Goal: Information Seeking & Learning: Learn about a topic

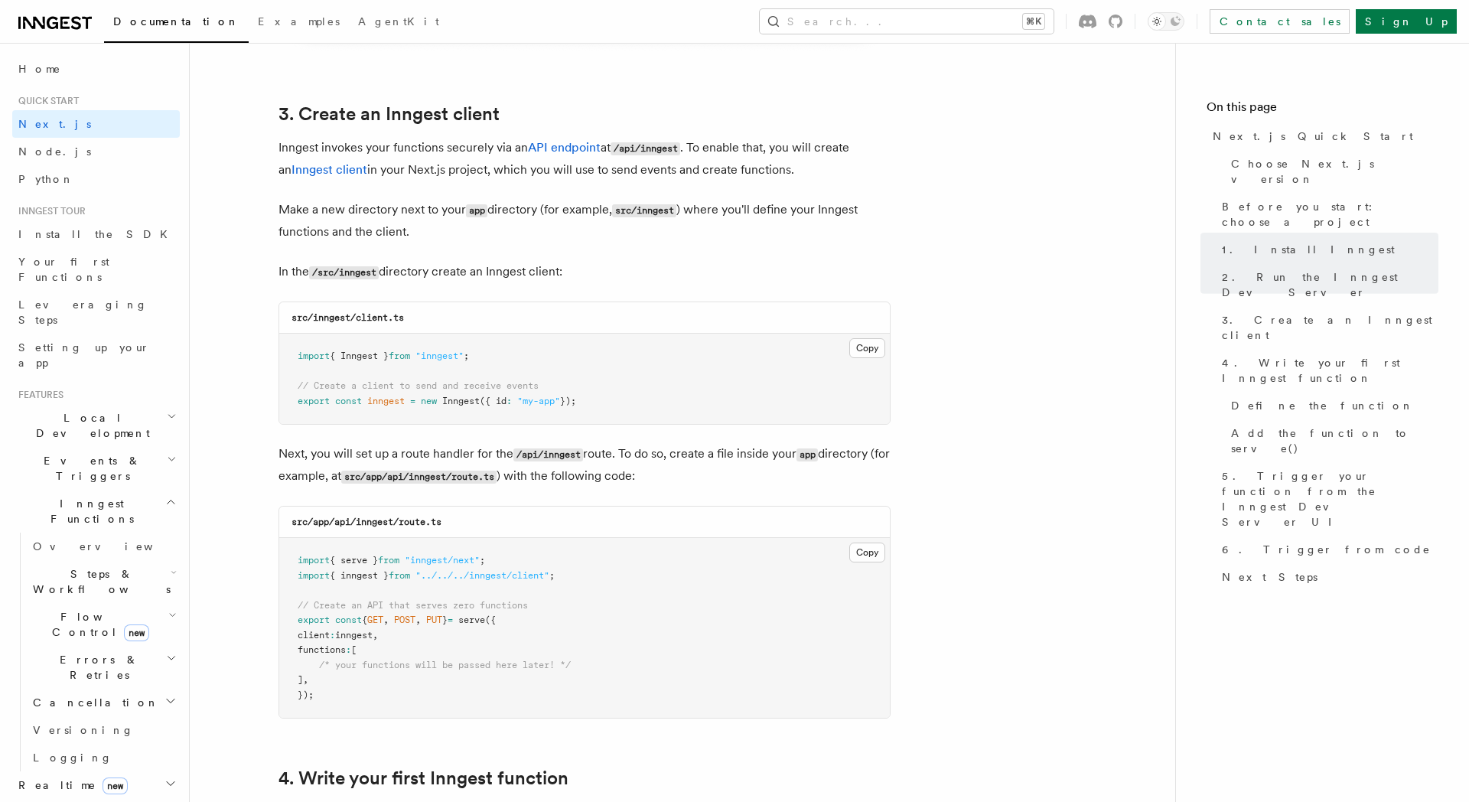
scroll to position [1767, 0]
drag, startPoint x: 640, startPoint y: 409, endPoint x: 290, endPoint y: 351, distance: 354.5
click at [290, 351] on pre "import { Inngest } from "inngest" ; // Create a client to send and receive even…" at bounding box center [584, 377] width 611 height 90
copy code "import { Inngest } from "inngest" ; // Create a client to send and receive even…"
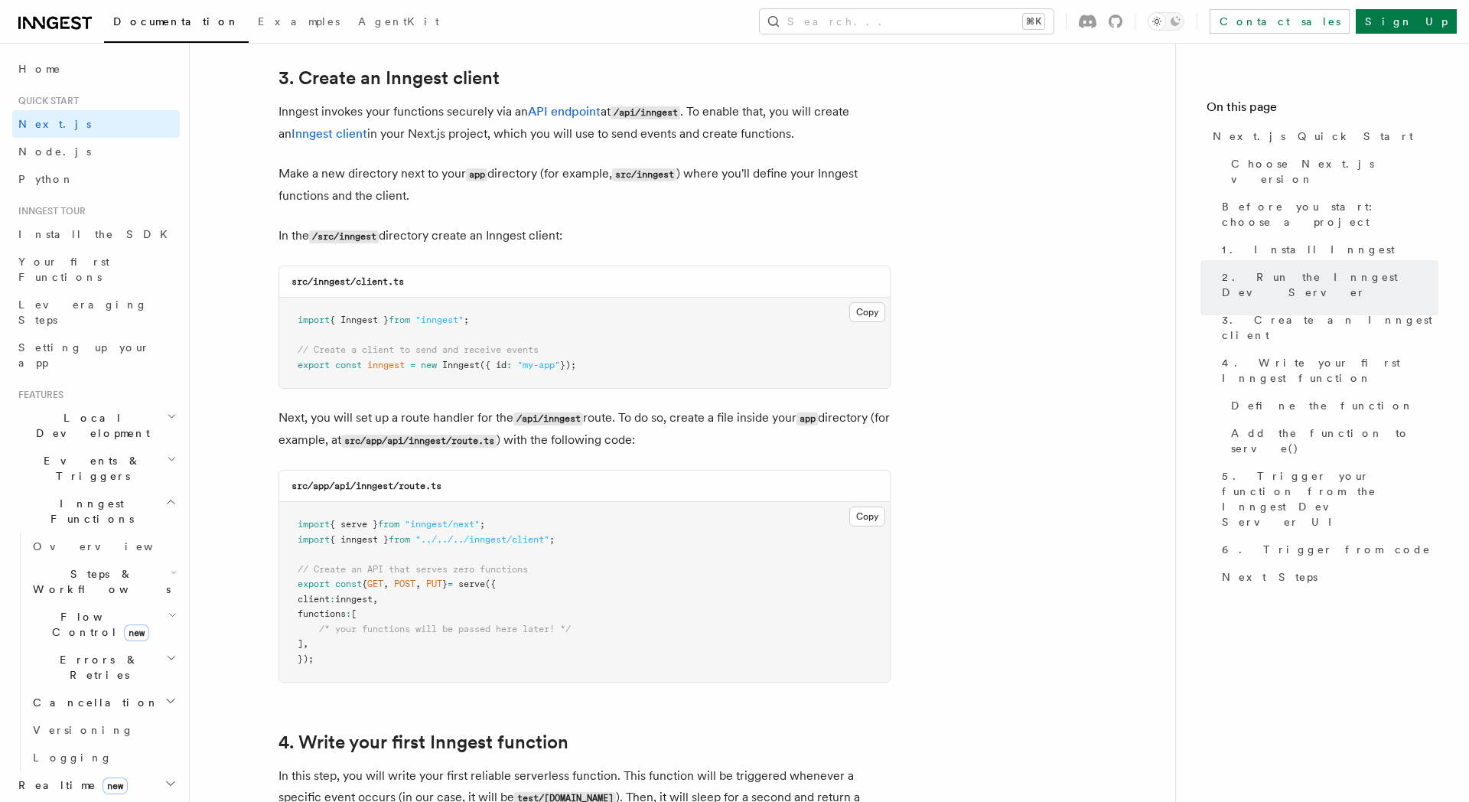
copy code "import { Inngest } from "inngest" ; // Create a client to send and receive even…"
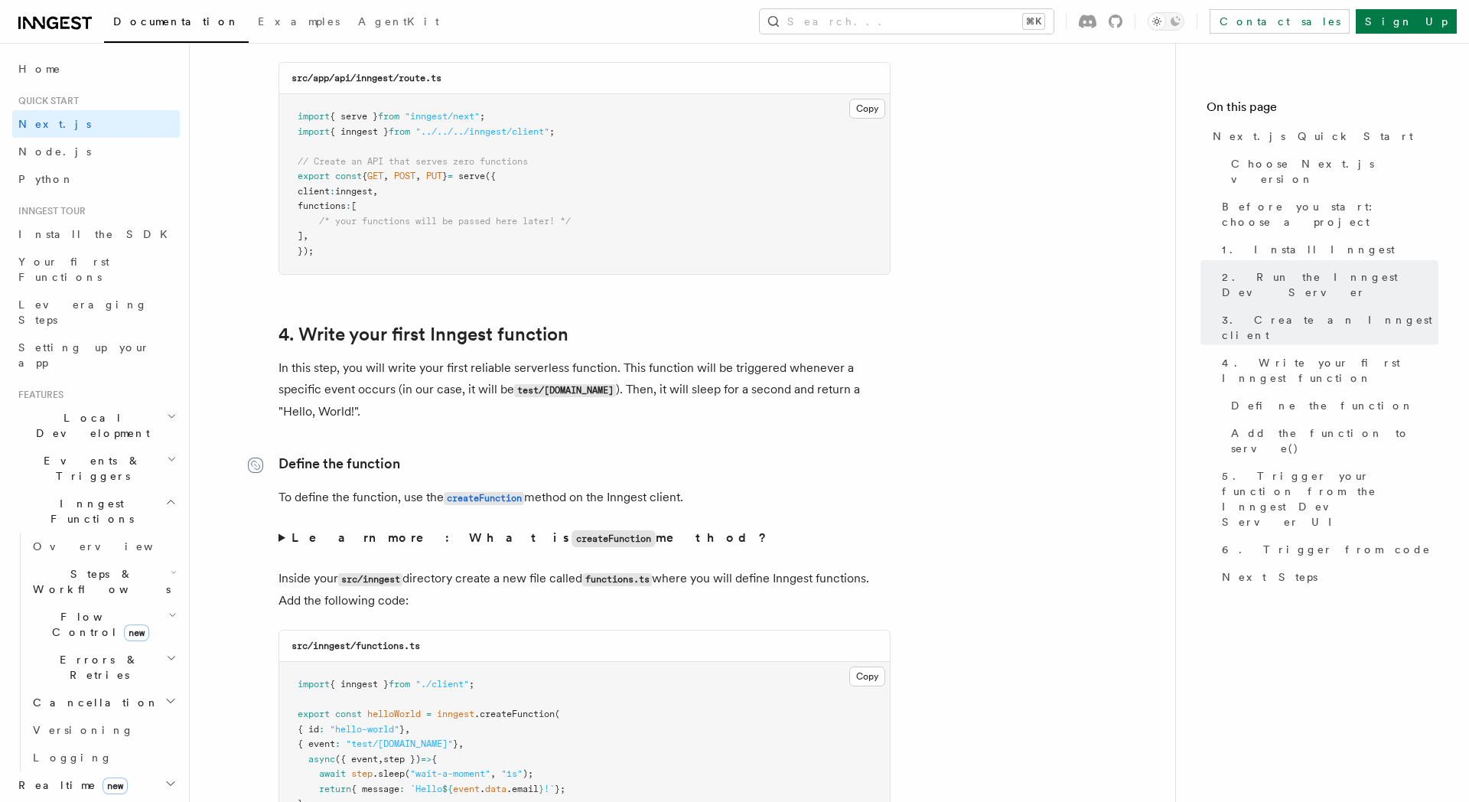
scroll to position [2489, 0]
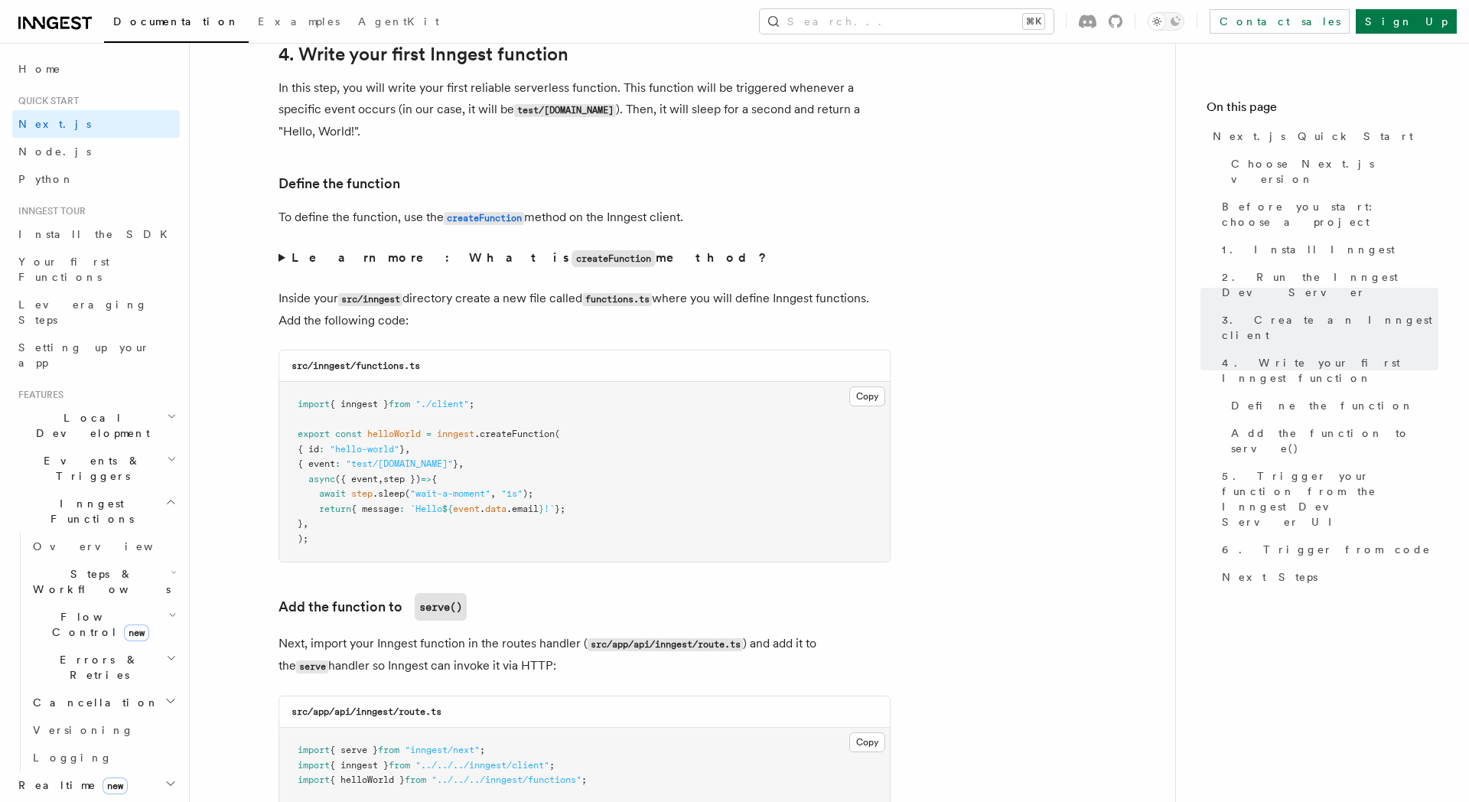
drag, startPoint x: 319, startPoint y: 270, endPoint x: 308, endPoint y: 263, distance: 12.7
click at [318, 269] on summary "Learn more: What is createFunction method?" at bounding box center [585, 258] width 612 height 22
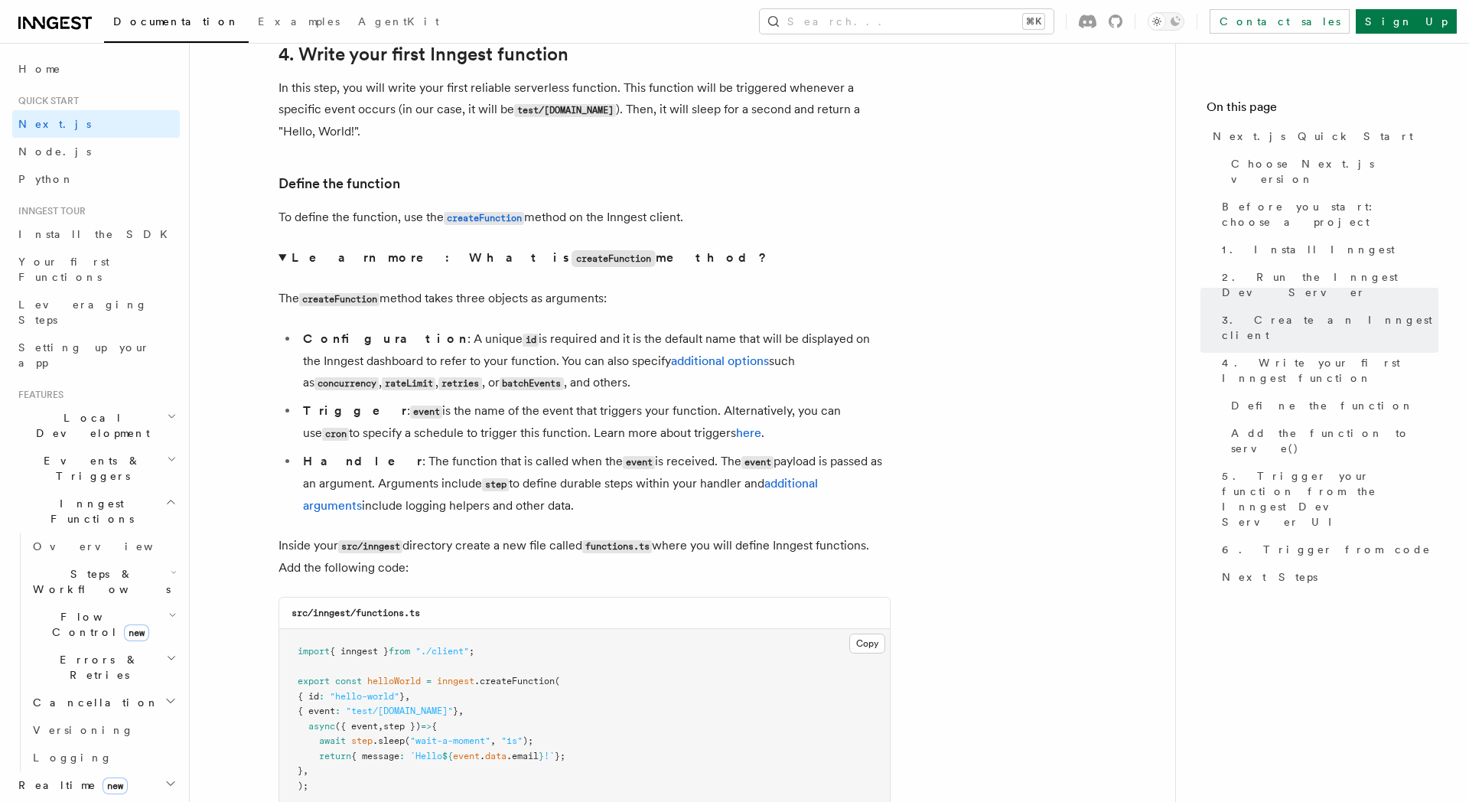
click at [308, 263] on strong "Learn more: What is createFunction method?" at bounding box center [531, 257] width 478 height 15
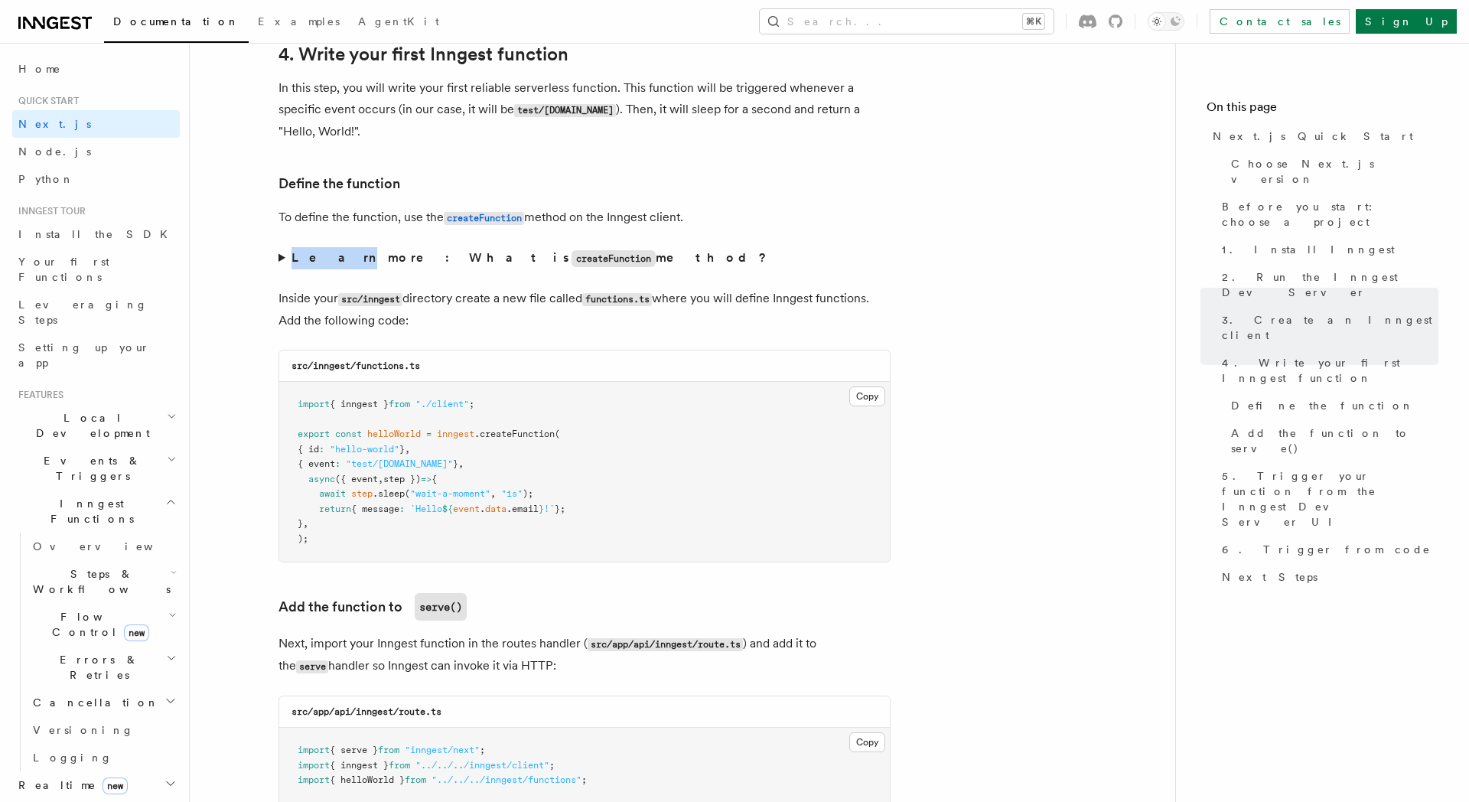
click at [308, 263] on strong "Learn more: What is createFunction method?" at bounding box center [531, 257] width 478 height 15
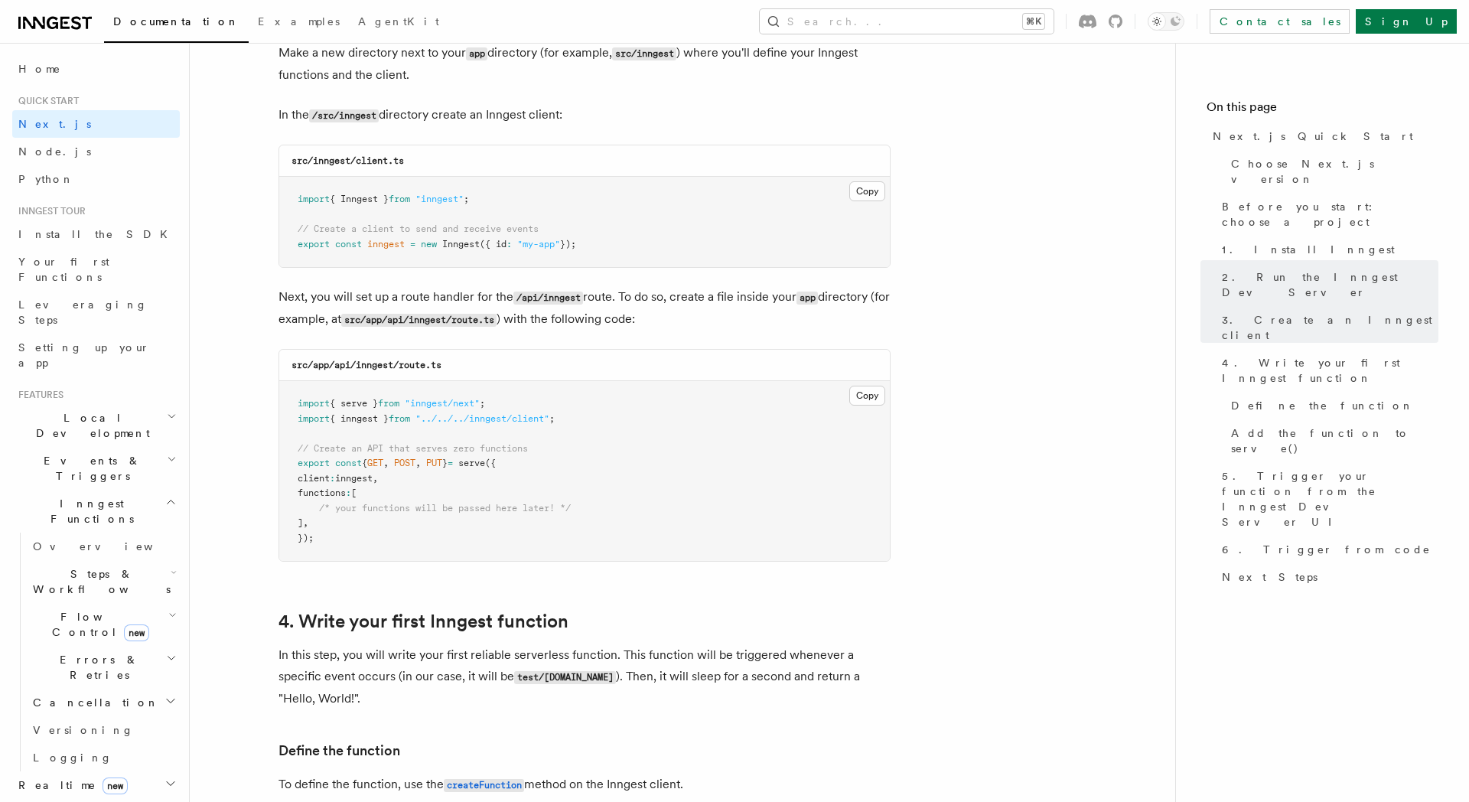
scroll to position [1905, 0]
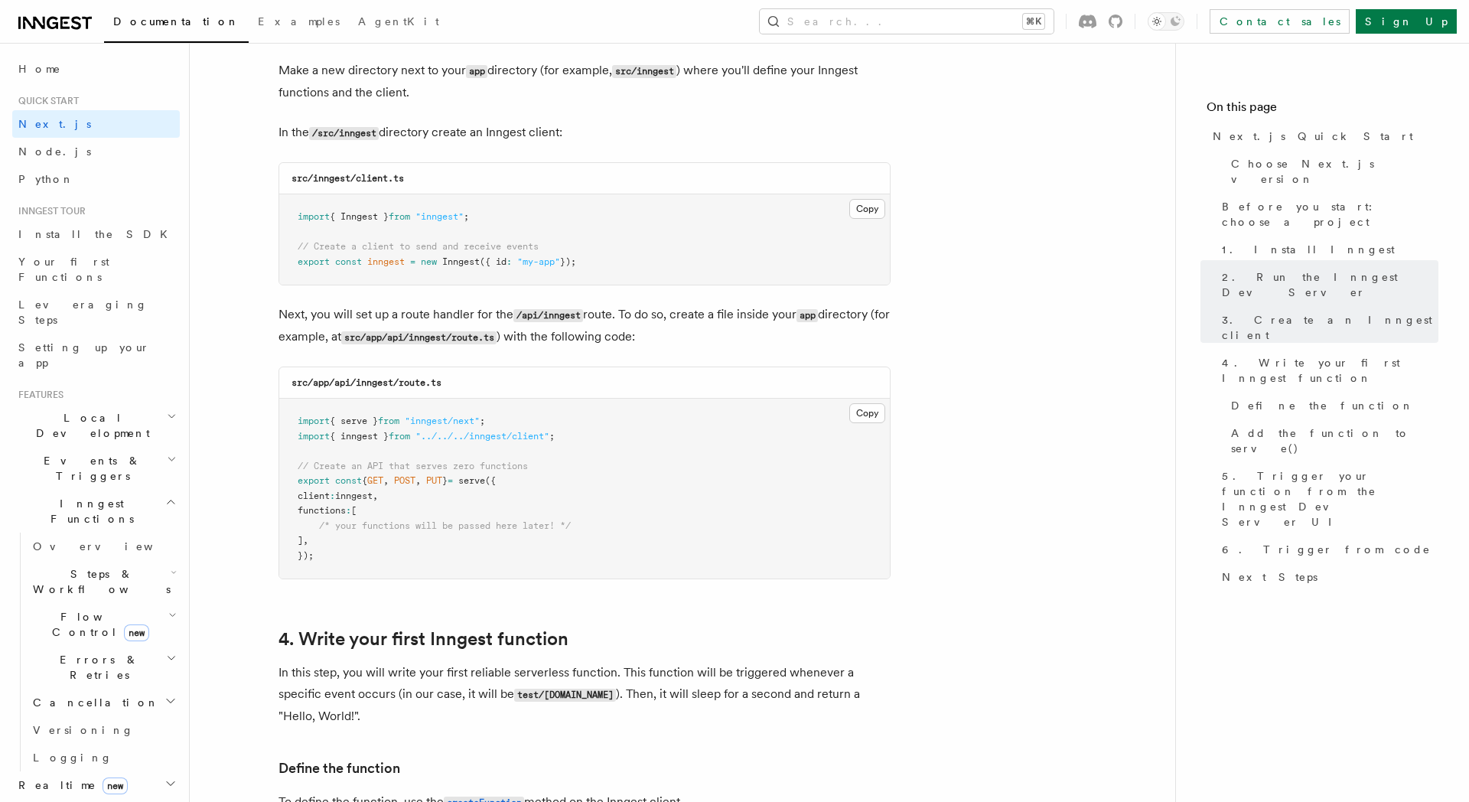
drag, startPoint x: 527, startPoint y: 261, endPoint x: 287, endPoint y: 216, distance: 244.5
click at [287, 216] on pre "import { Inngest } from "inngest" ; // Create a client to send and receive even…" at bounding box center [584, 239] width 611 height 90
copy code "import { Inngest } from "inngest" ; // Create a client to send and receive even…"
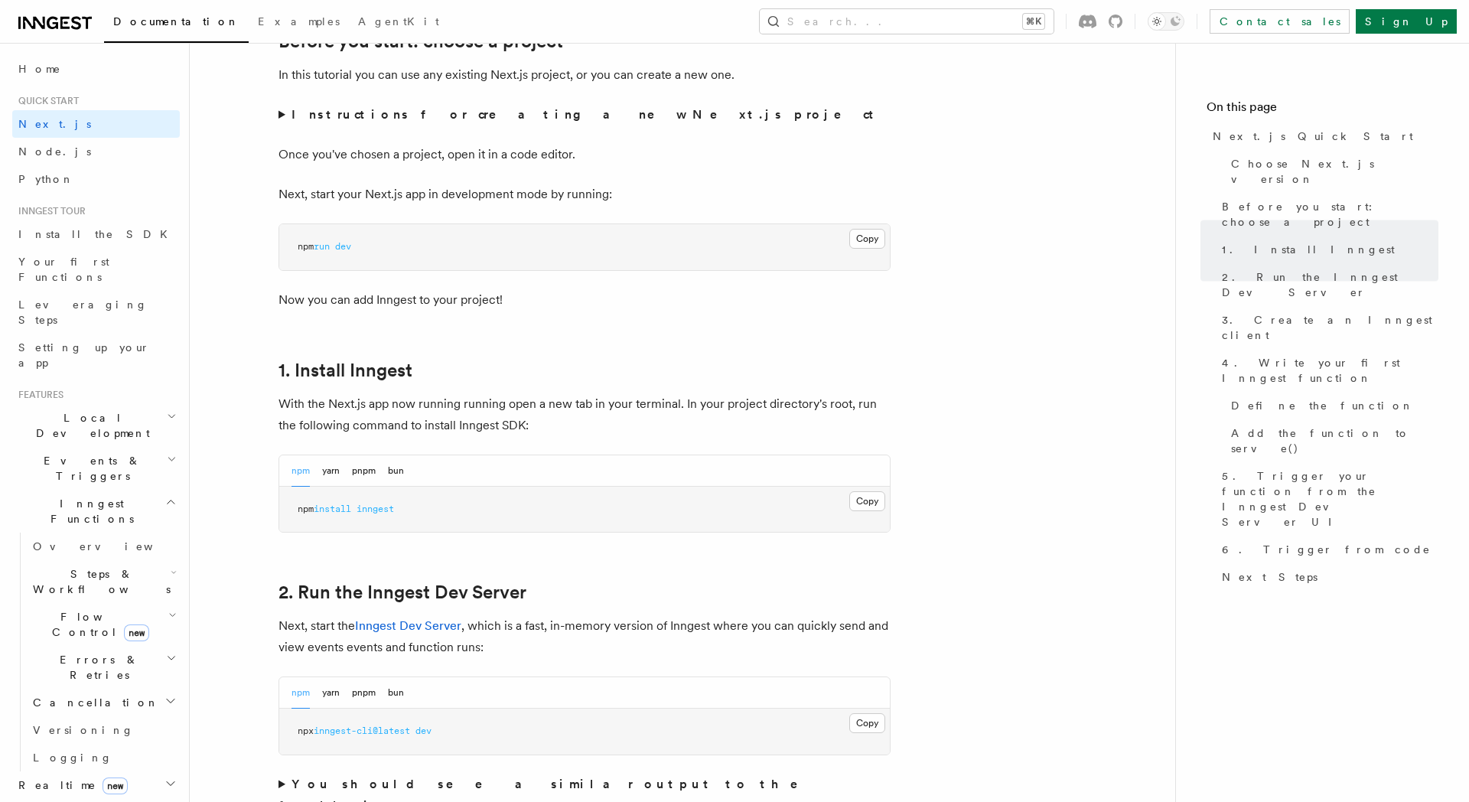
scroll to position [471, 0]
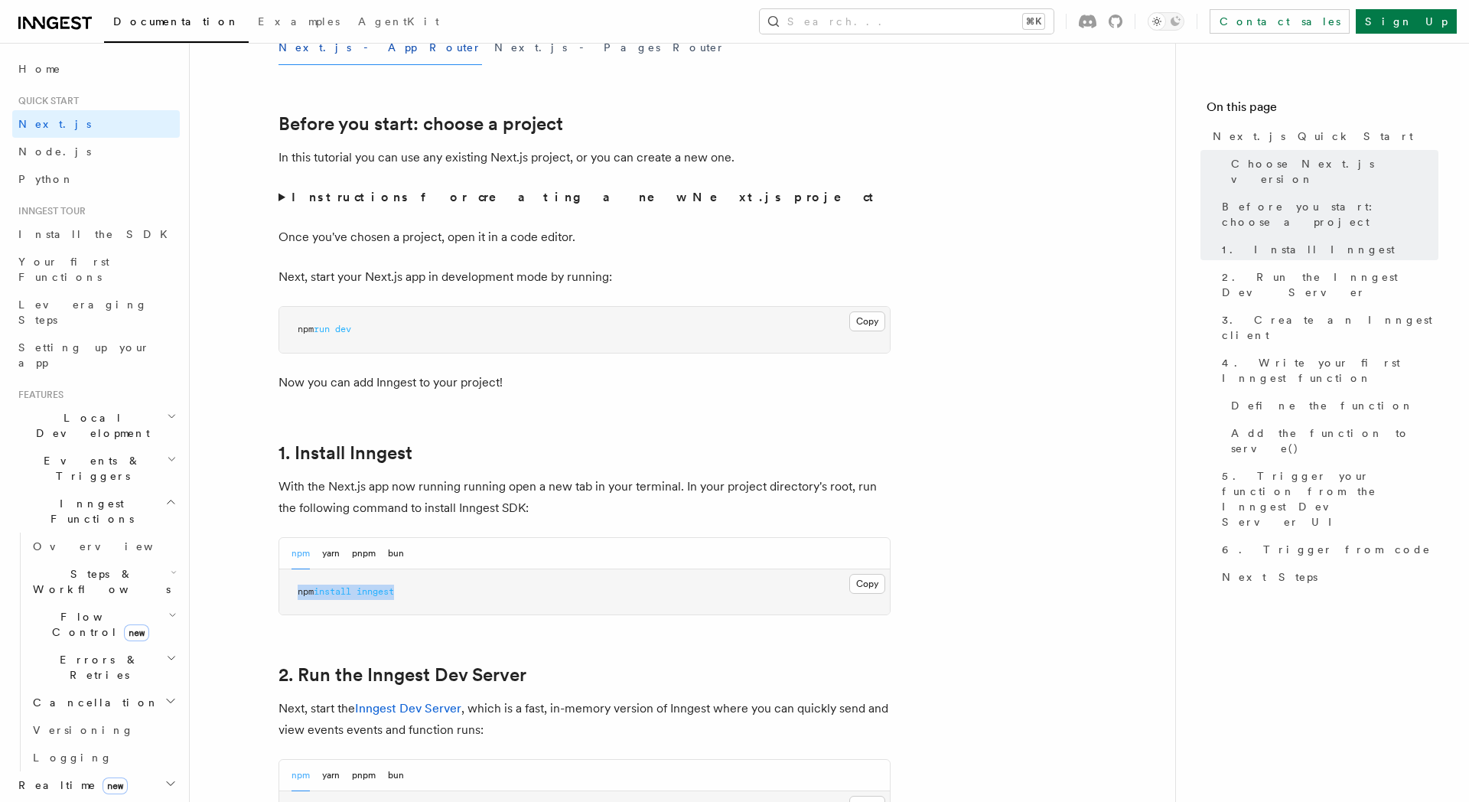
drag, startPoint x: 415, startPoint y: 599, endPoint x: 264, endPoint y: 598, distance: 150.8
copy span "npm install inngest"
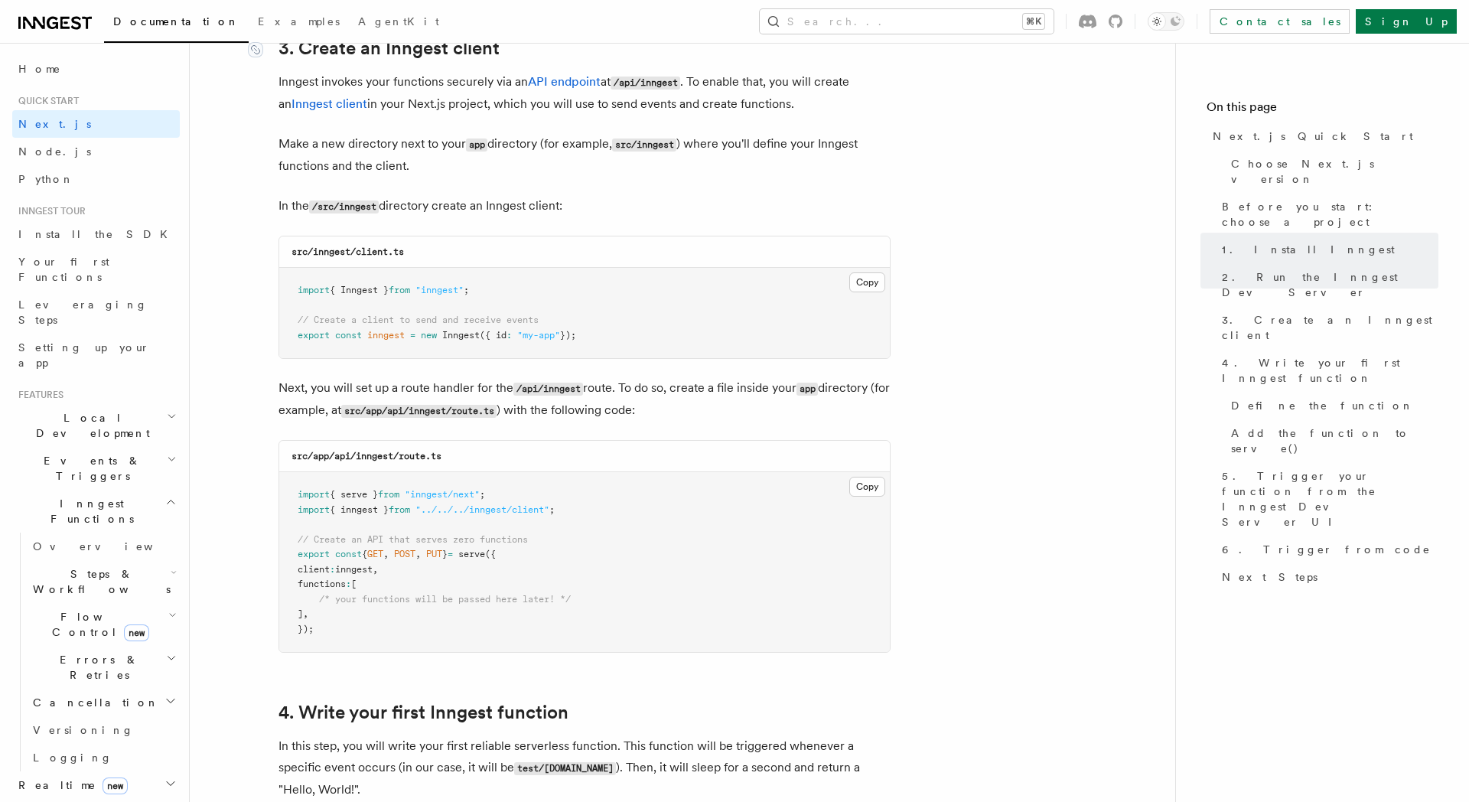
scroll to position [1834, 0]
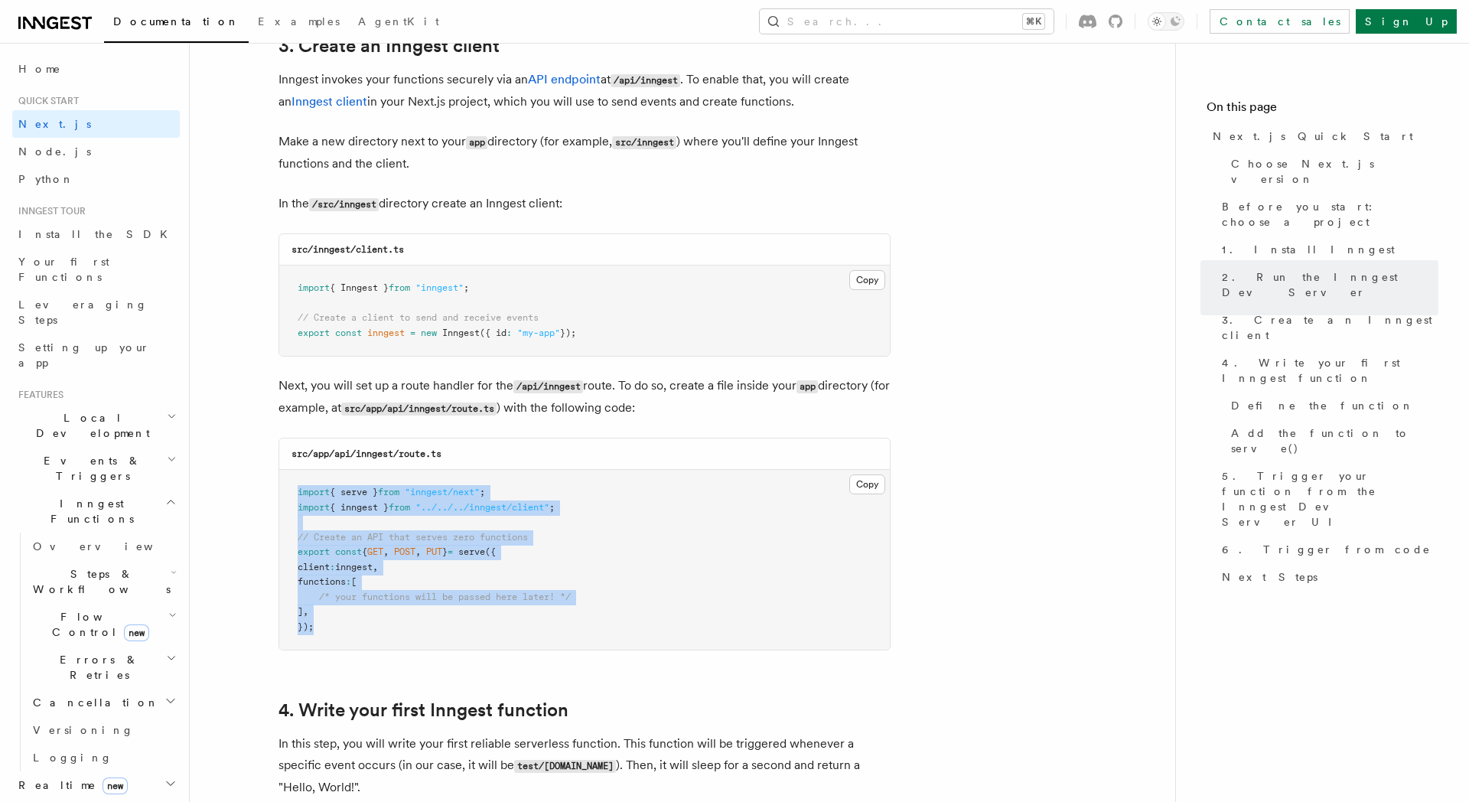
drag, startPoint x: 341, startPoint y: 632, endPoint x: 275, endPoint y: 472, distance: 173.2
copy code "import { serve } from "inngest/next" ; import { inngest } from "../../../innges…"
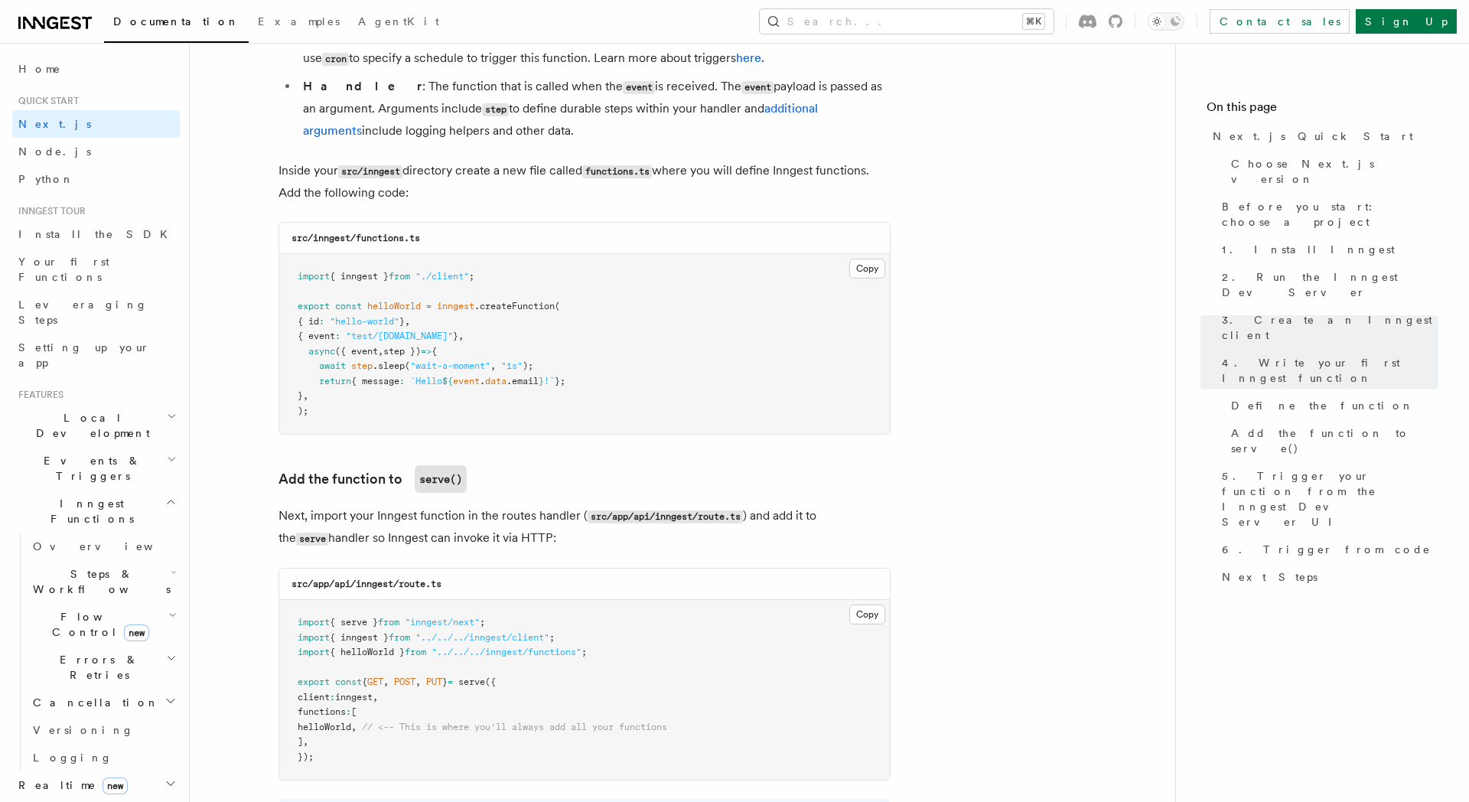
scroll to position [2823, 0]
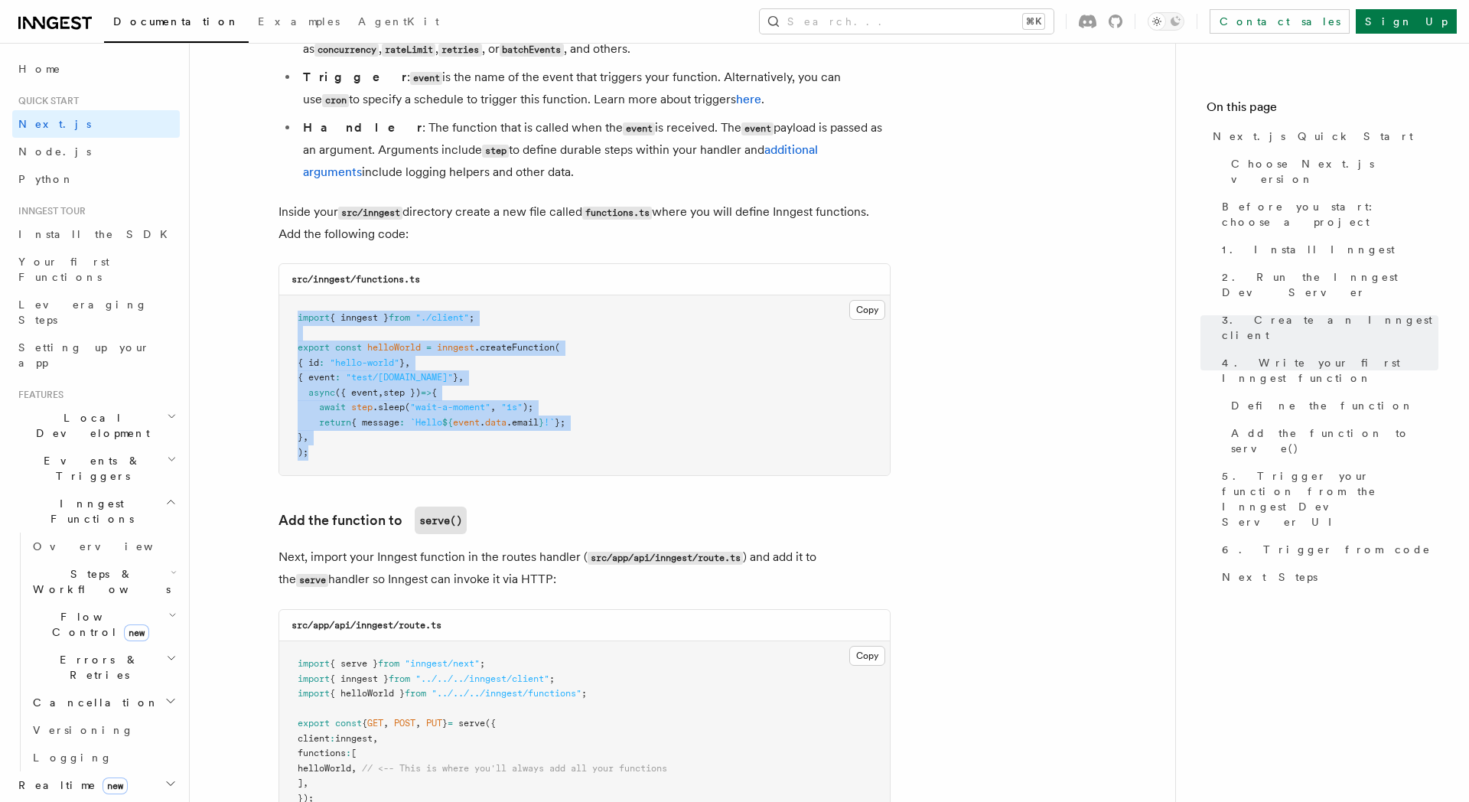
drag, startPoint x: 356, startPoint y: 465, endPoint x: 267, endPoint y: 315, distance: 175.0
copy code "import { inngest } from "./client" ; export const helloWorld = inngest .createF…"
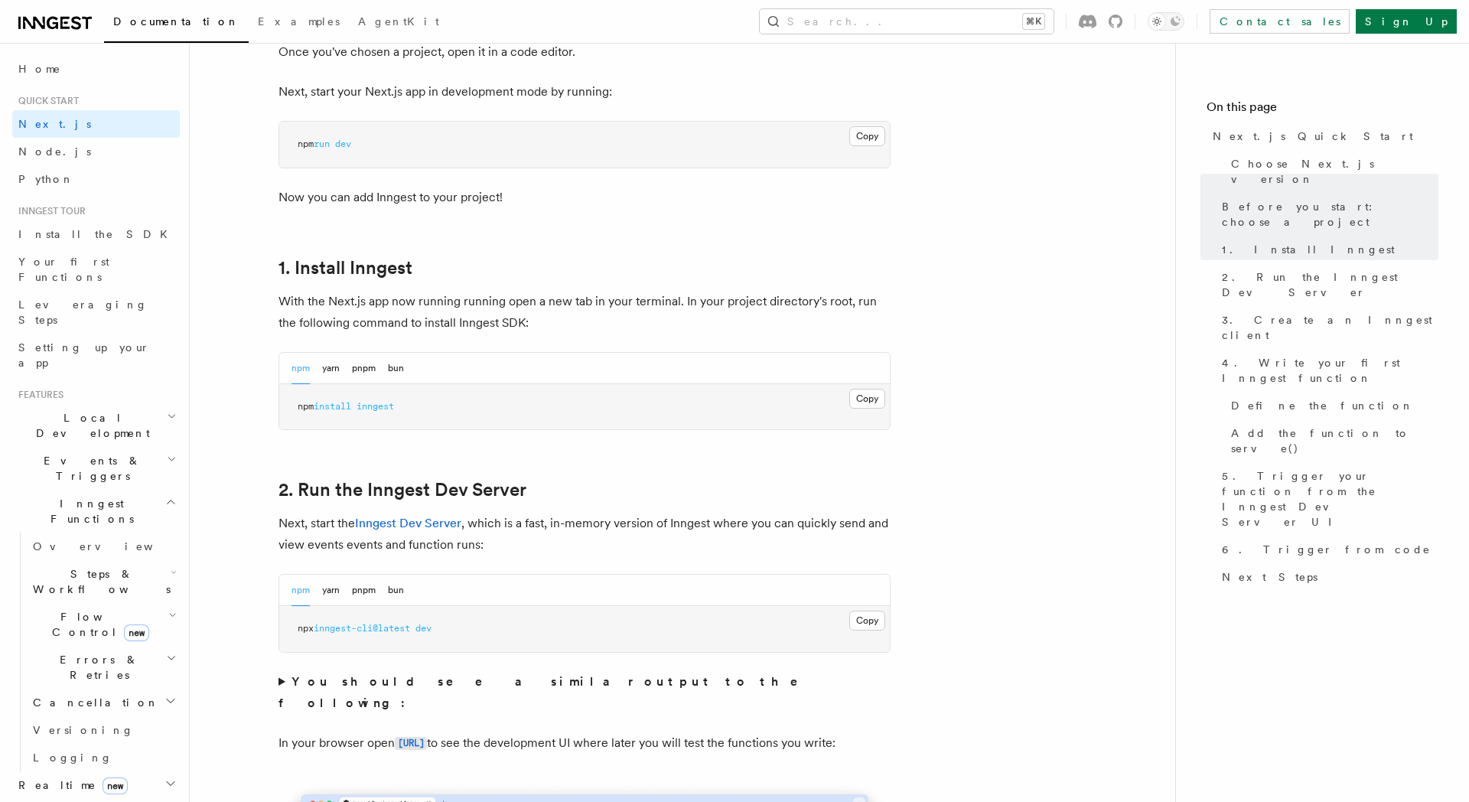
scroll to position [664, 0]
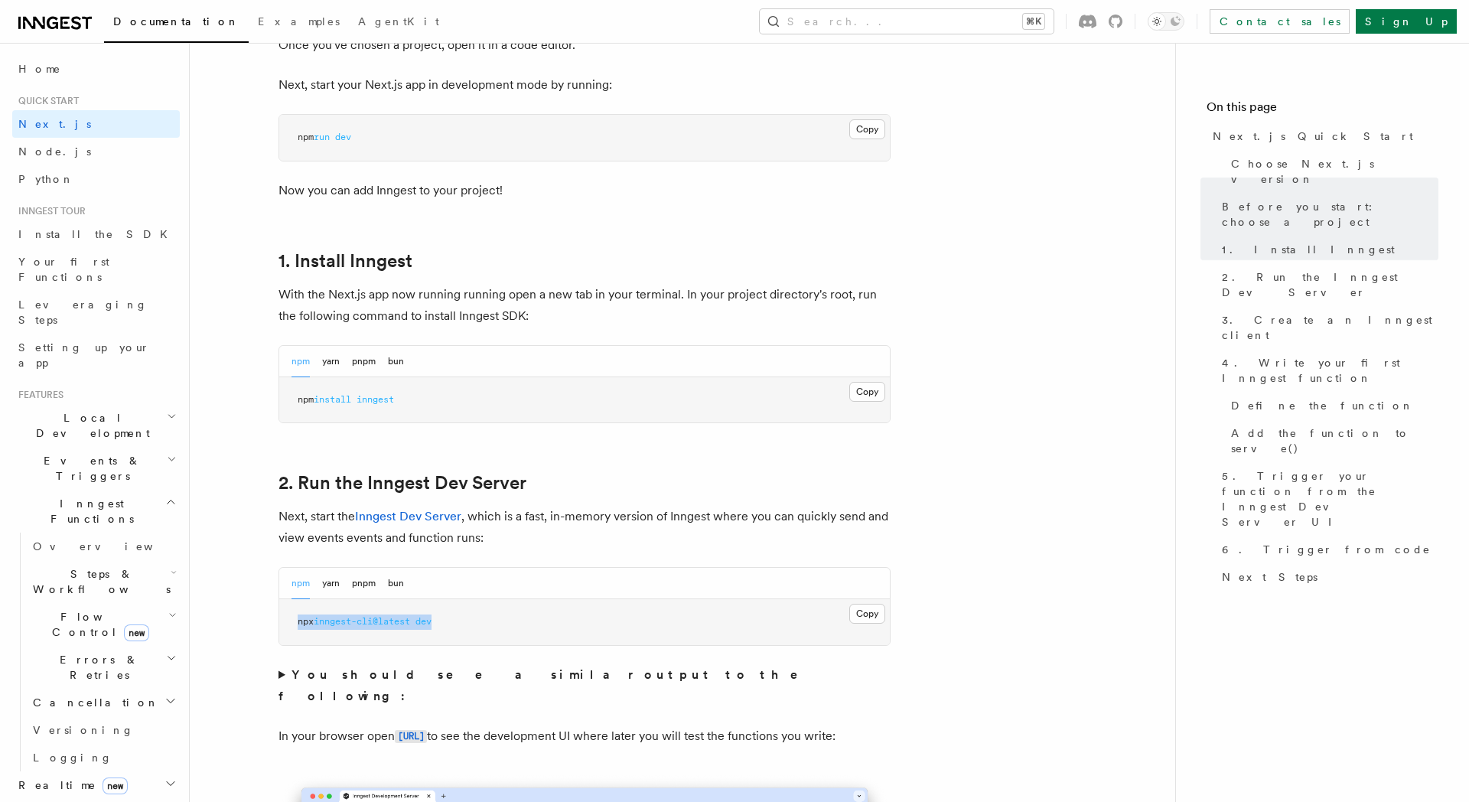
drag, startPoint x: 468, startPoint y: 619, endPoint x: 253, endPoint y: 621, distance: 215.8
copy span "npx inngest-cli@latest dev"
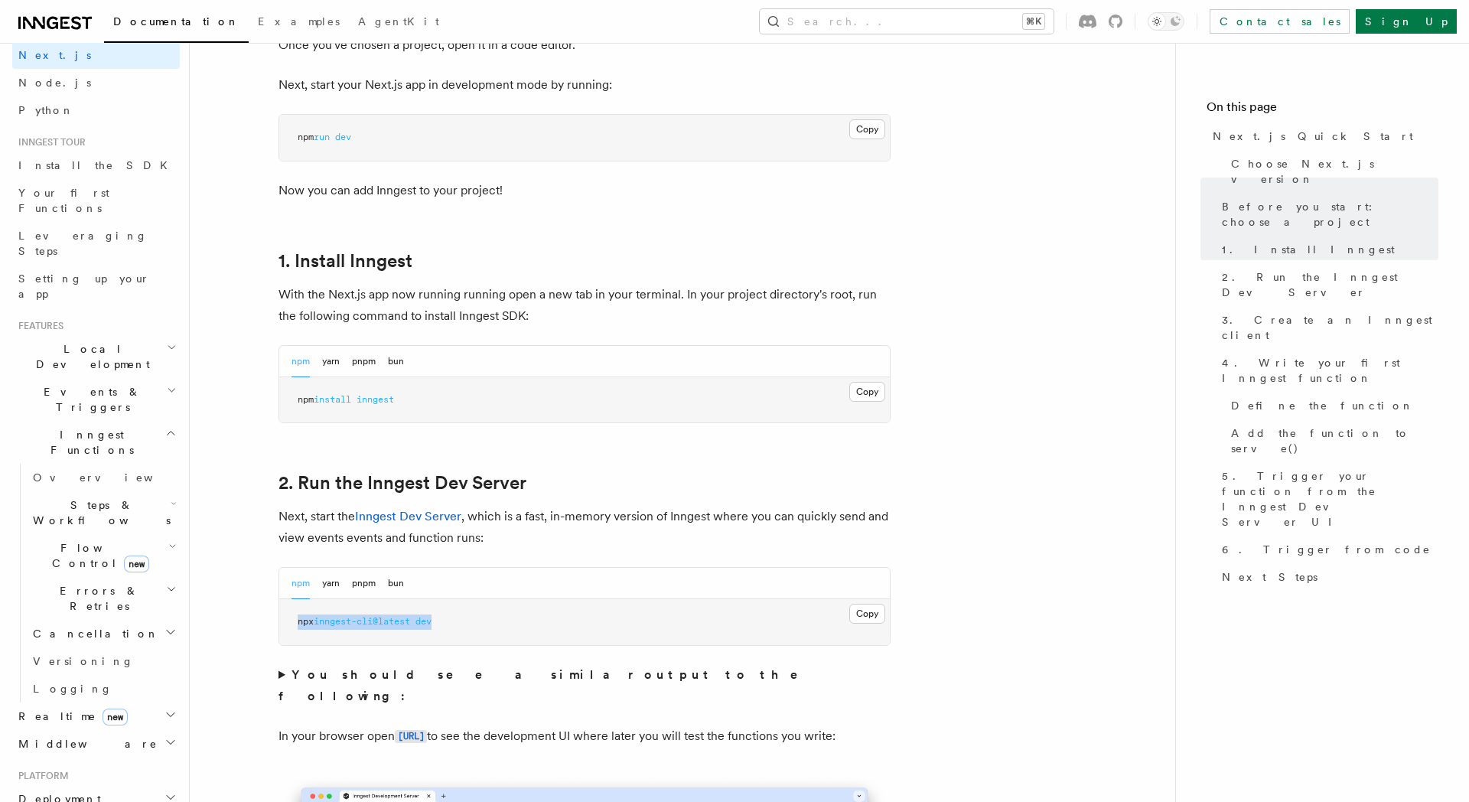
scroll to position [72, 0]
click at [132, 727] on h2 "Middleware" at bounding box center [96, 741] width 168 height 28
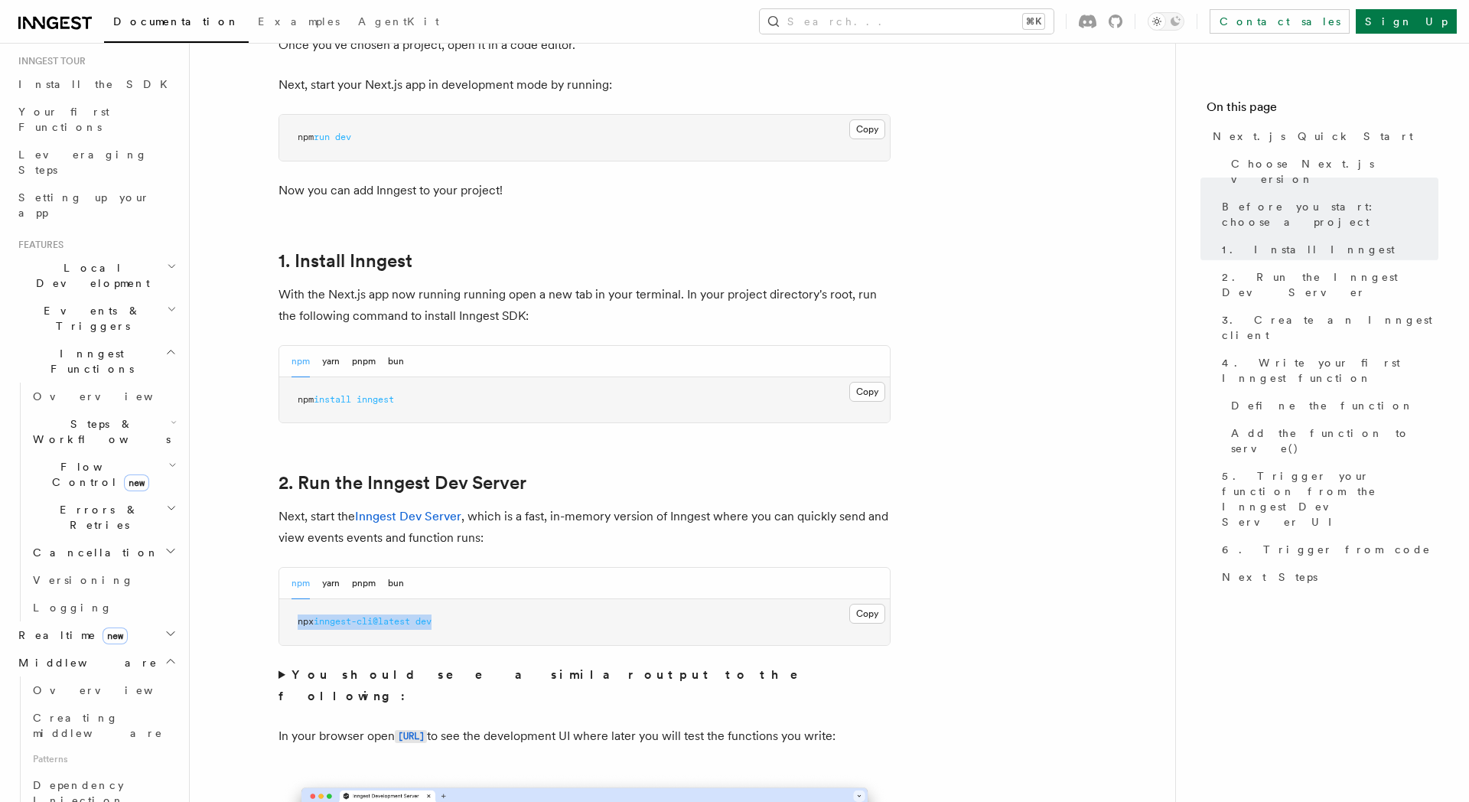
scroll to position [169, 0]
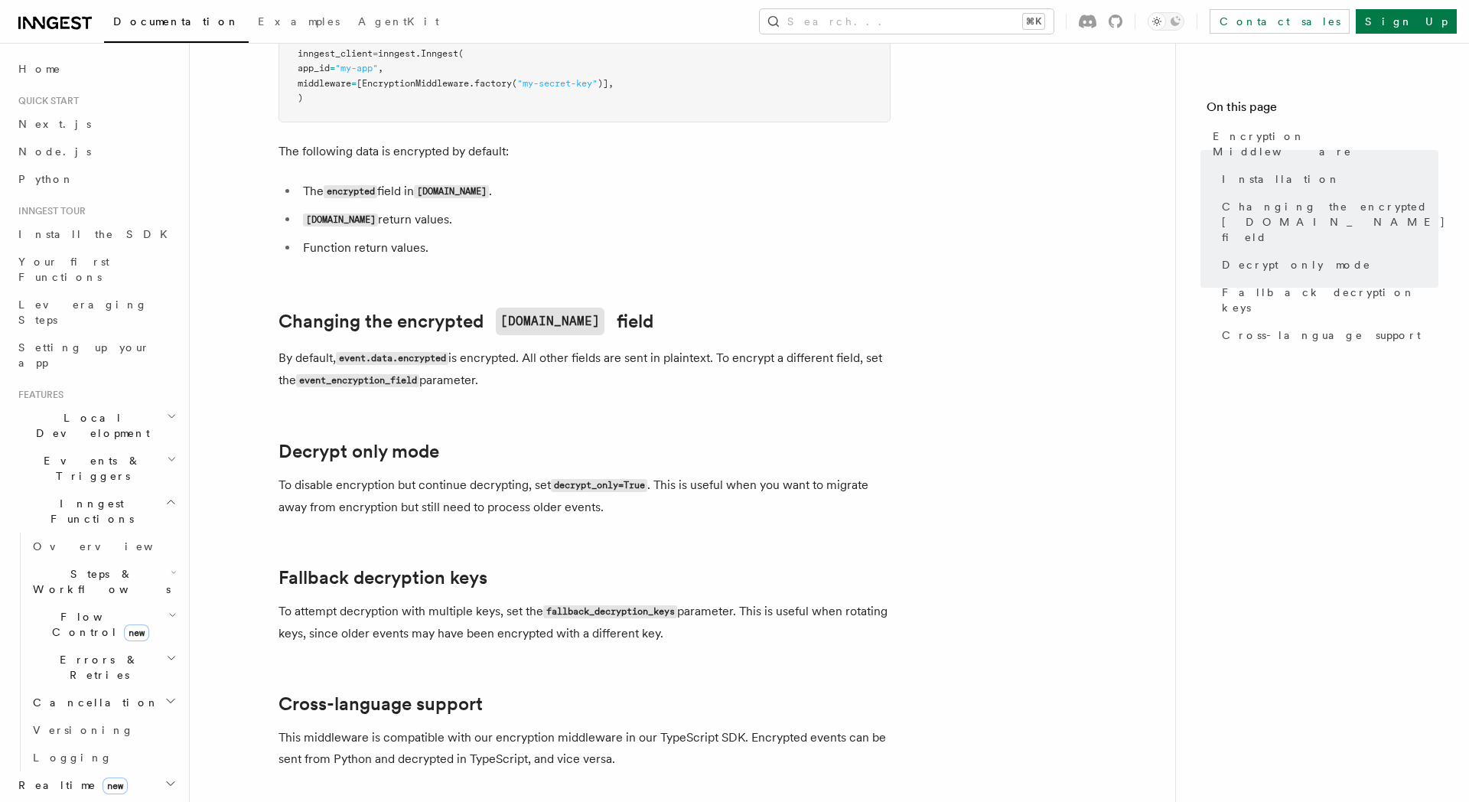
click at [98, 453] on span "Events & Triggers" at bounding box center [89, 468] width 155 height 31
click at [97, 410] on span "Local Development" at bounding box center [89, 425] width 155 height 31
click at [90, 447] on link "Overview" at bounding box center [103, 461] width 153 height 28
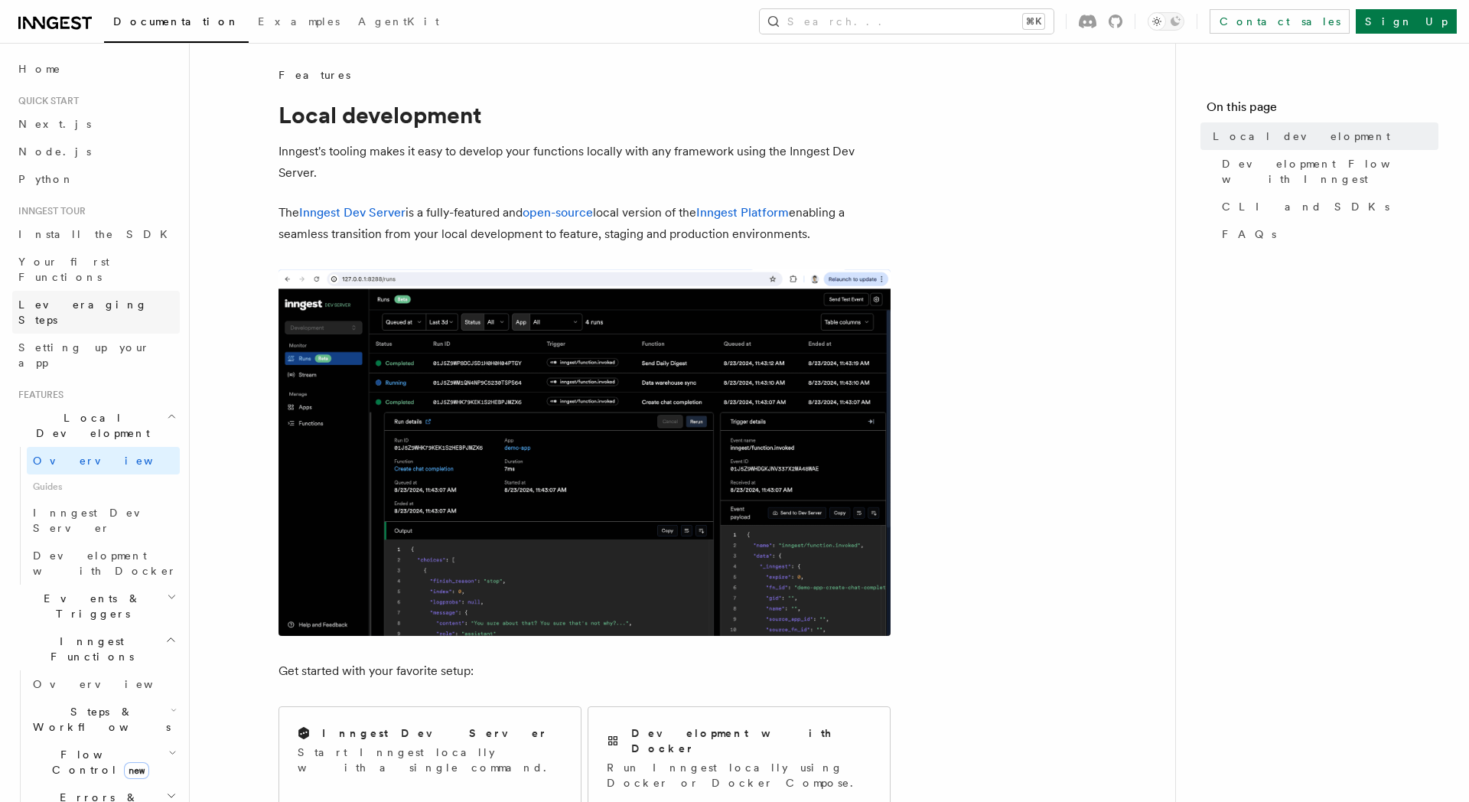
click at [92, 298] on span "Leveraging Steps" at bounding box center [82, 312] width 129 height 28
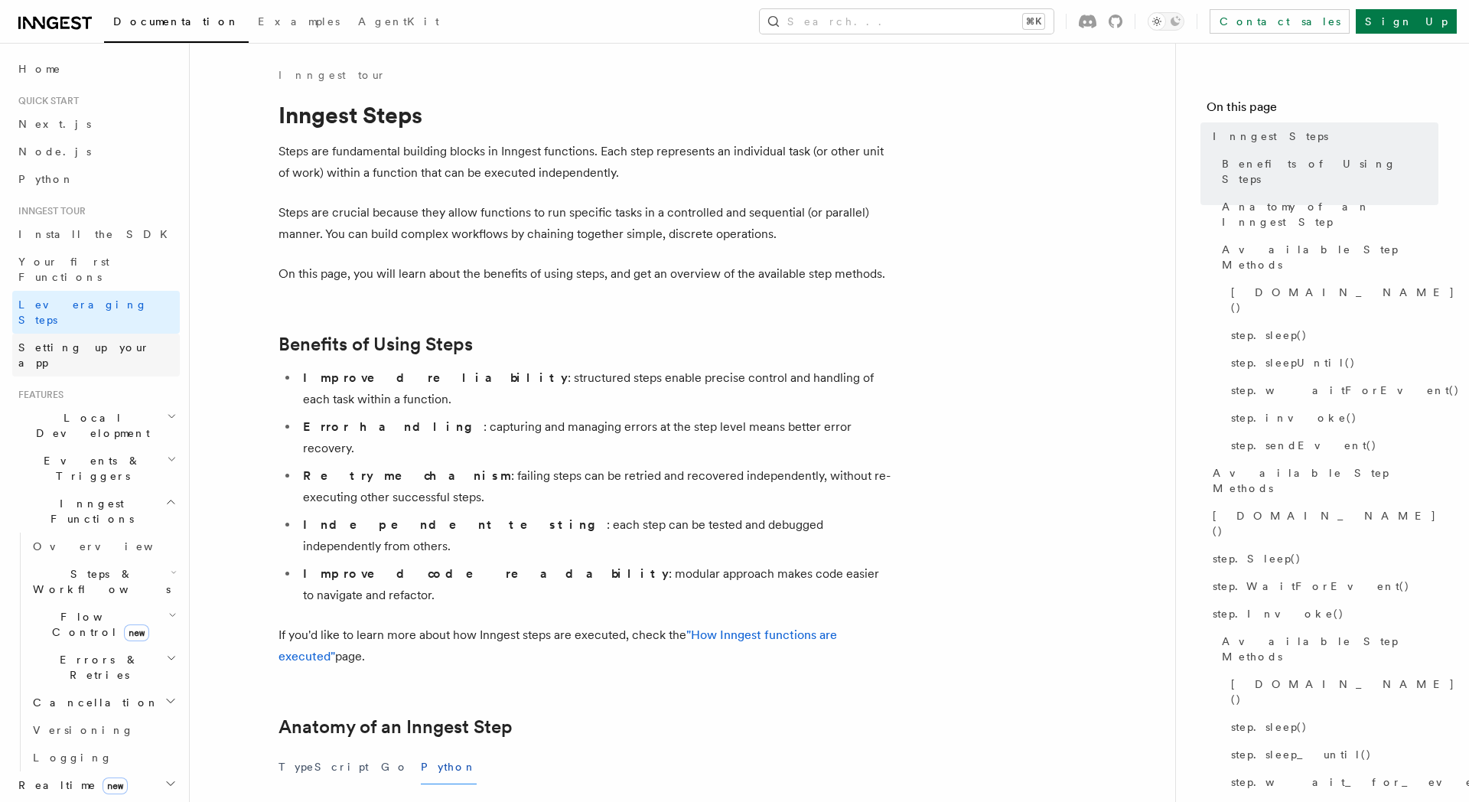
click at [95, 341] on span "Setting up your app" at bounding box center [84, 355] width 132 height 28
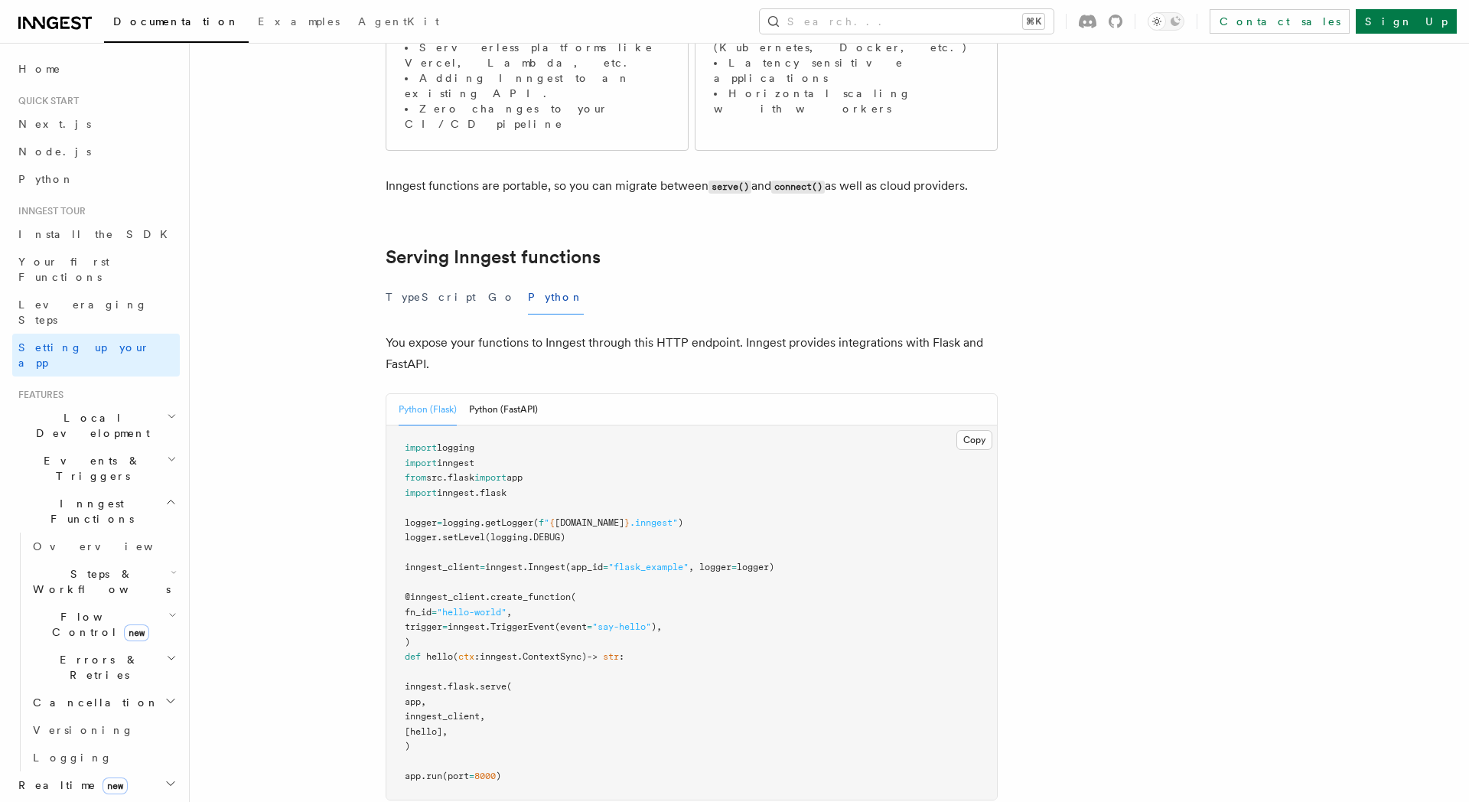
scroll to position [83, 0]
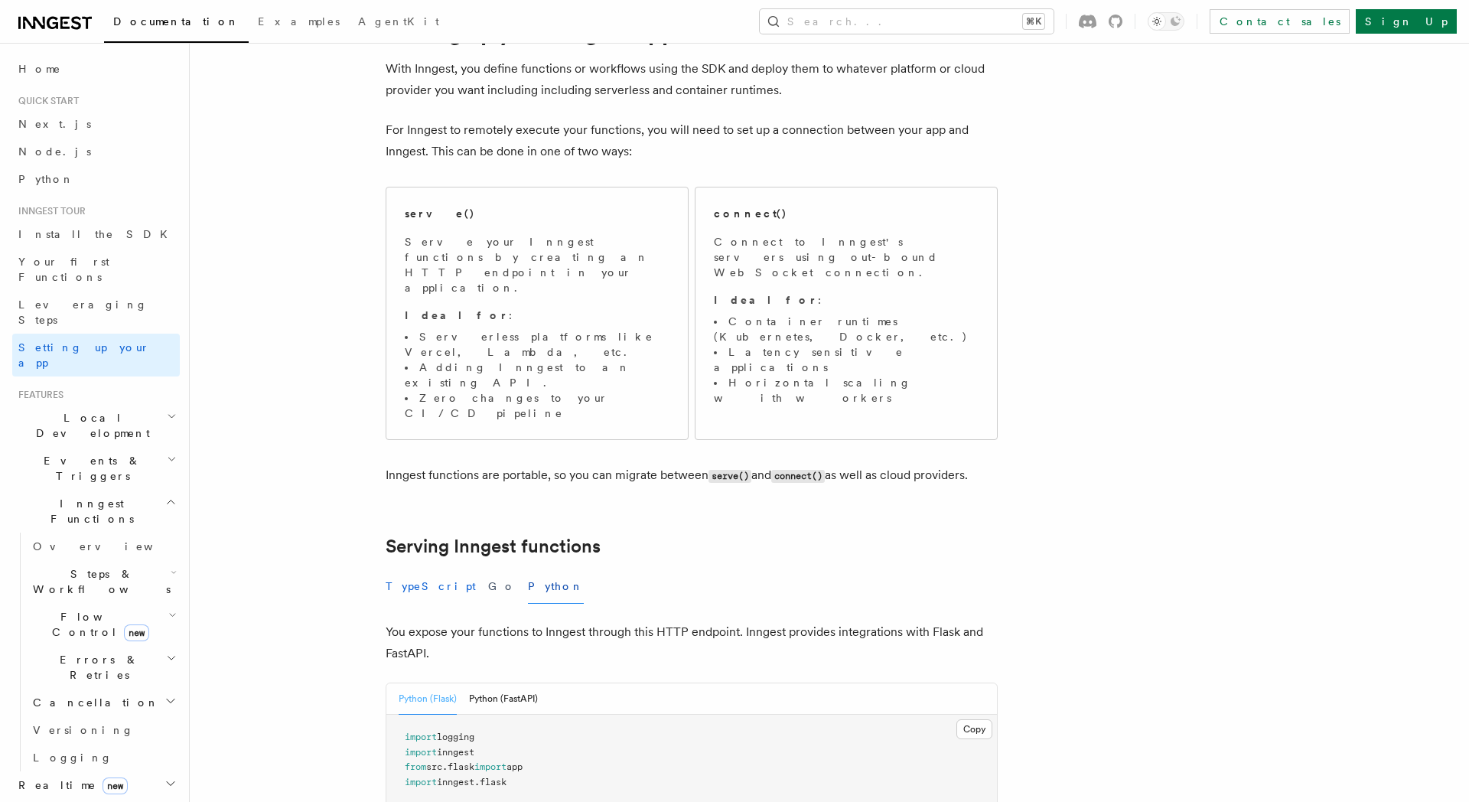
click at [426, 569] on button "TypeScript" at bounding box center [431, 586] width 90 height 34
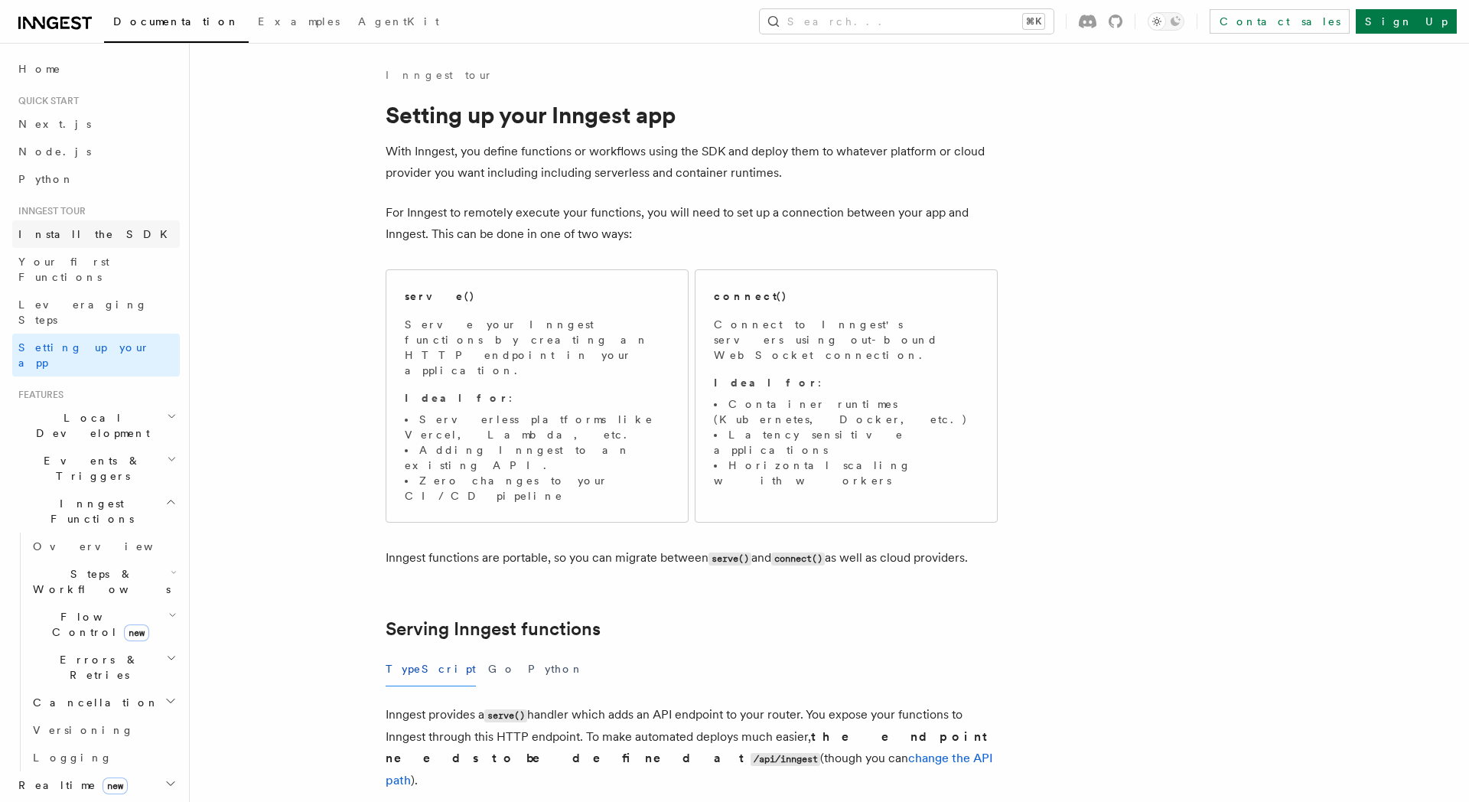
click at [79, 223] on link "Install the SDK" at bounding box center [96, 234] width 168 height 28
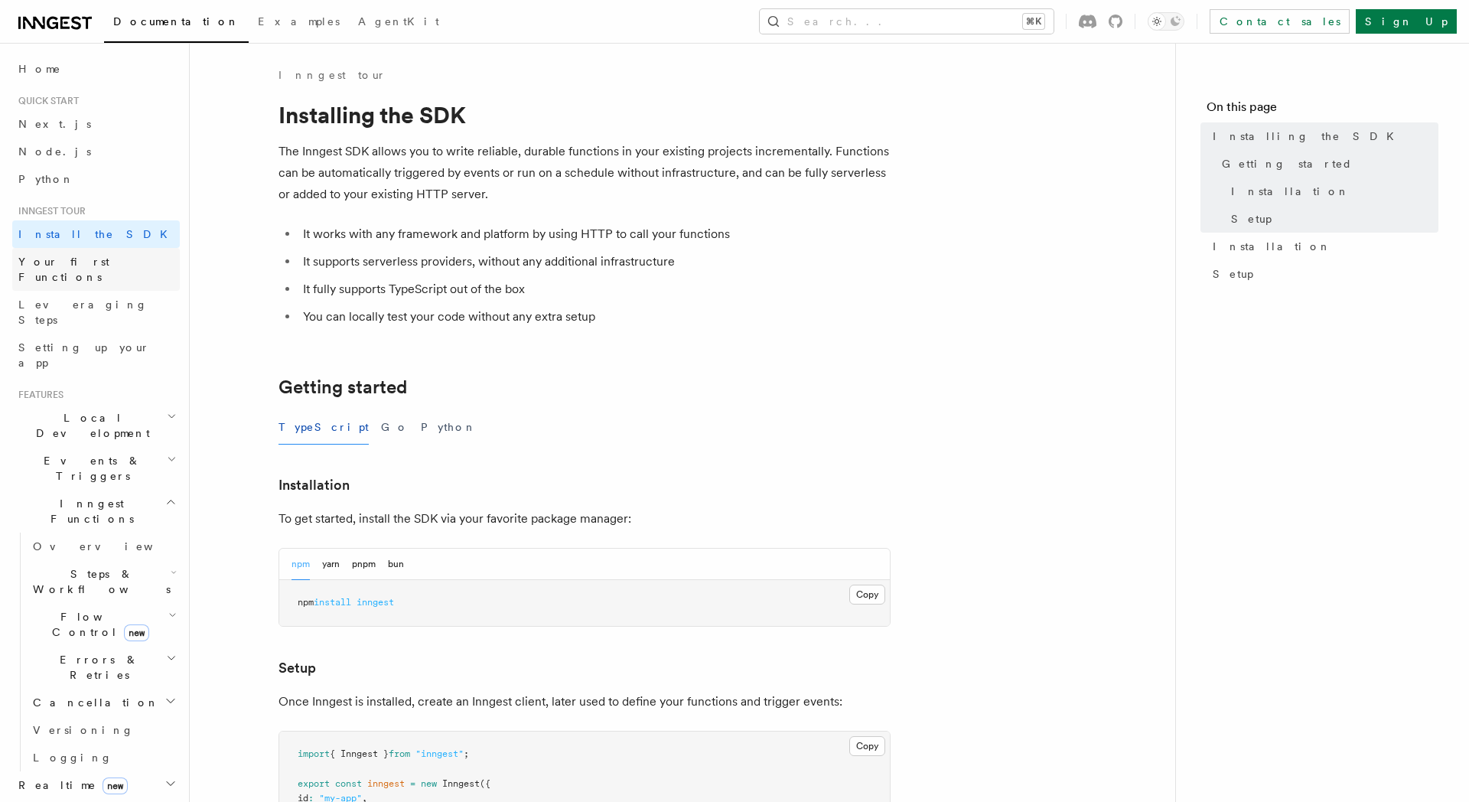
click at [87, 259] on span "Your first Functions" at bounding box center [63, 270] width 91 height 28
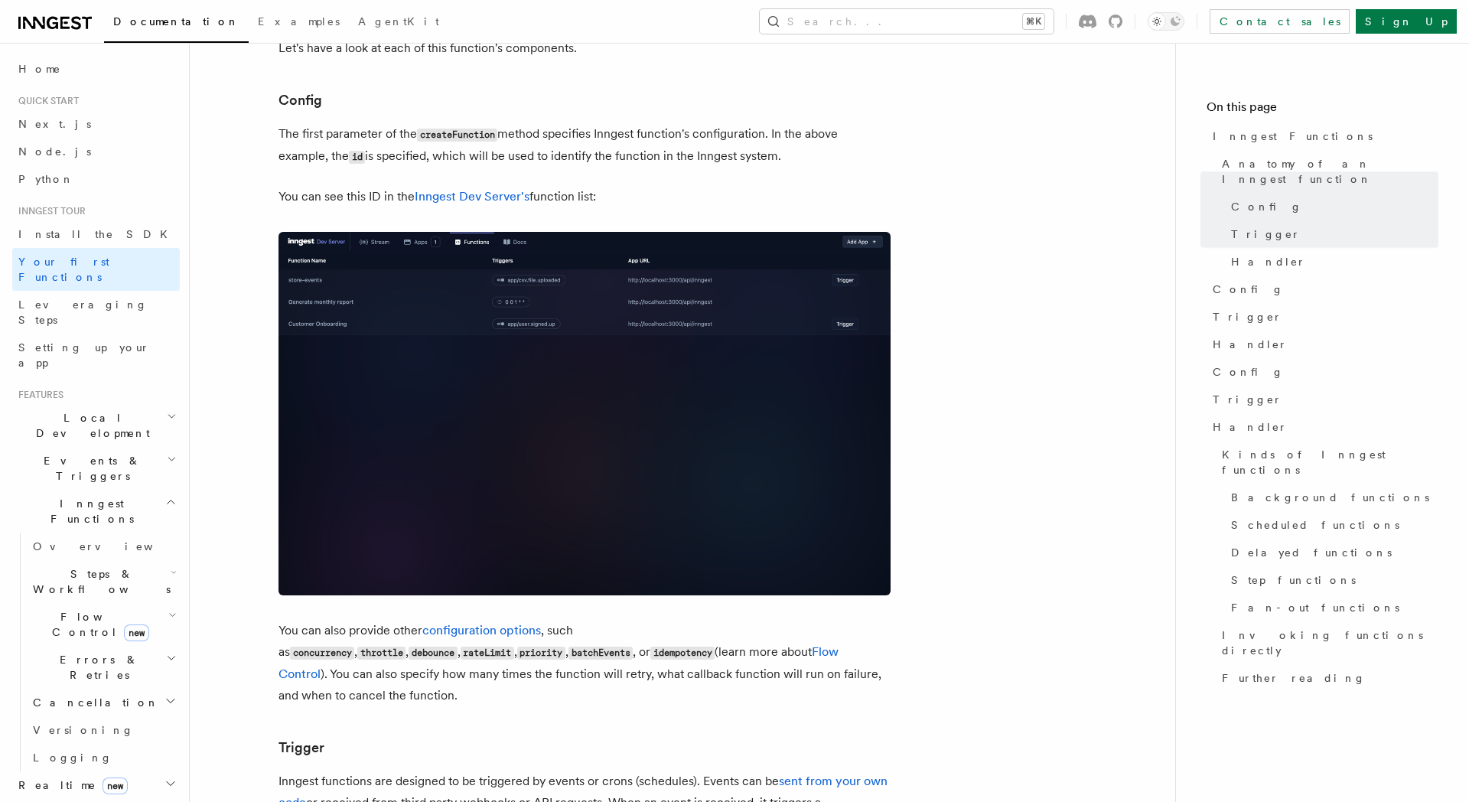
scroll to position [289, 0]
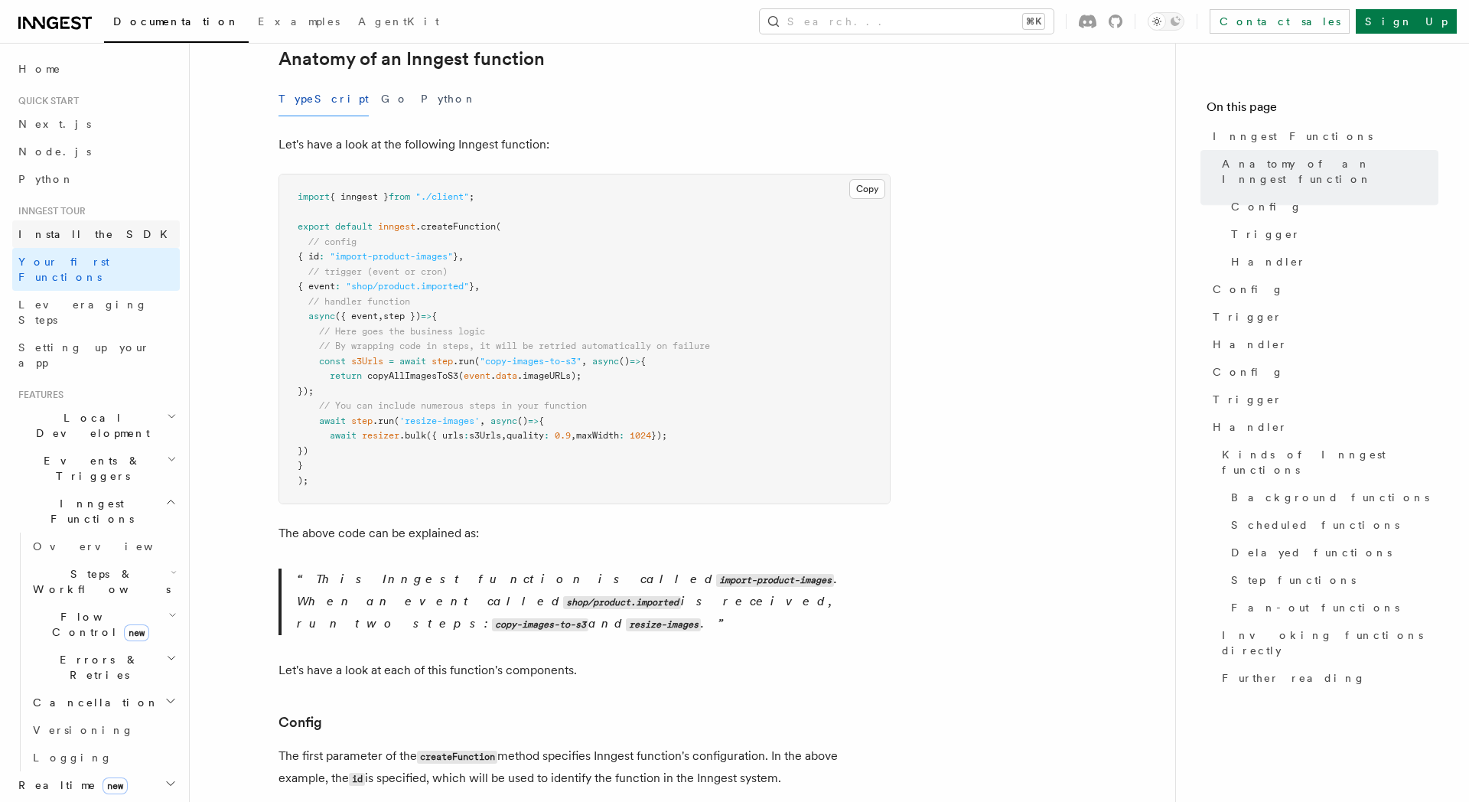
click at [65, 236] on span "Install the SDK" at bounding box center [97, 234] width 158 height 12
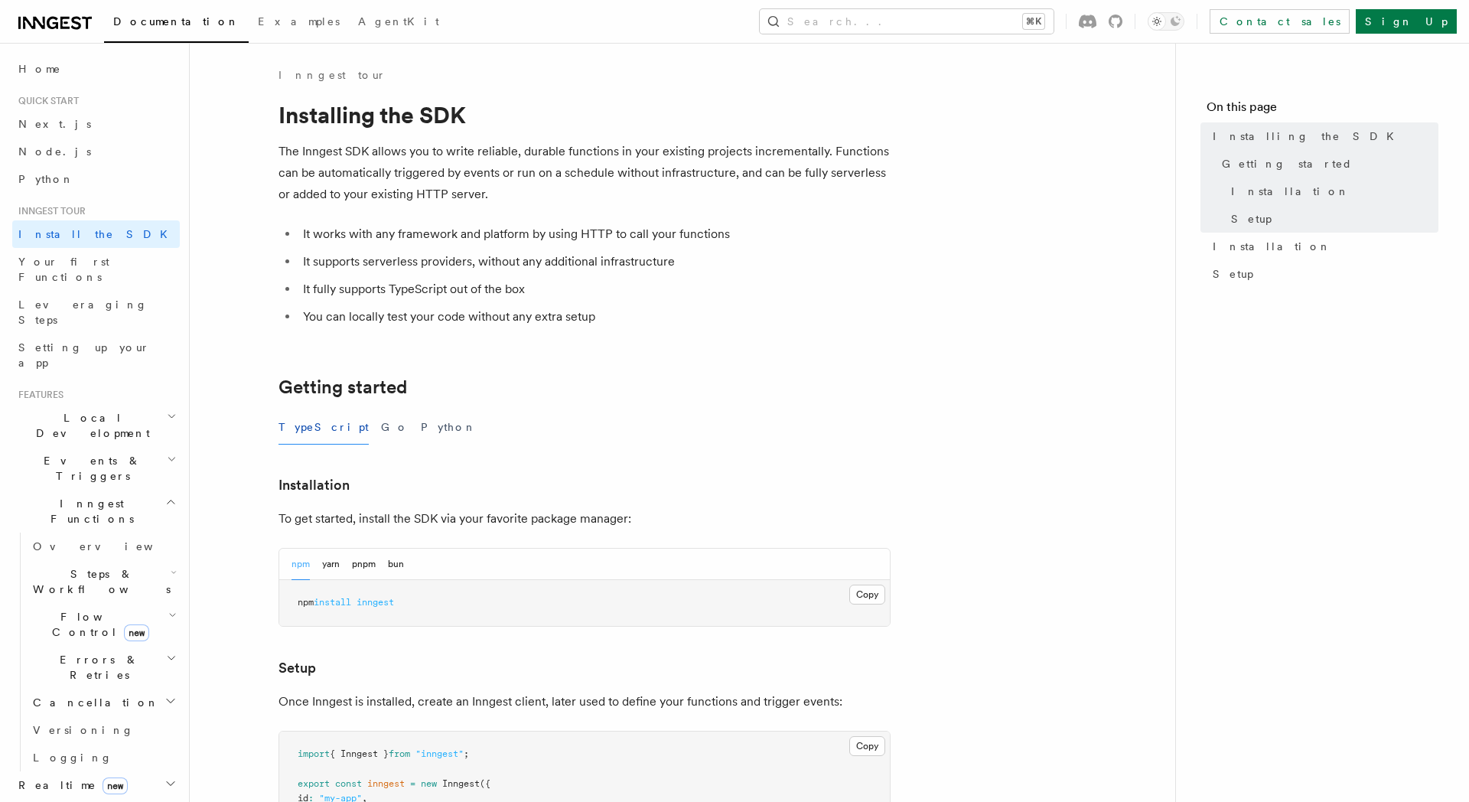
scroll to position [471, 0]
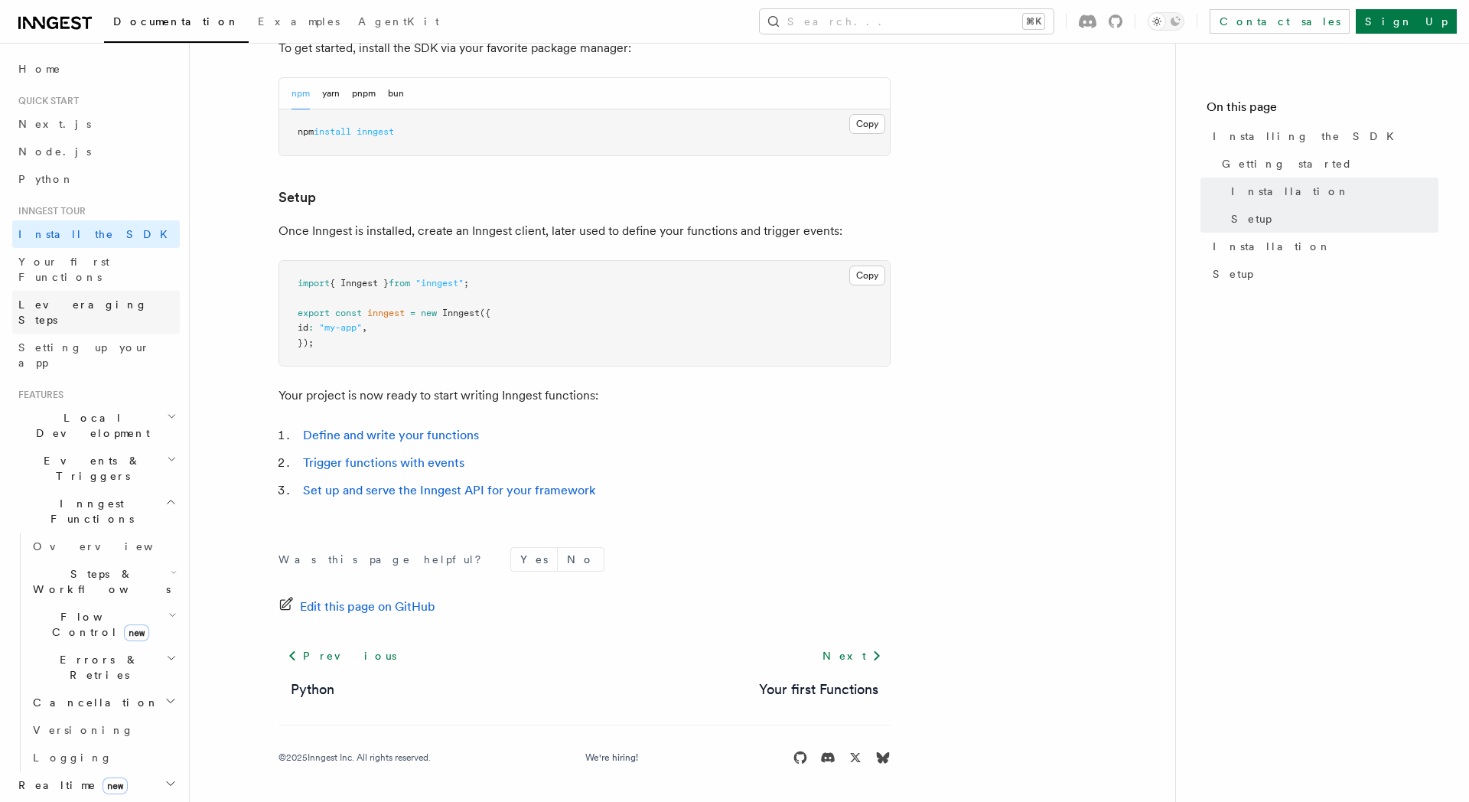
click at [106, 291] on link "Leveraging Steps" at bounding box center [96, 312] width 168 height 43
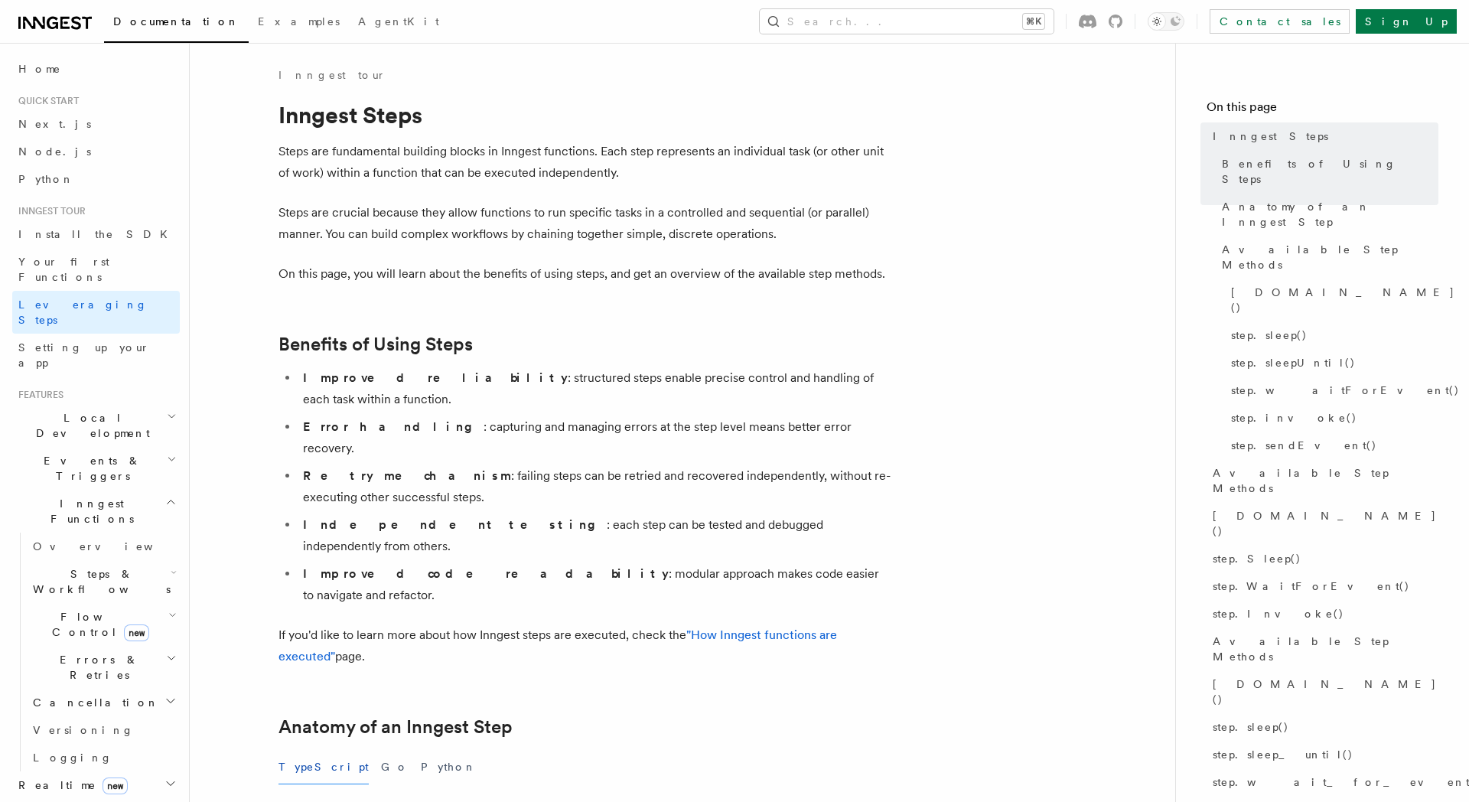
click at [103, 410] on span "Local Development" at bounding box center [89, 425] width 155 height 31
click at [98, 447] on link "Overview" at bounding box center [103, 461] width 153 height 28
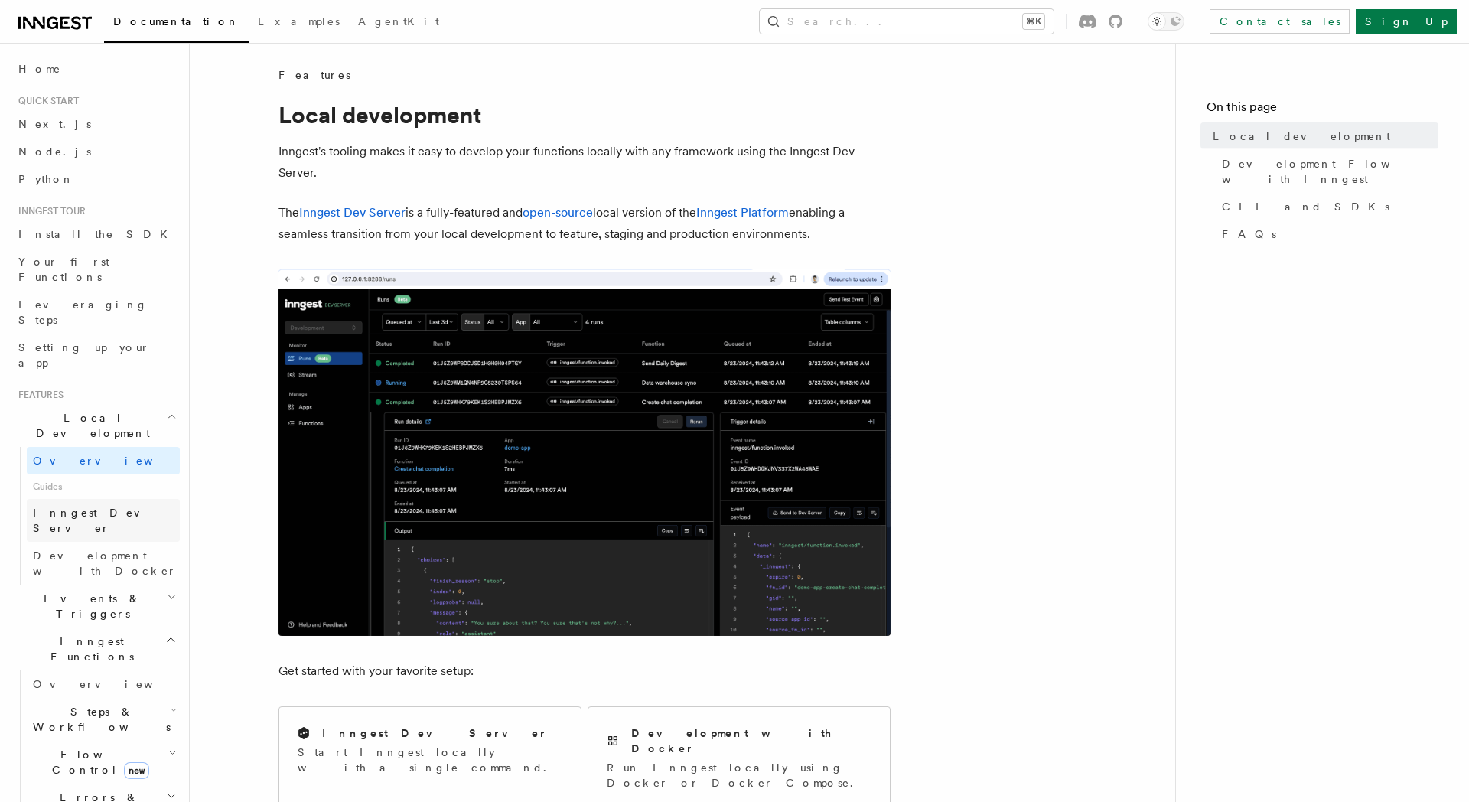
click at [107, 507] on span "Inngest Dev Server" at bounding box center [98, 521] width 131 height 28
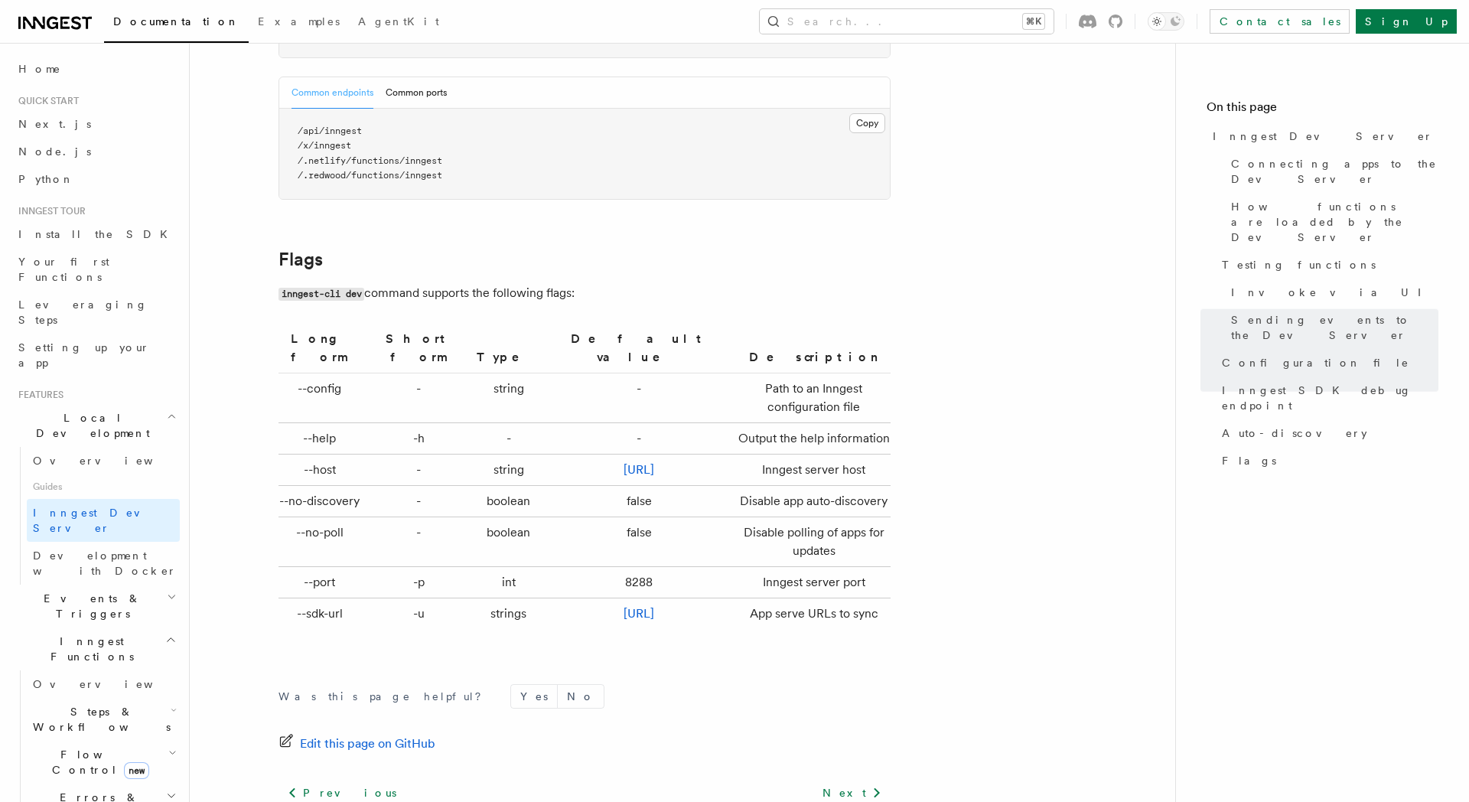
scroll to position [4609, 0]
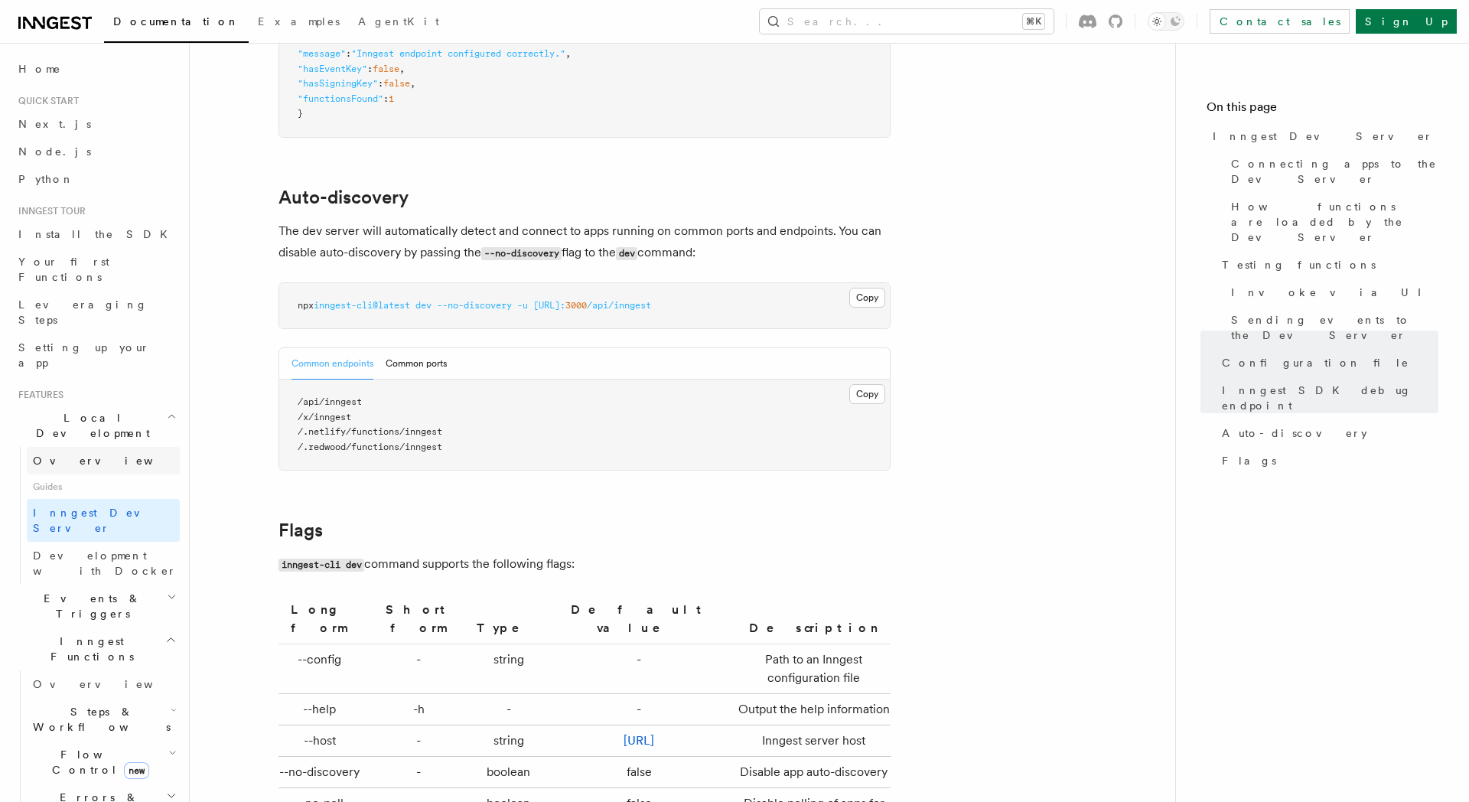
click at [89, 447] on link "Overview" at bounding box center [103, 461] width 153 height 28
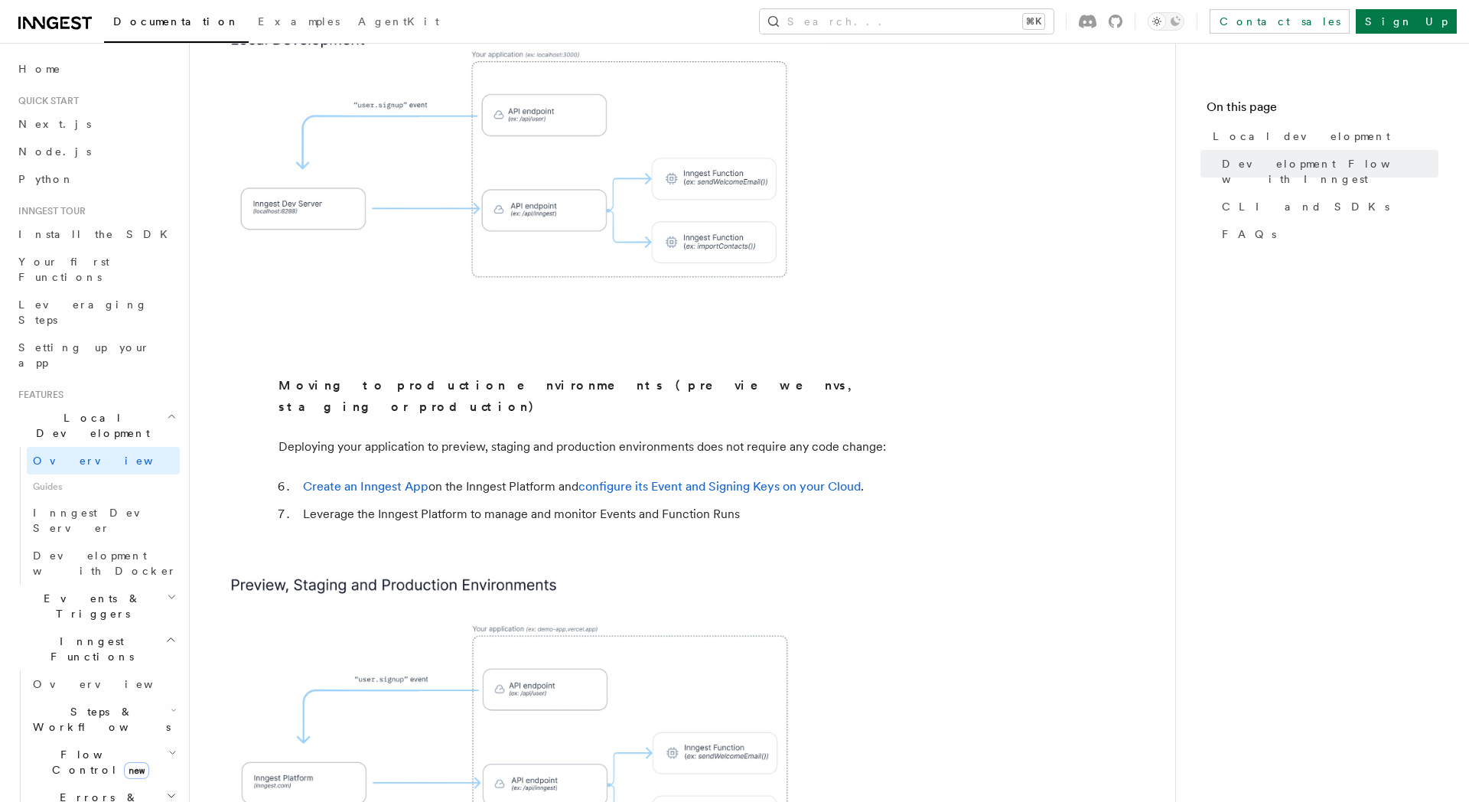
scroll to position [1147, 0]
click at [365, 478] on link "Create an Inngest App" at bounding box center [366, 485] width 126 height 15
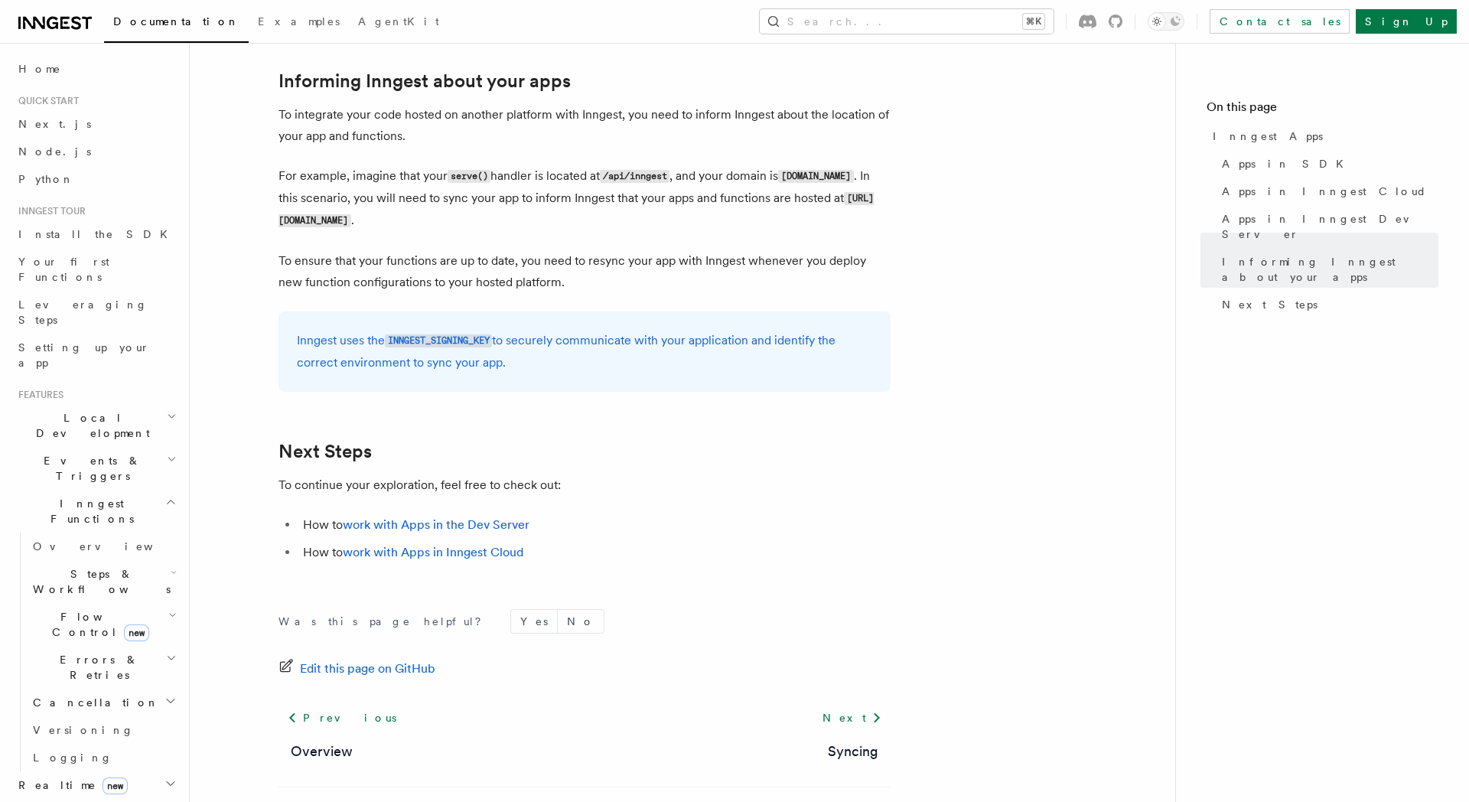
scroll to position [2361, 0]
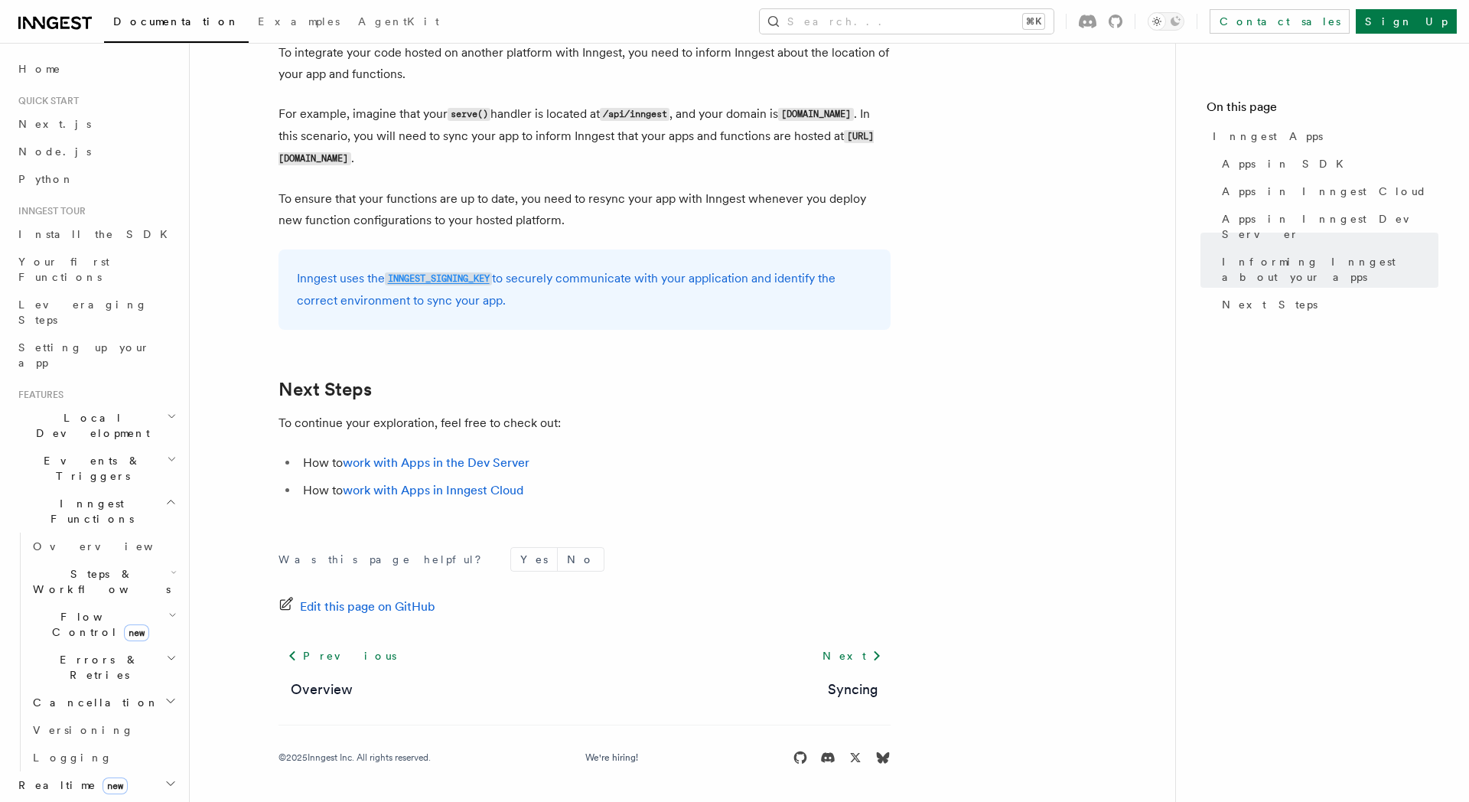
click at [445, 280] on code "INNGEST_SIGNING_KEY" at bounding box center [438, 278] width 107 height 13
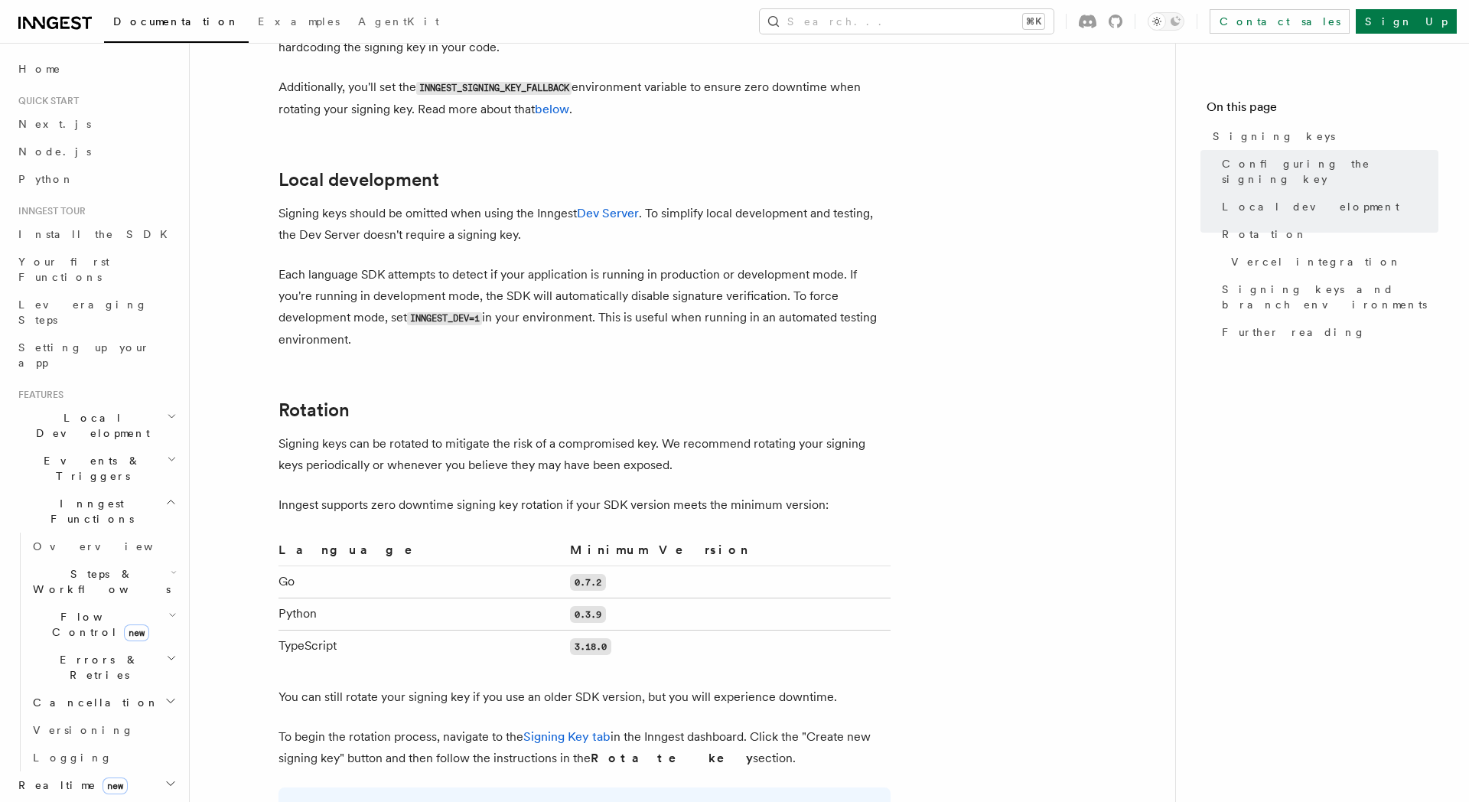
scroll to position [657, 0]
click at [460, 311] on code "INNGEST_DEV=1" at bounding box center [444, 317] width 75 height 13
drag, startPoint x: 483, startPoint y: 296, endPoint x: 409, endPoint y: 298, distance: 73.5
click at [409, 311] on code "INNGEST_DEV=1" at bounding box center [444, 317] width 75 height 13
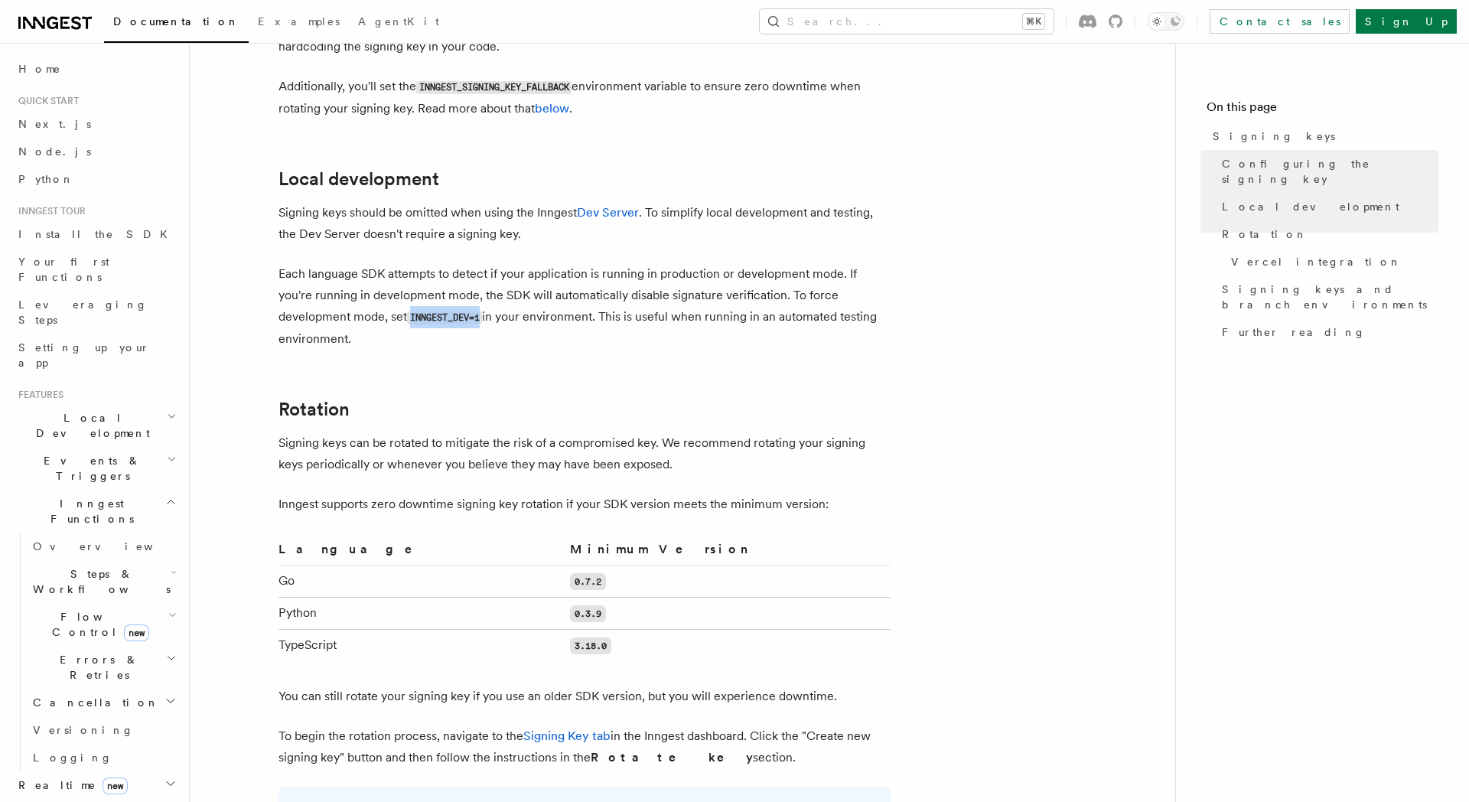
copy code "INNGEST_DEV=1"
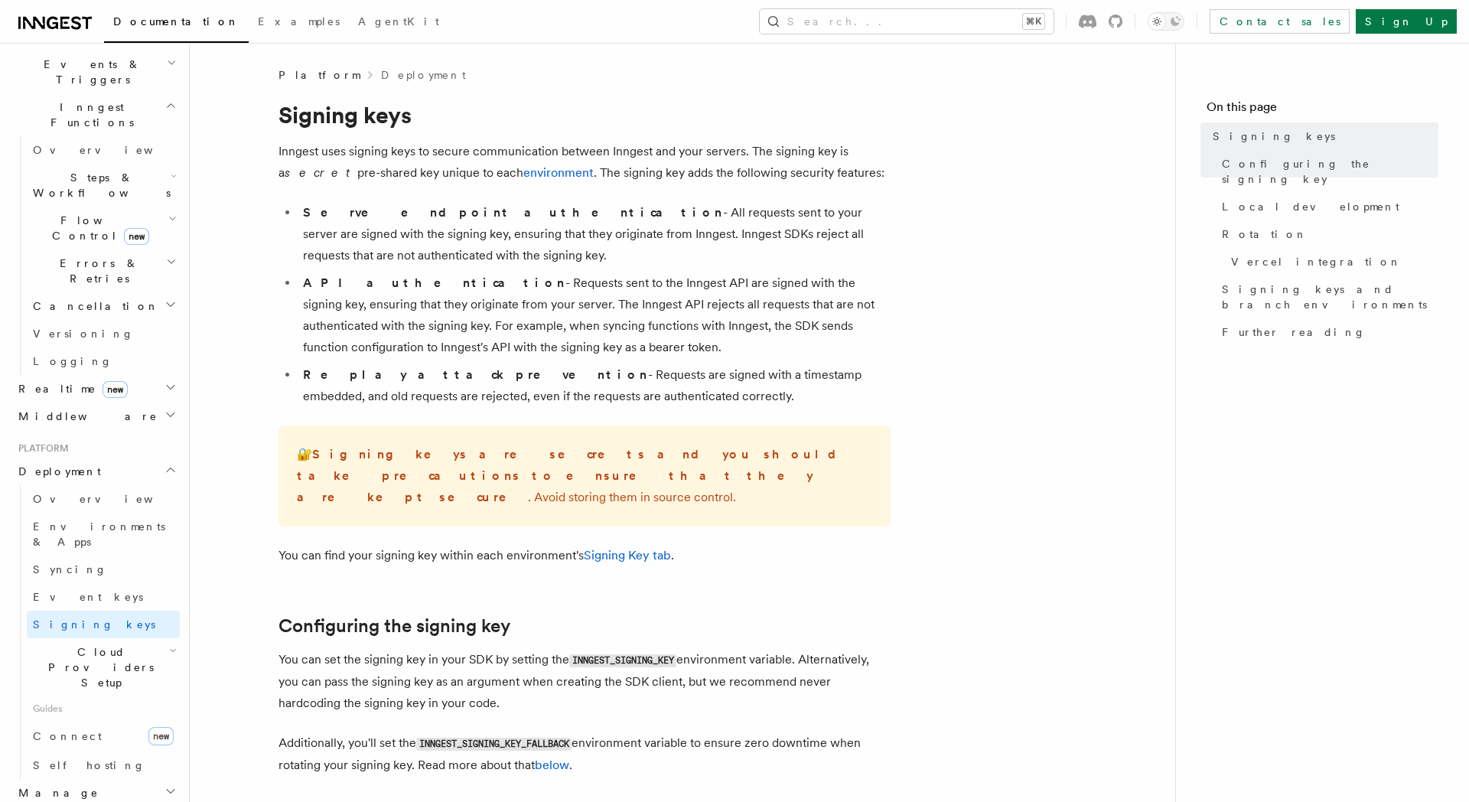
scroll to position [403, 0]
click at [64, 585] on span "Event keys" at bounding box center [88, 591] width 110 height 12
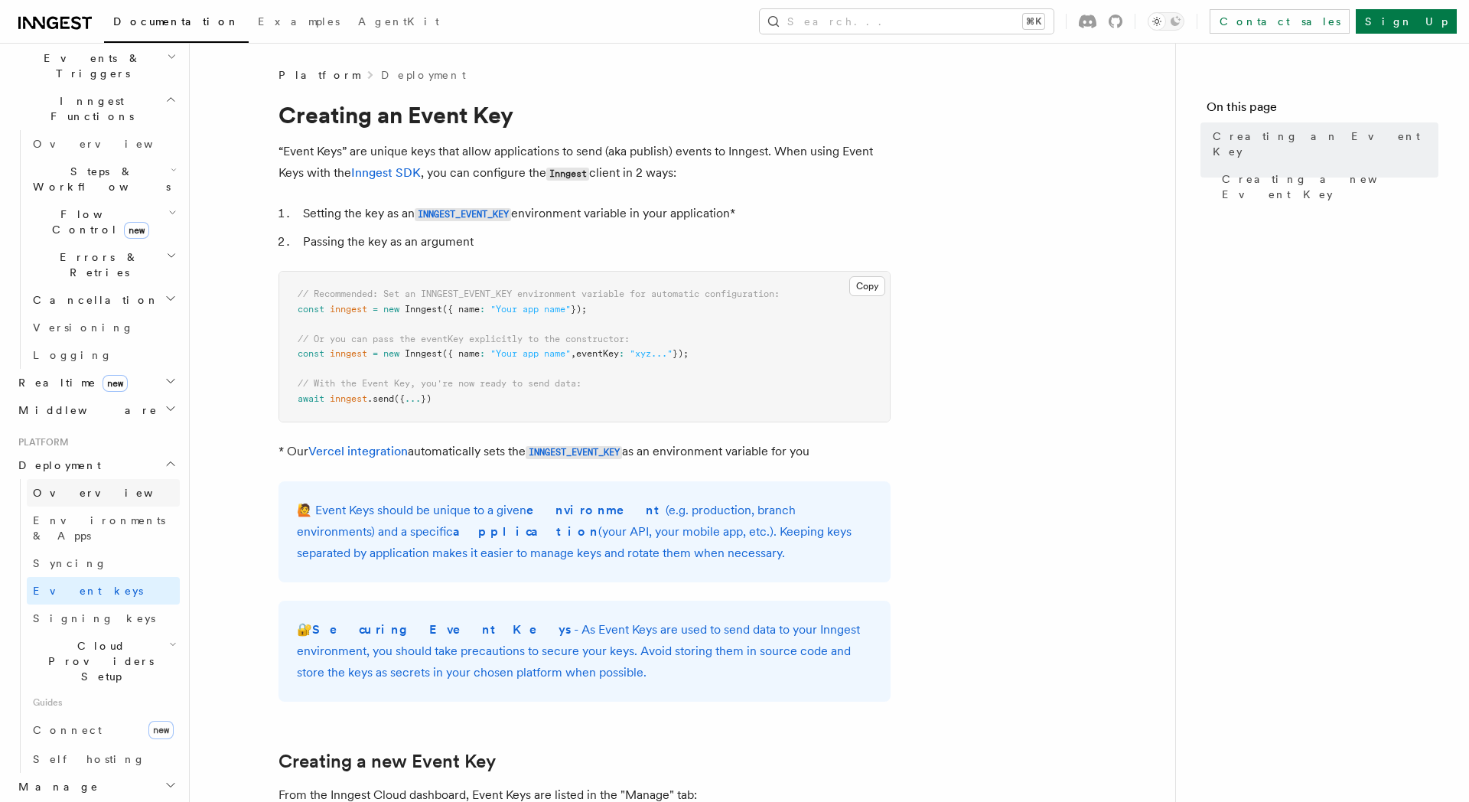
click at [96, 479] on link "Overview" at bounding box center [103, 493] width 153 height 28
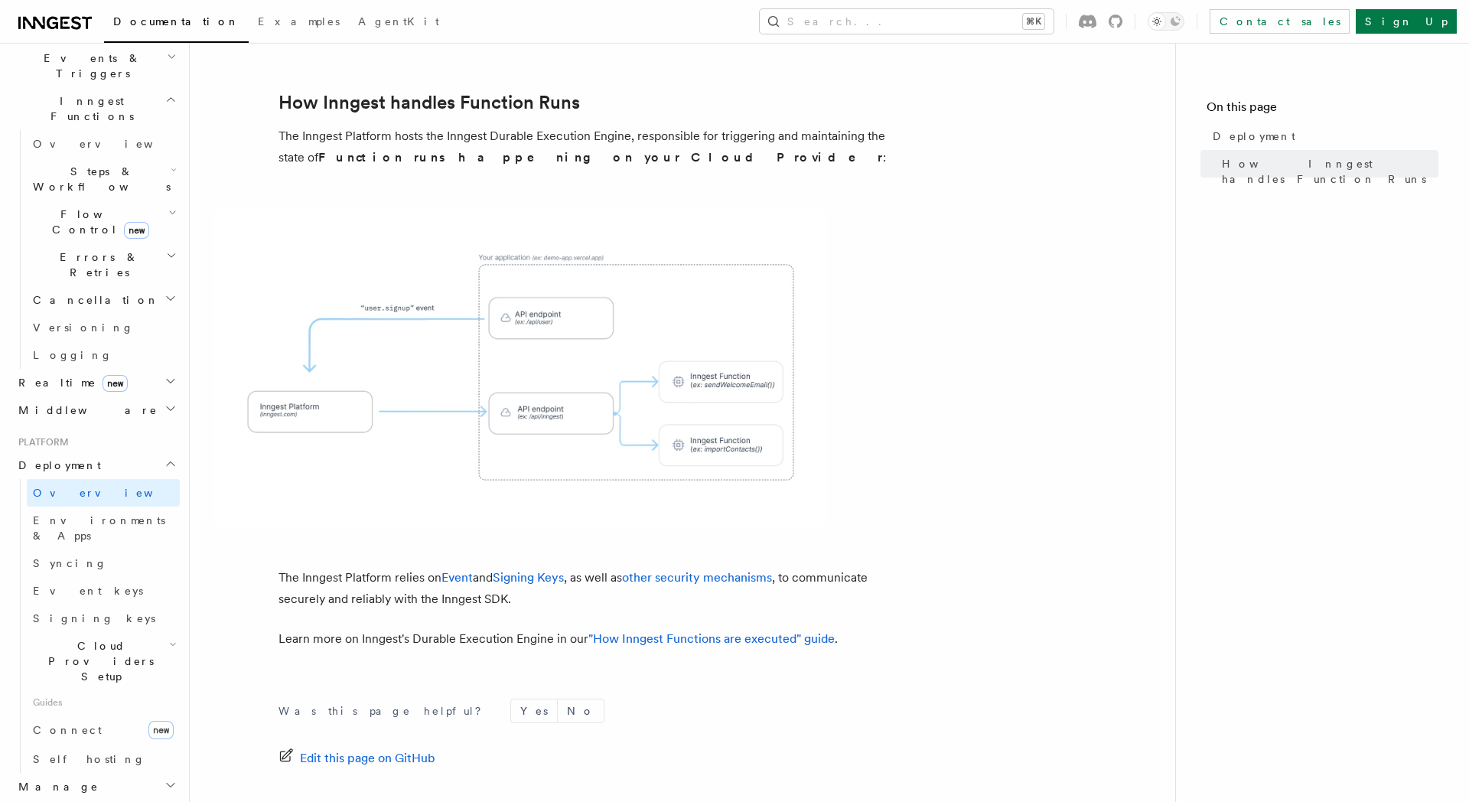
scroll to position [504, 0]
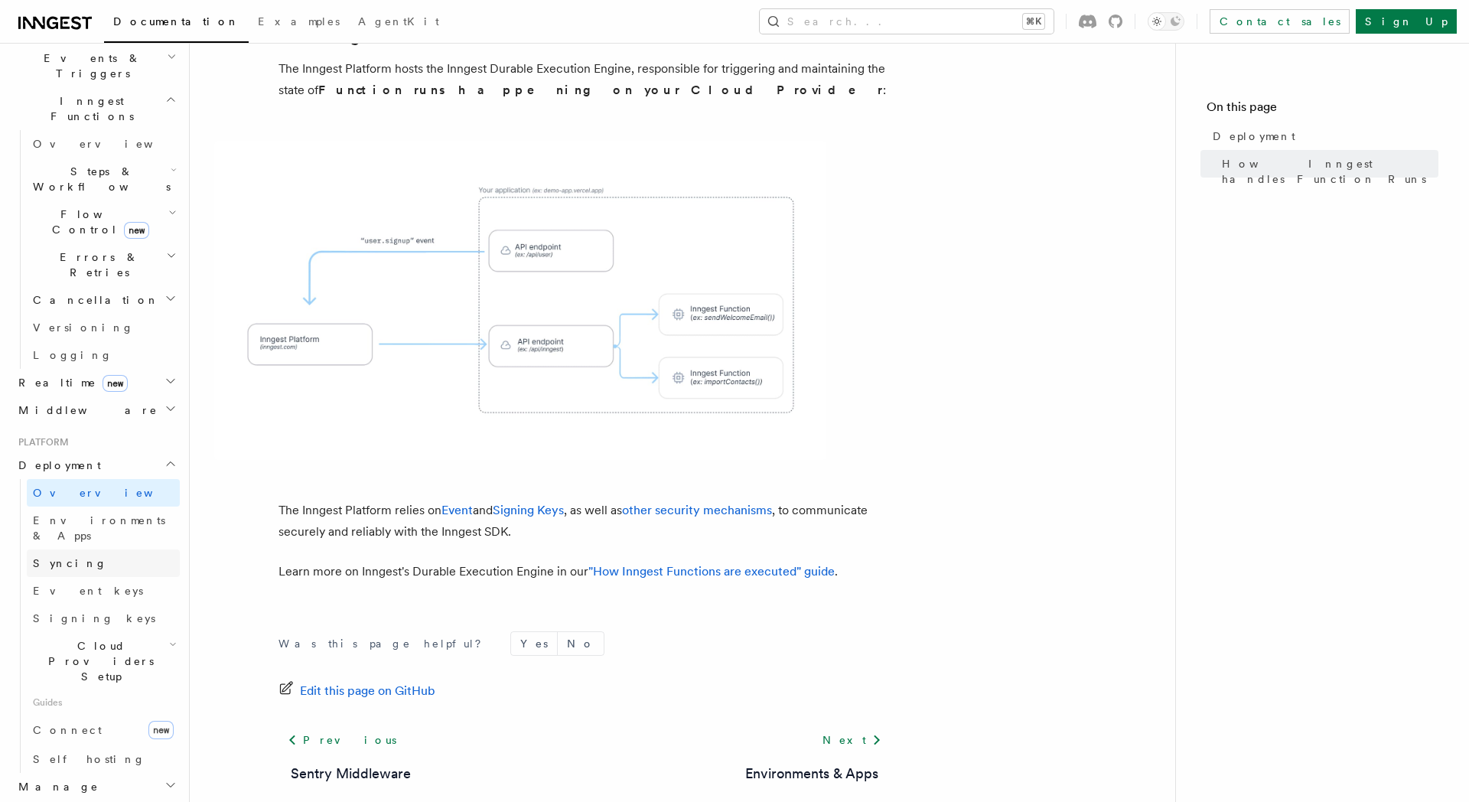
click at [73, 549] on link "Syncing" at bounding box center [103, 563] width 153 height 28
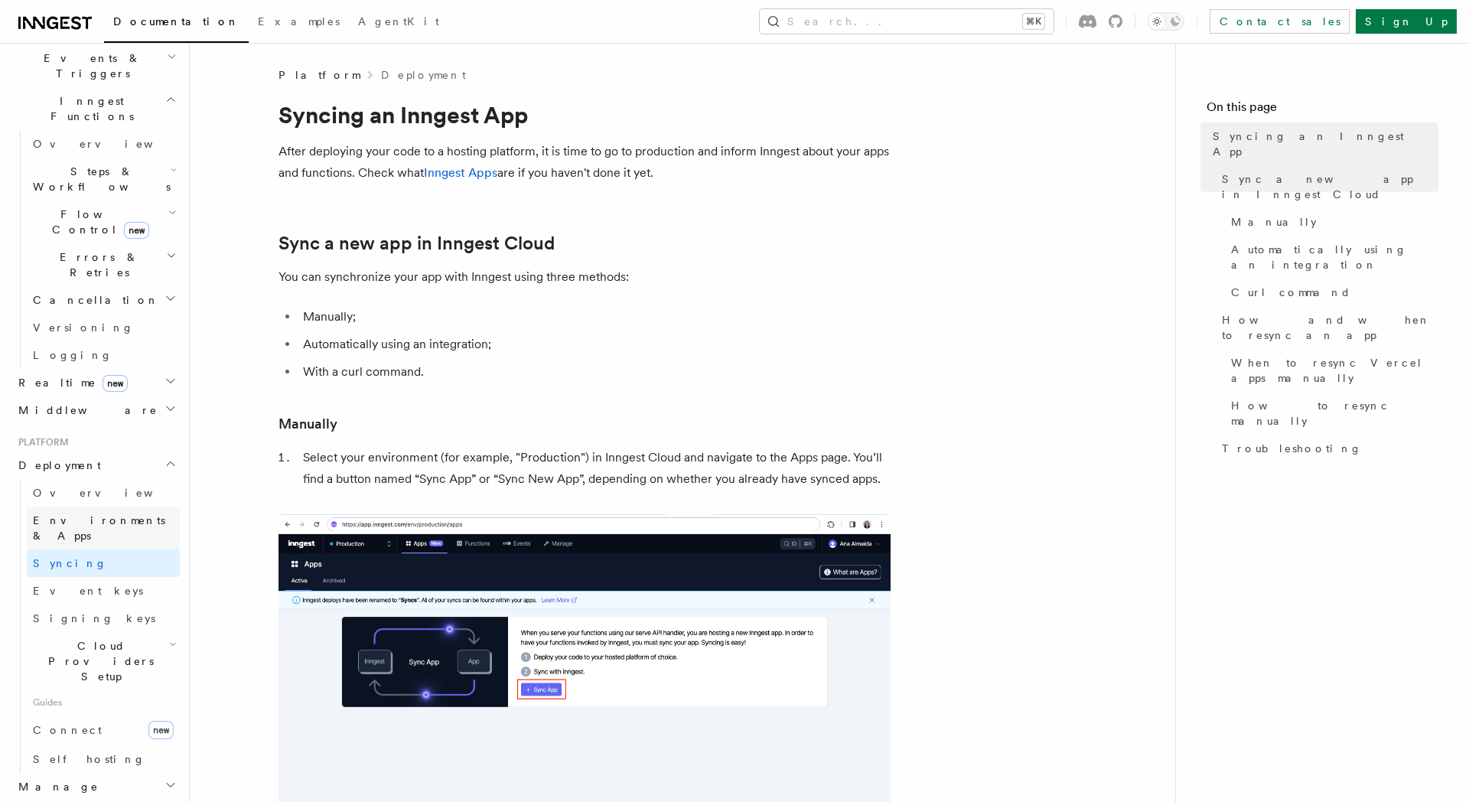
click at [79, 514] on span "Environments & Apps" at bounding box center [99, 528] width 132 height 28
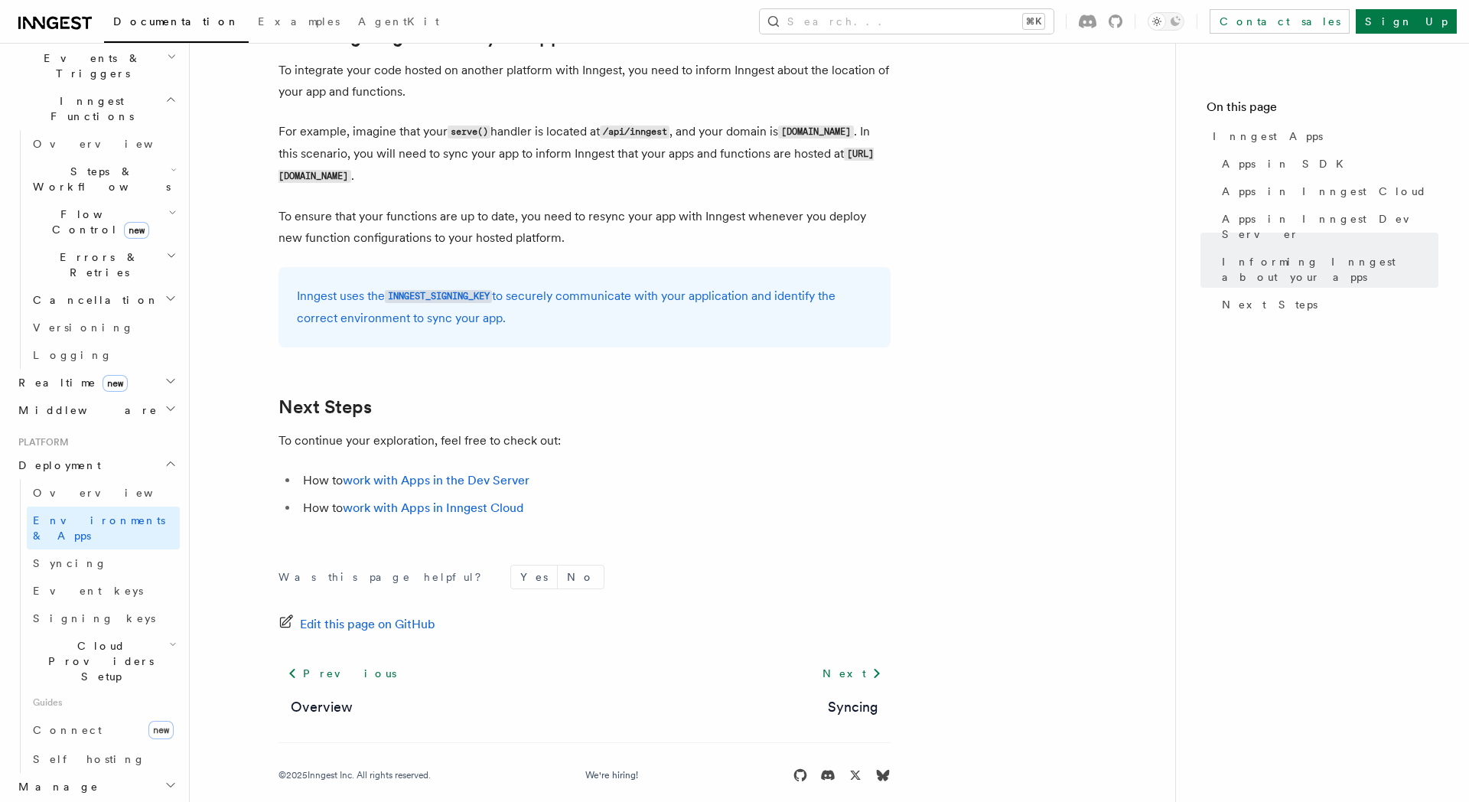
scroll to position [2361, 0]
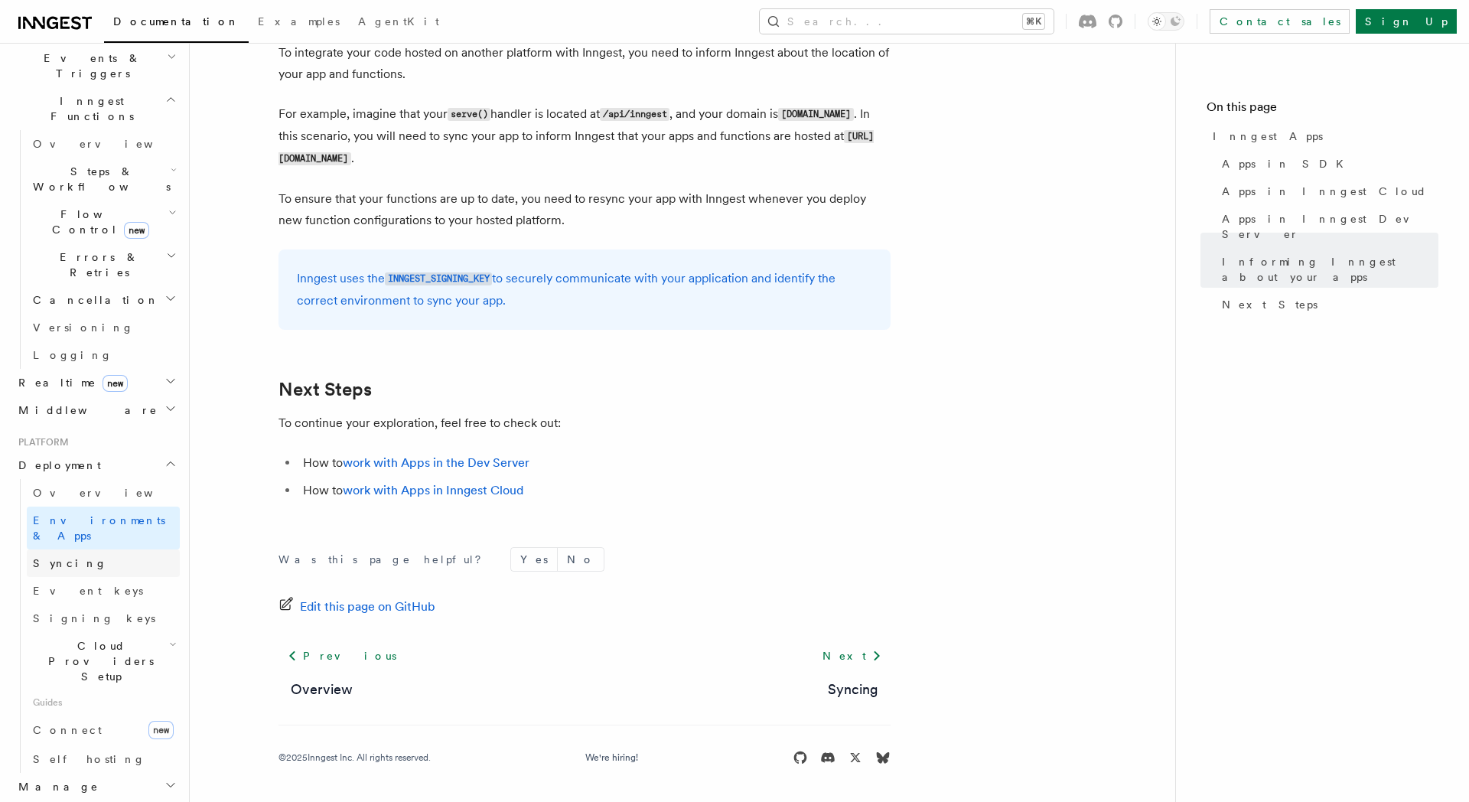
click at [121, 549] on link "Syncing" at bounding box center [103, 563] width 153 height 28
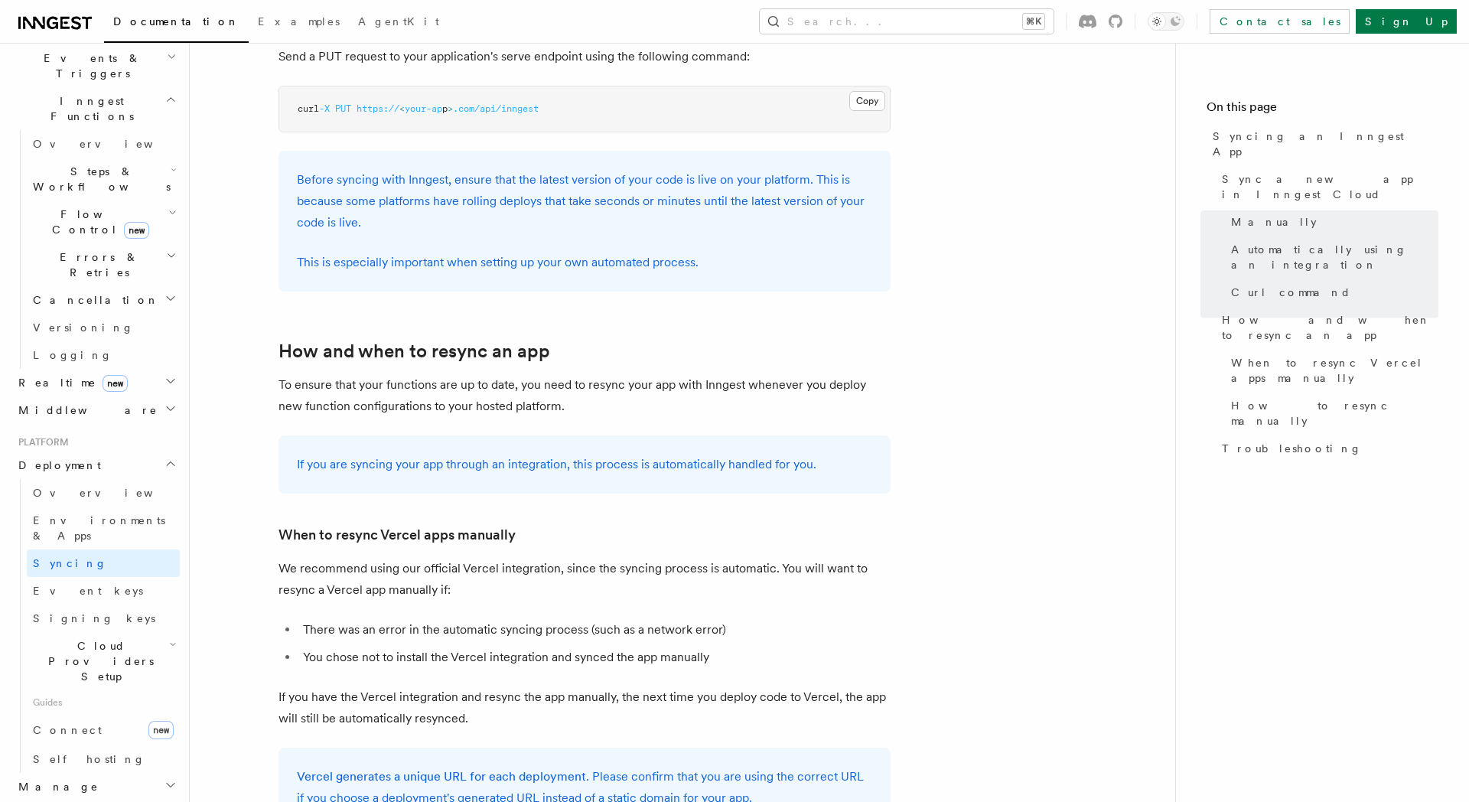
scroll to position [2674, 0]
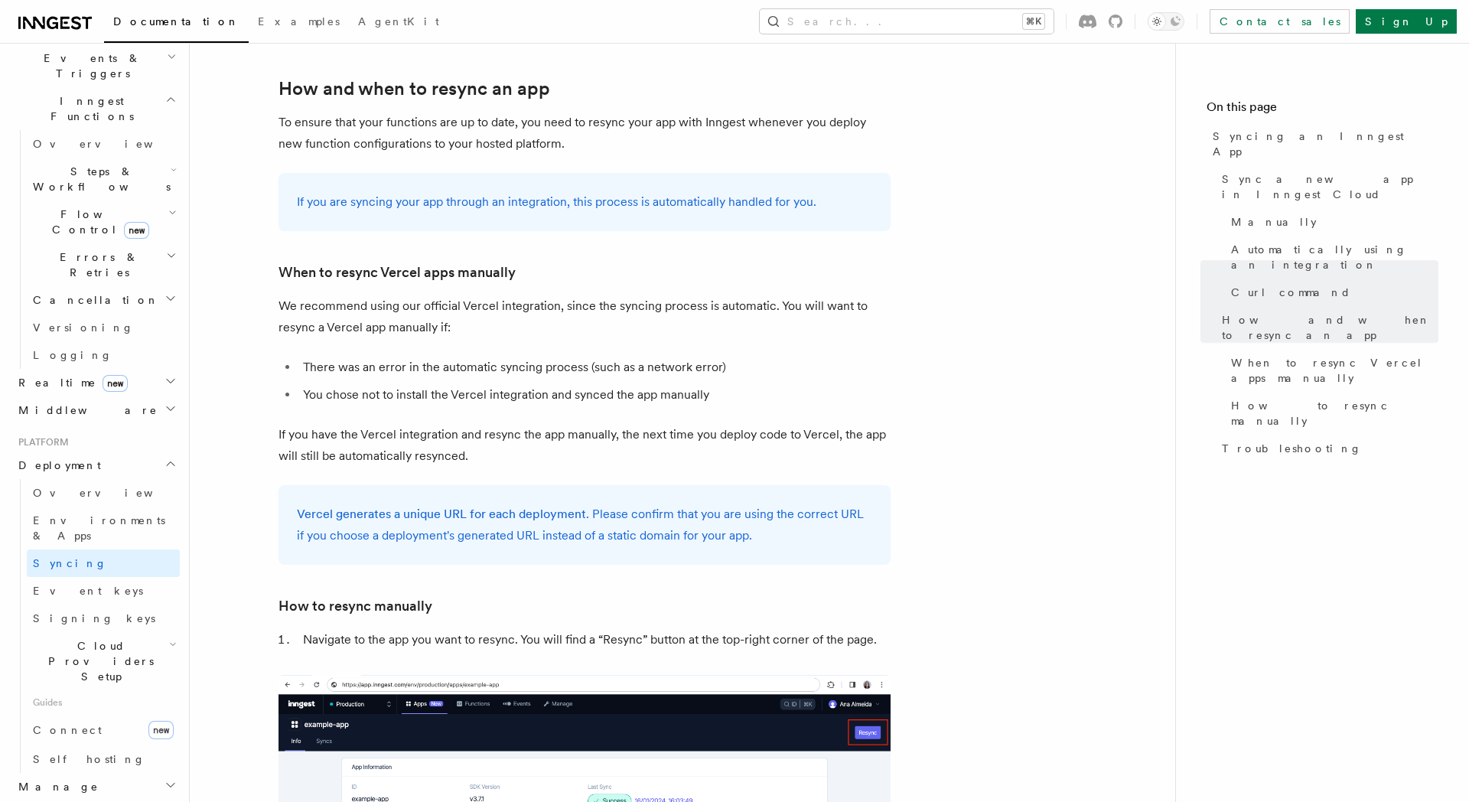
drag, startPoint x: 119, startPoint y: 442, endPoint x: 215, endPoint y: 426, distance: 96.9
click at [119, 577] on link "Event keys" at bounding box center [103, 591] width 153 height 28
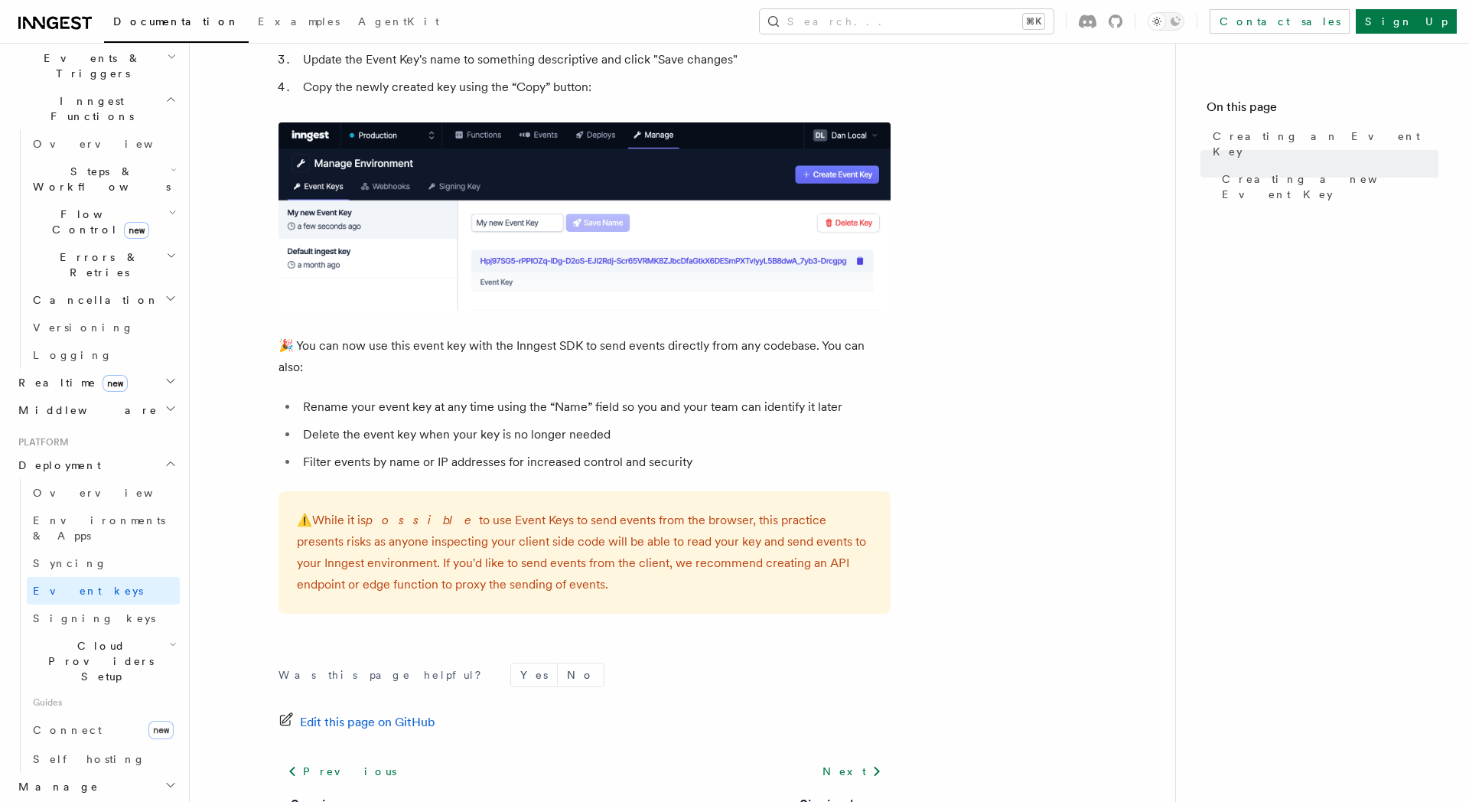
scroll to position [926, 0]
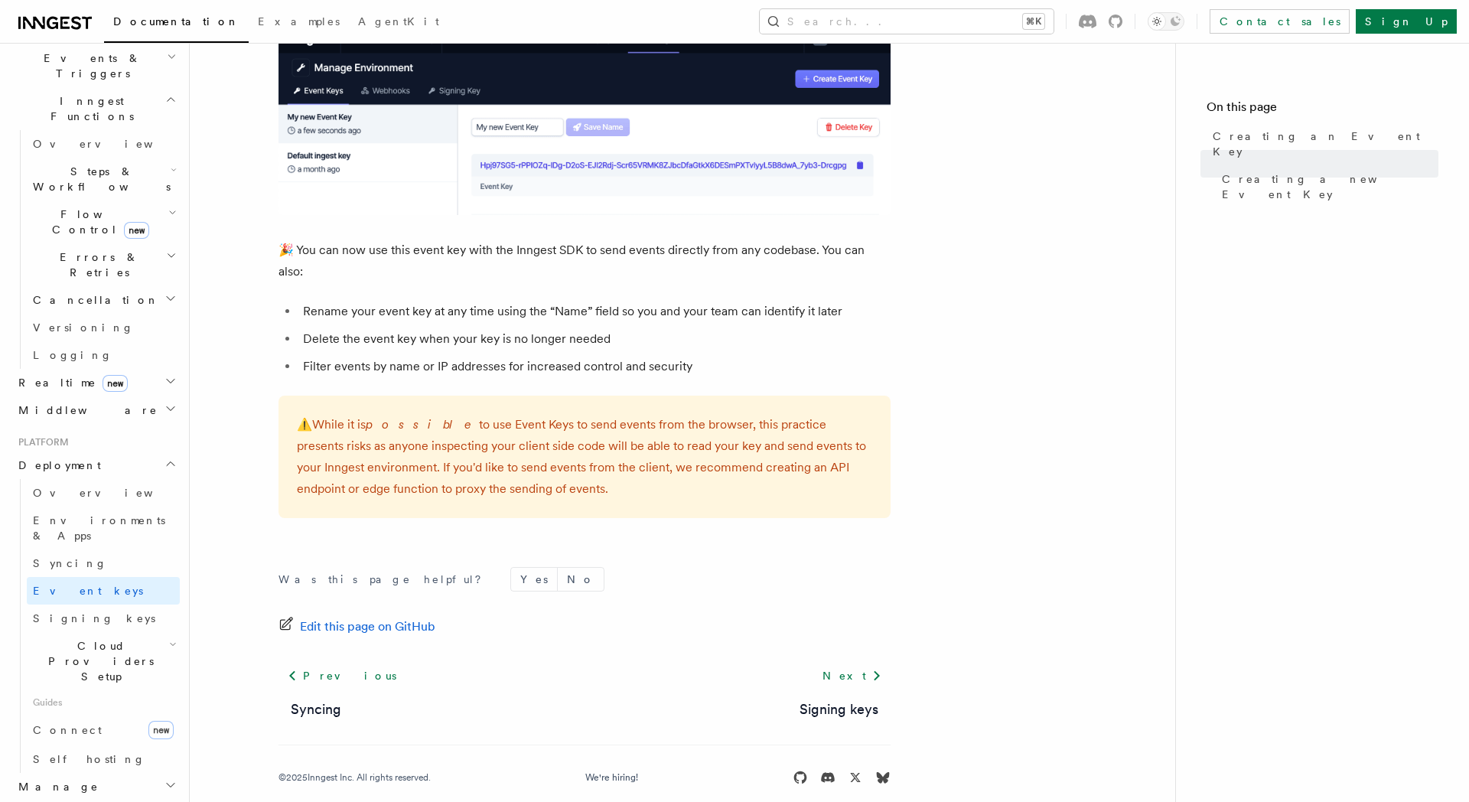
click at [80, 773] on h2 "Manage" at bounding box center [96, 787] width 168 height 28
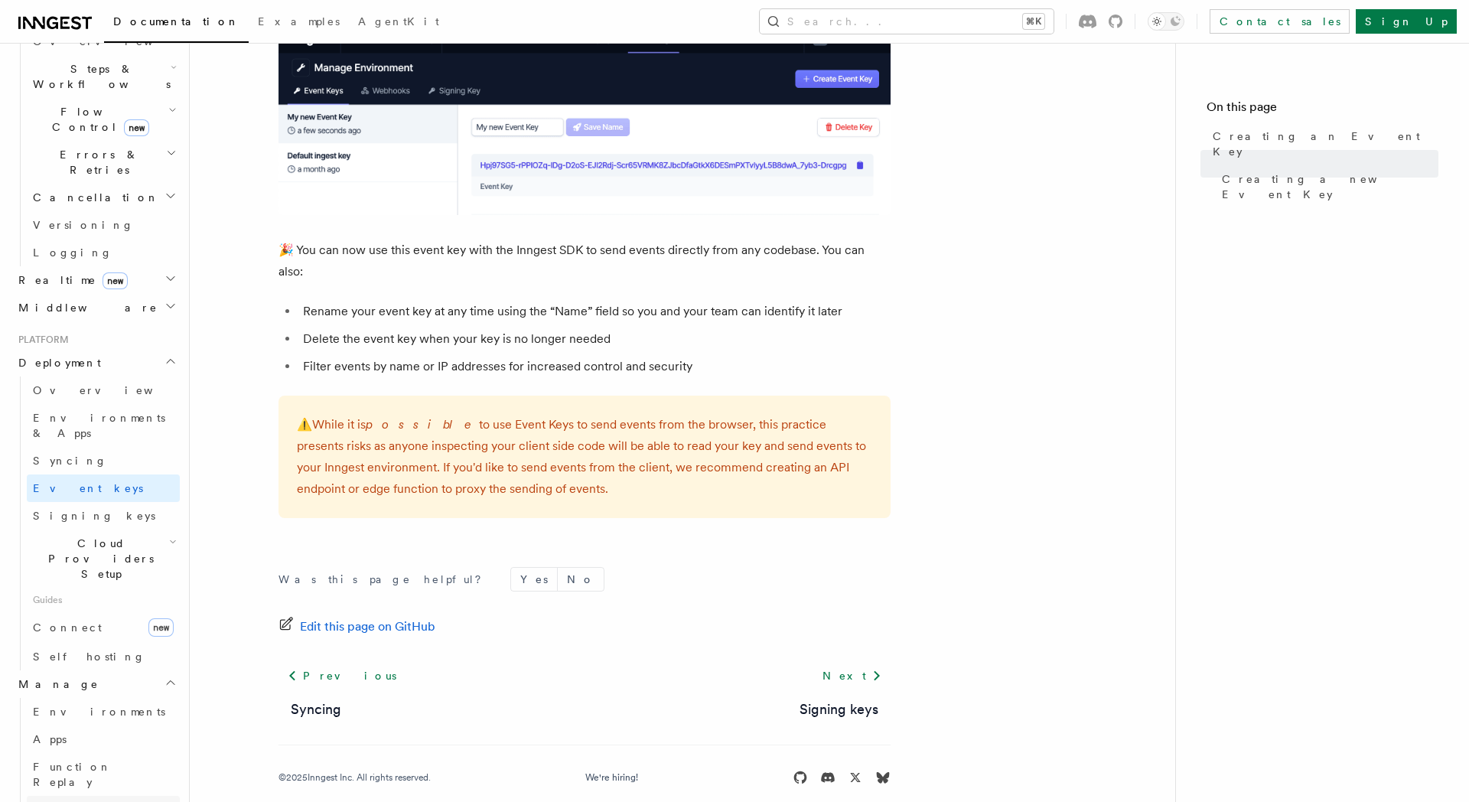
scroll to position [519, 0]
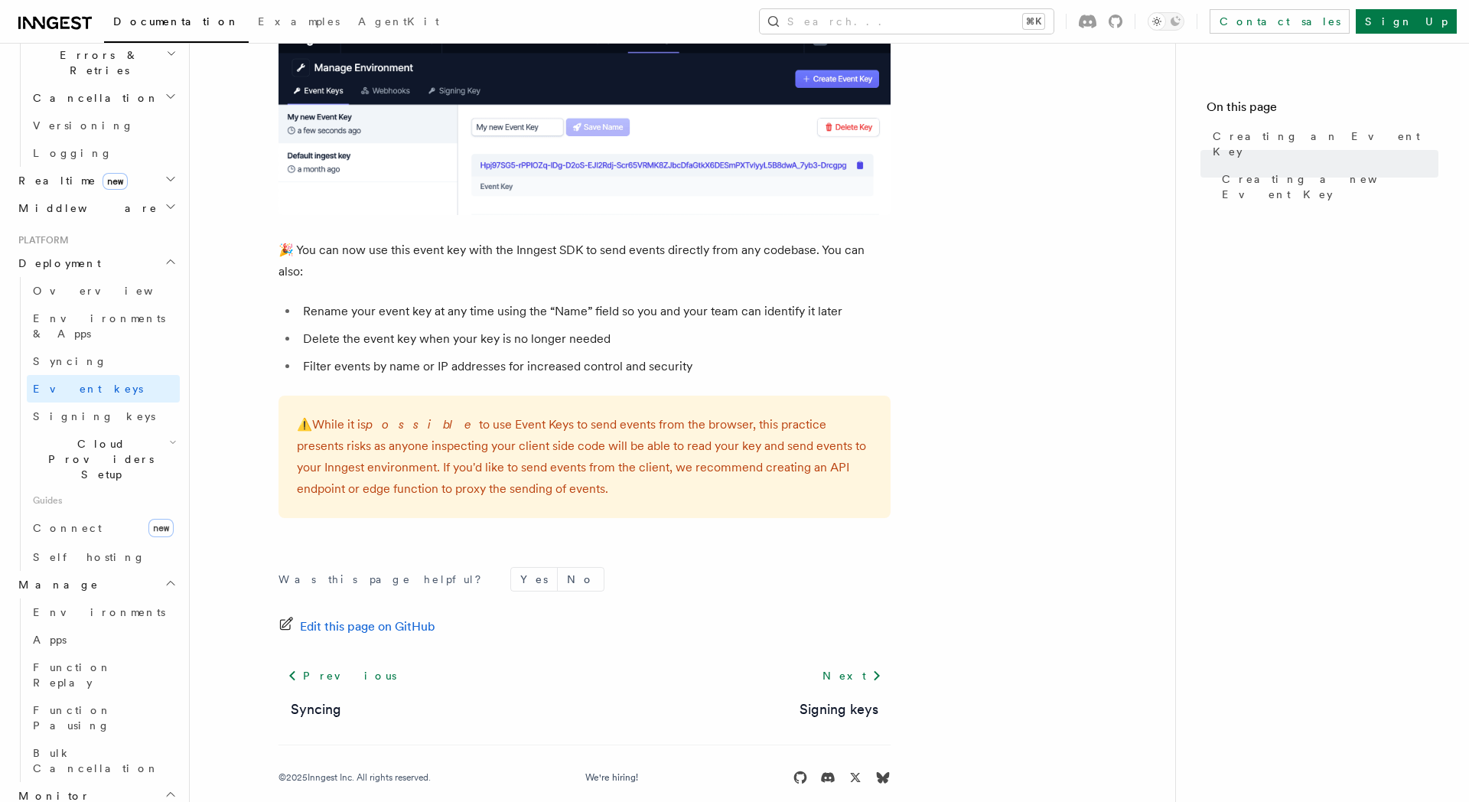
scroll to position [709, 0]
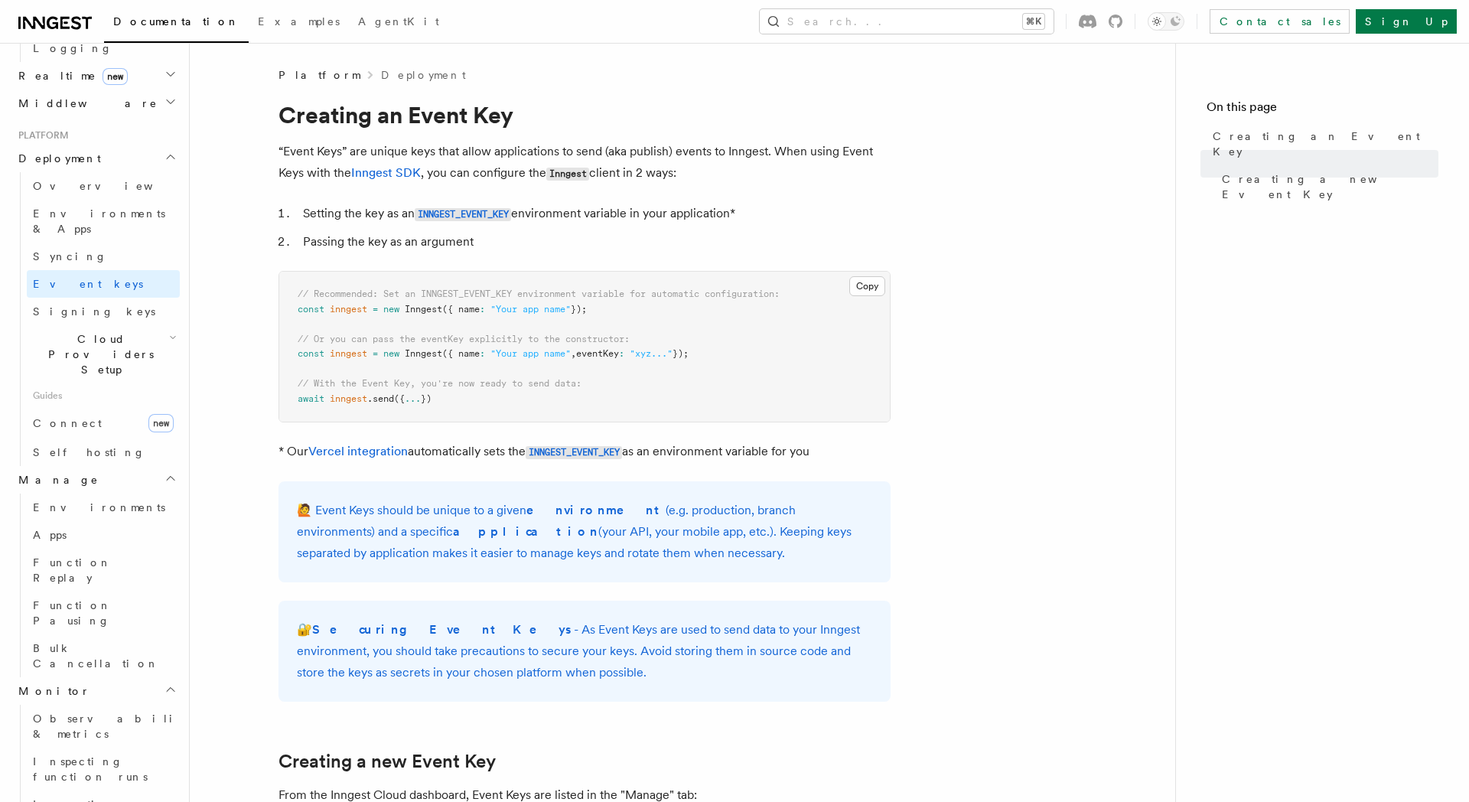
scroll to position [422, 0]
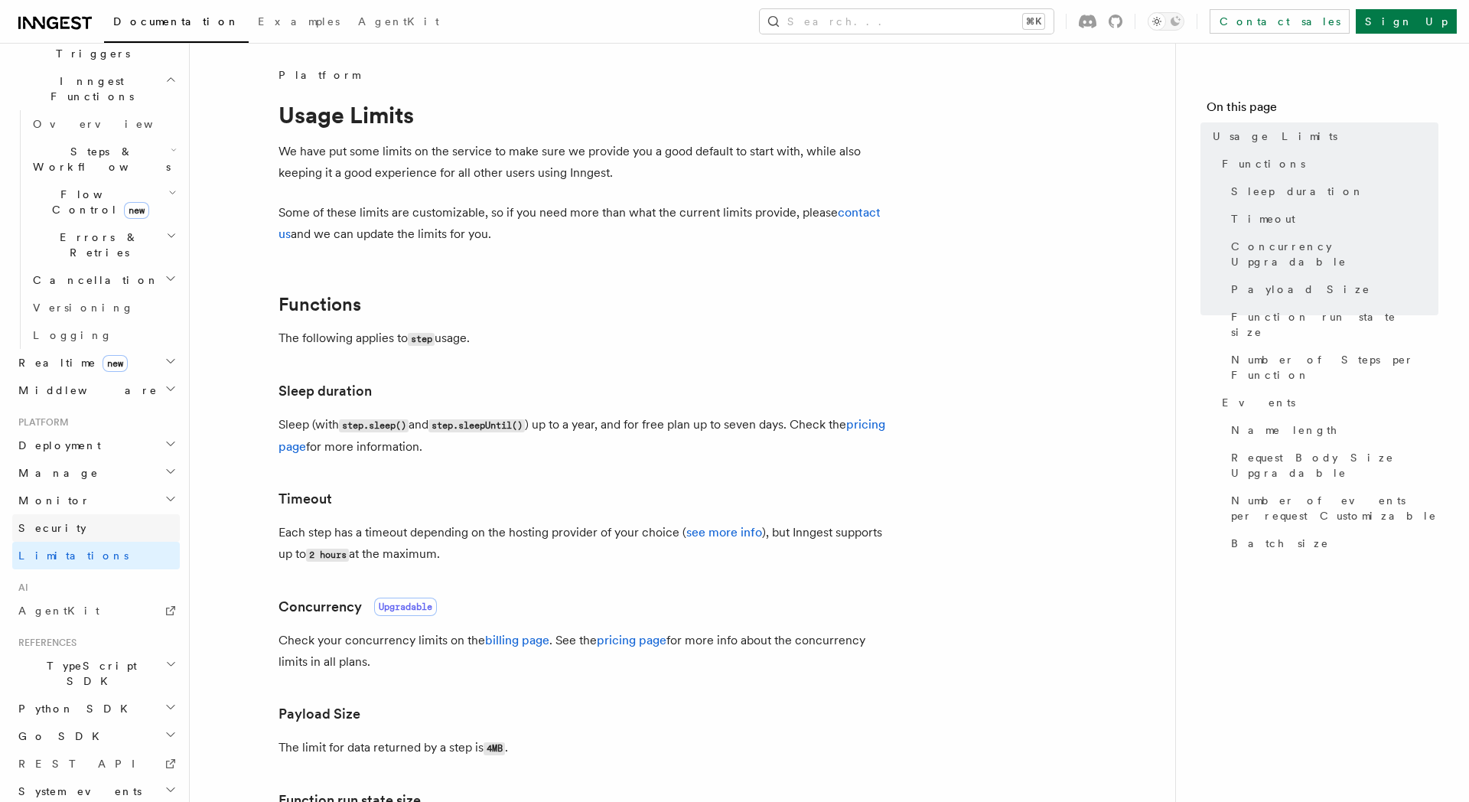
click at [58, 514] on link "Security" at bounding box center [96, 528] width 168 height 28
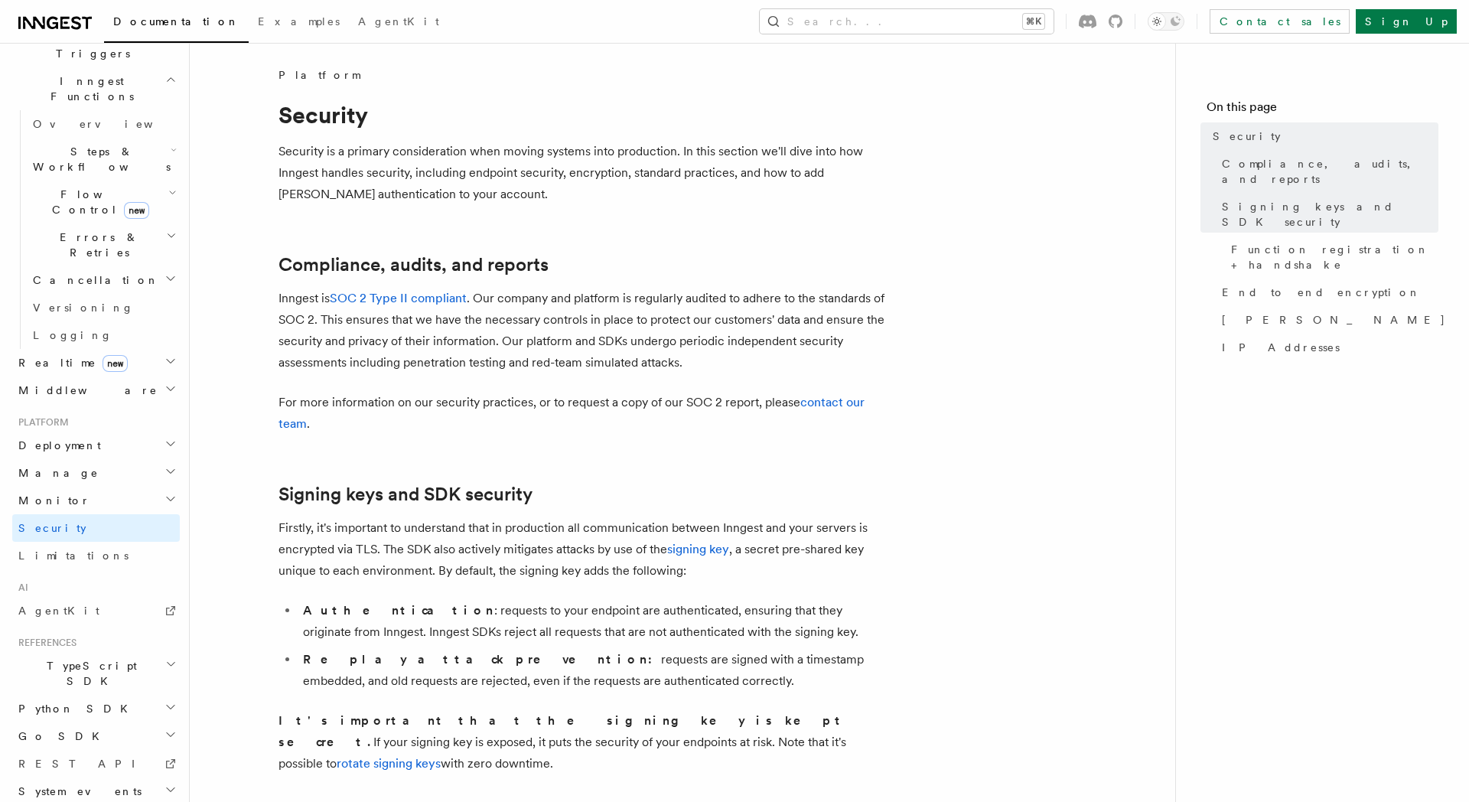
click at [67, 487] on h2 "Monitor" at bounding box center [96, 501] width 168 height 28
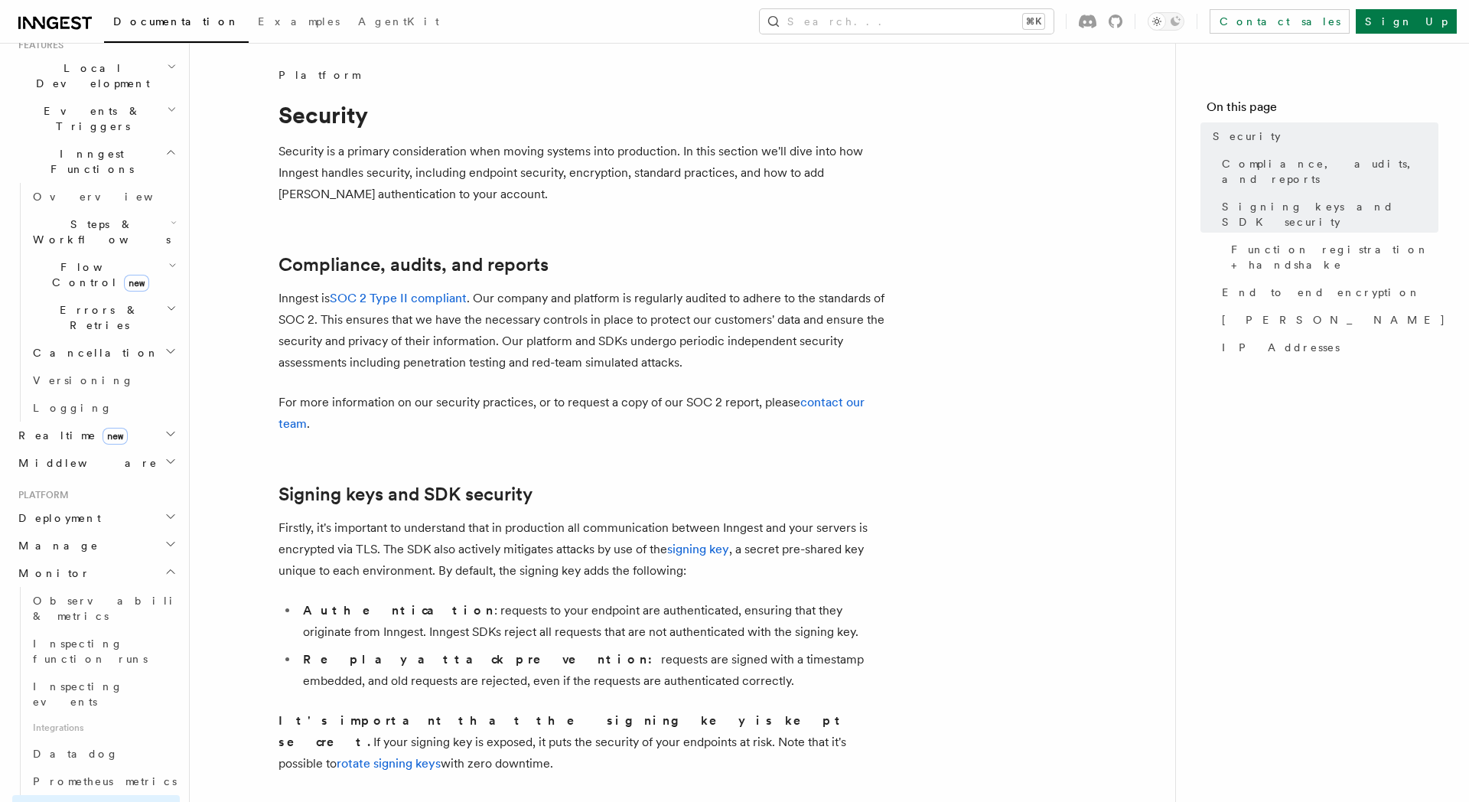
scroll to position [338, 0]
click at [57, 467] on span "Middleware" at bounding box center [84, 474] width 145 height 15
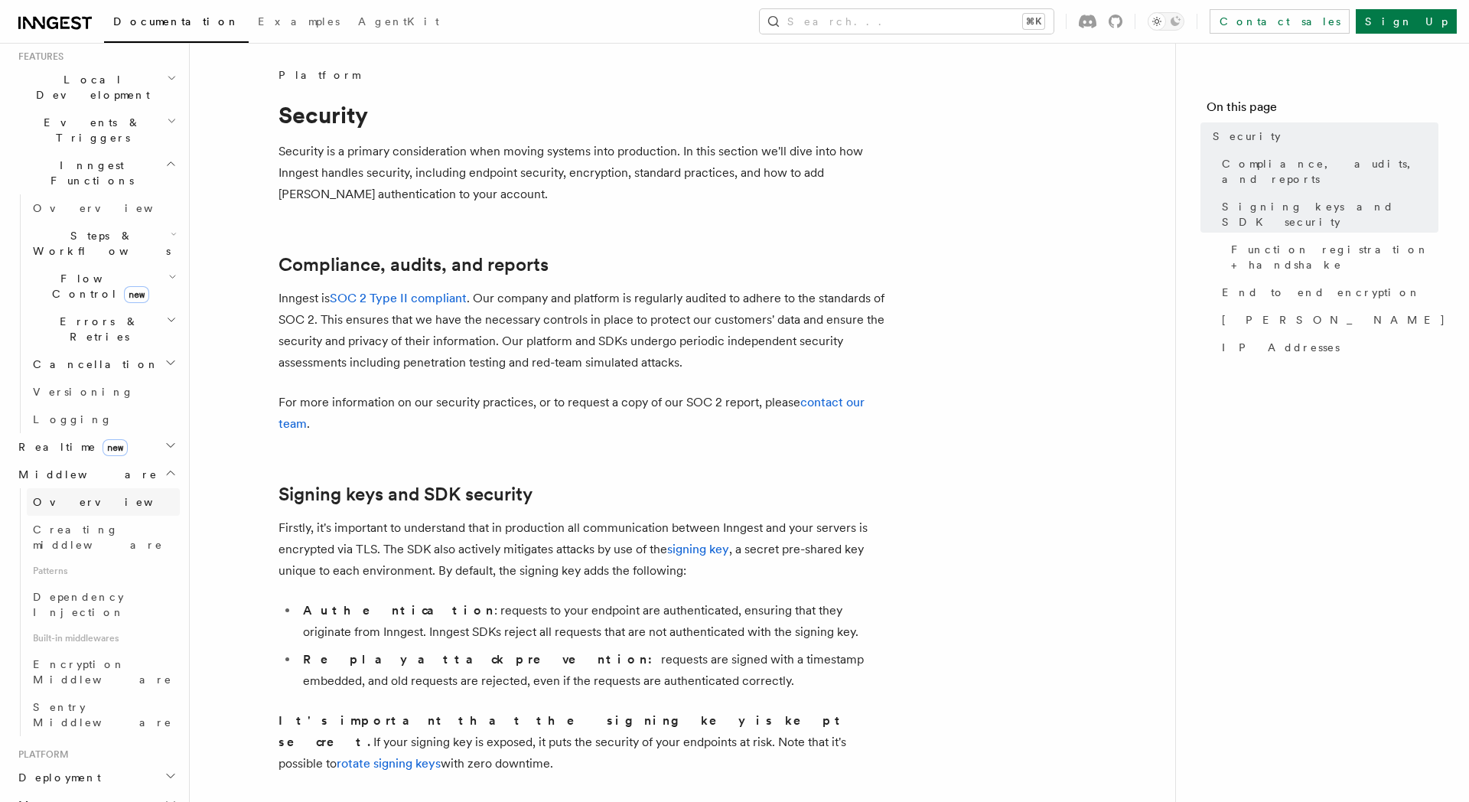
click at [80, 488] on link "Overview" at bounding box center [103, 502] width 153 height 28
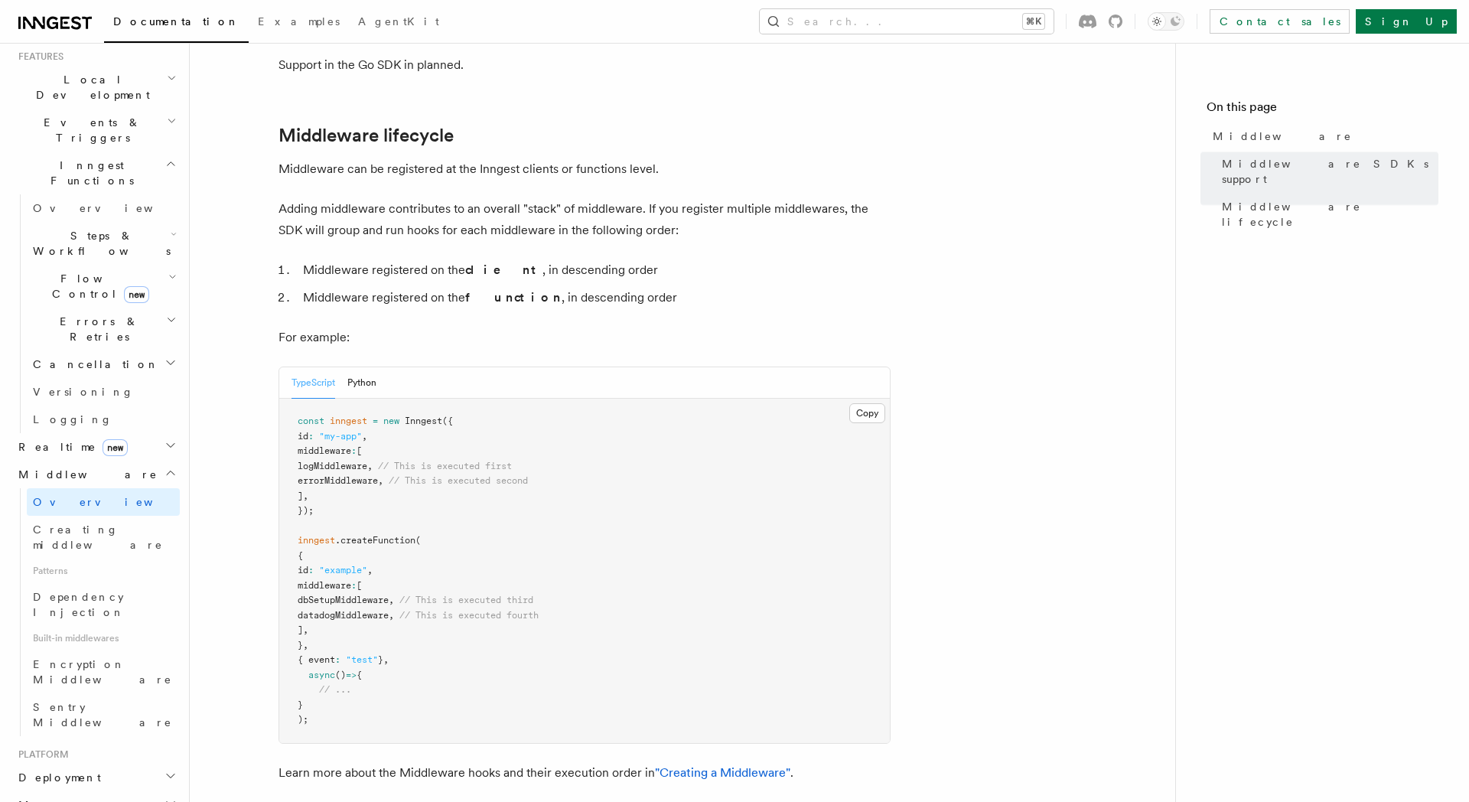
scroll to position [576, 0]
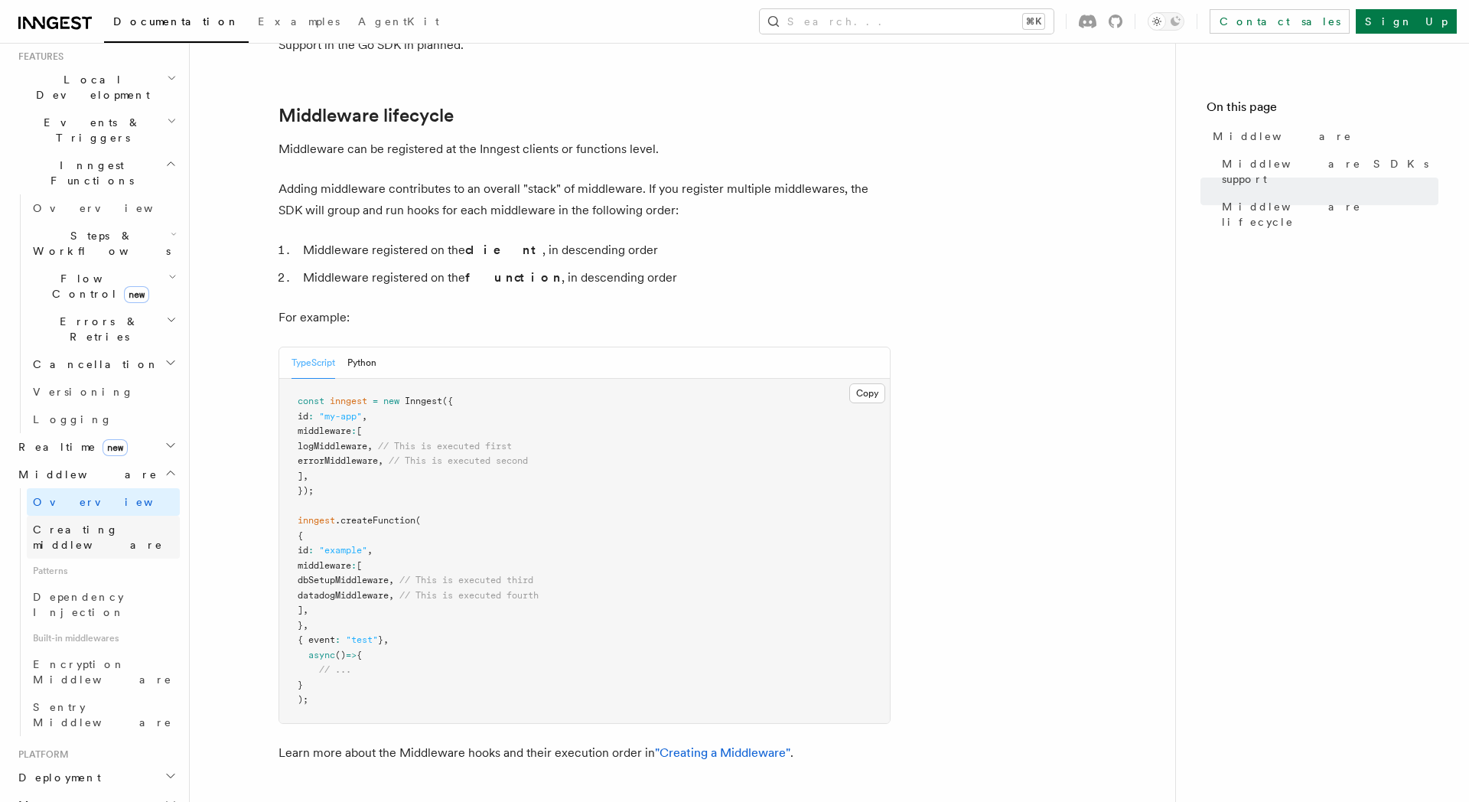
click at [110, 523] on span "Creating middleware" at bounding box center [98, 537] width 130 height 28
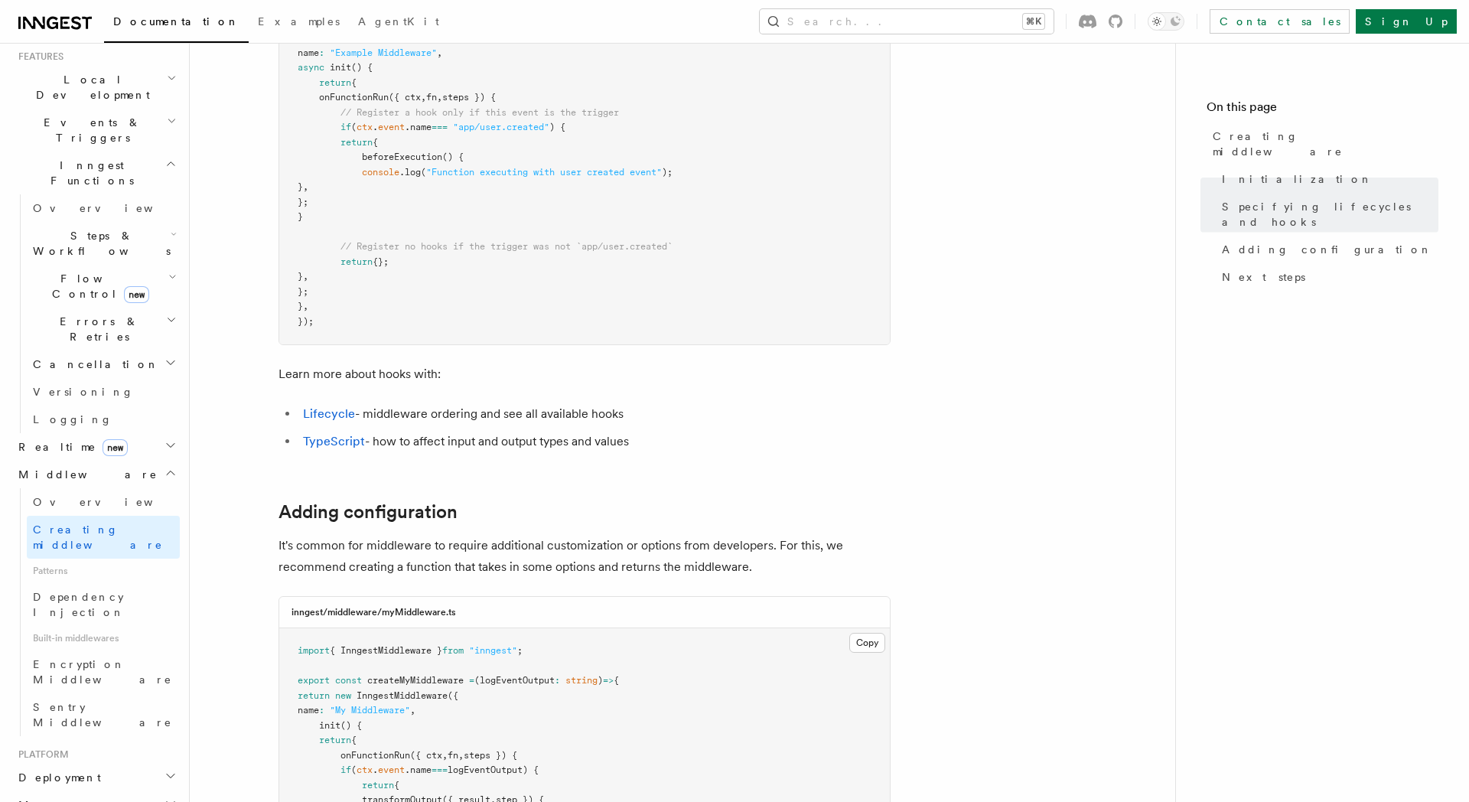
scroll to position [1554, 0]
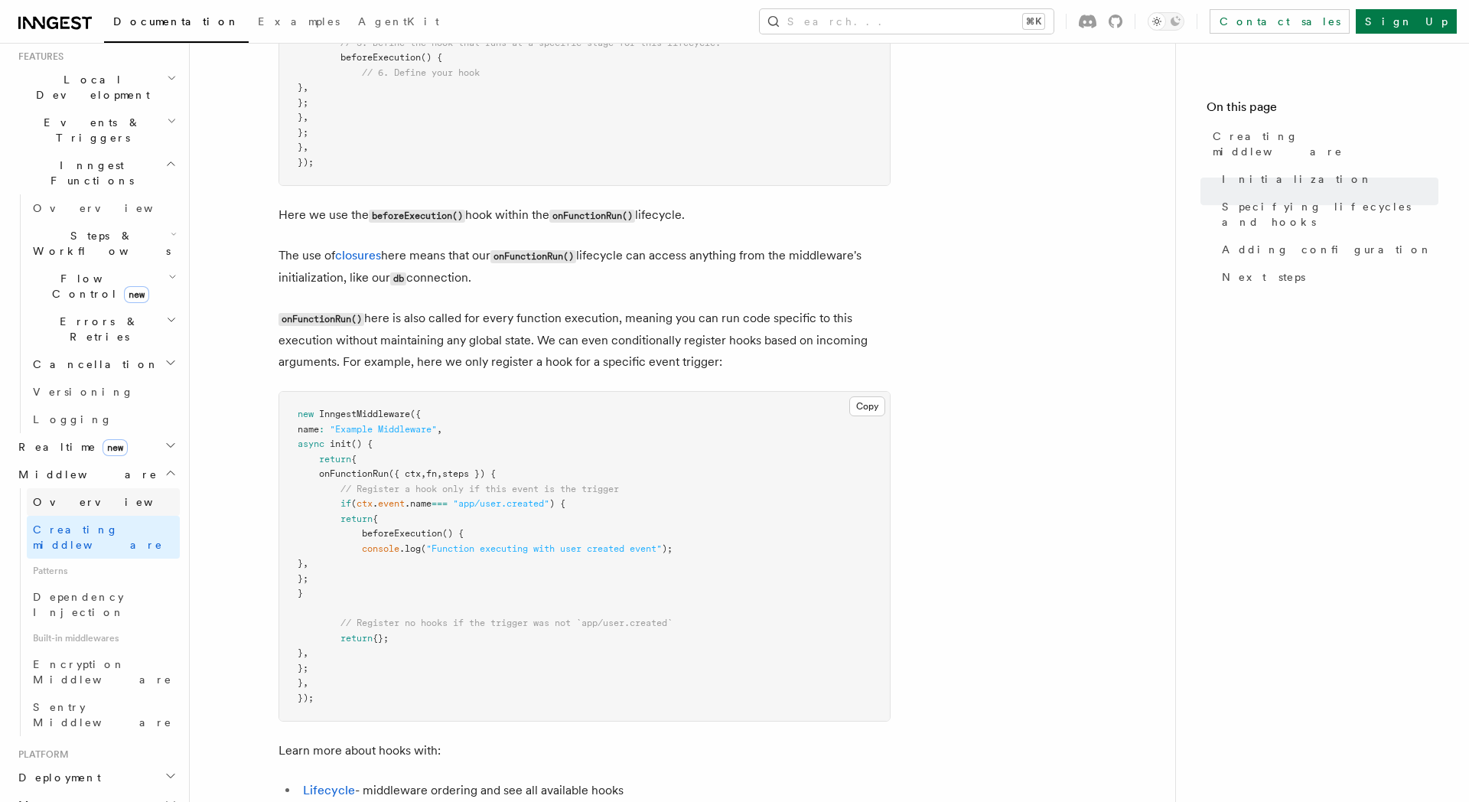
click at [101, 488] on link "Overview" at bounding box center [103, 502] width 153 height 28
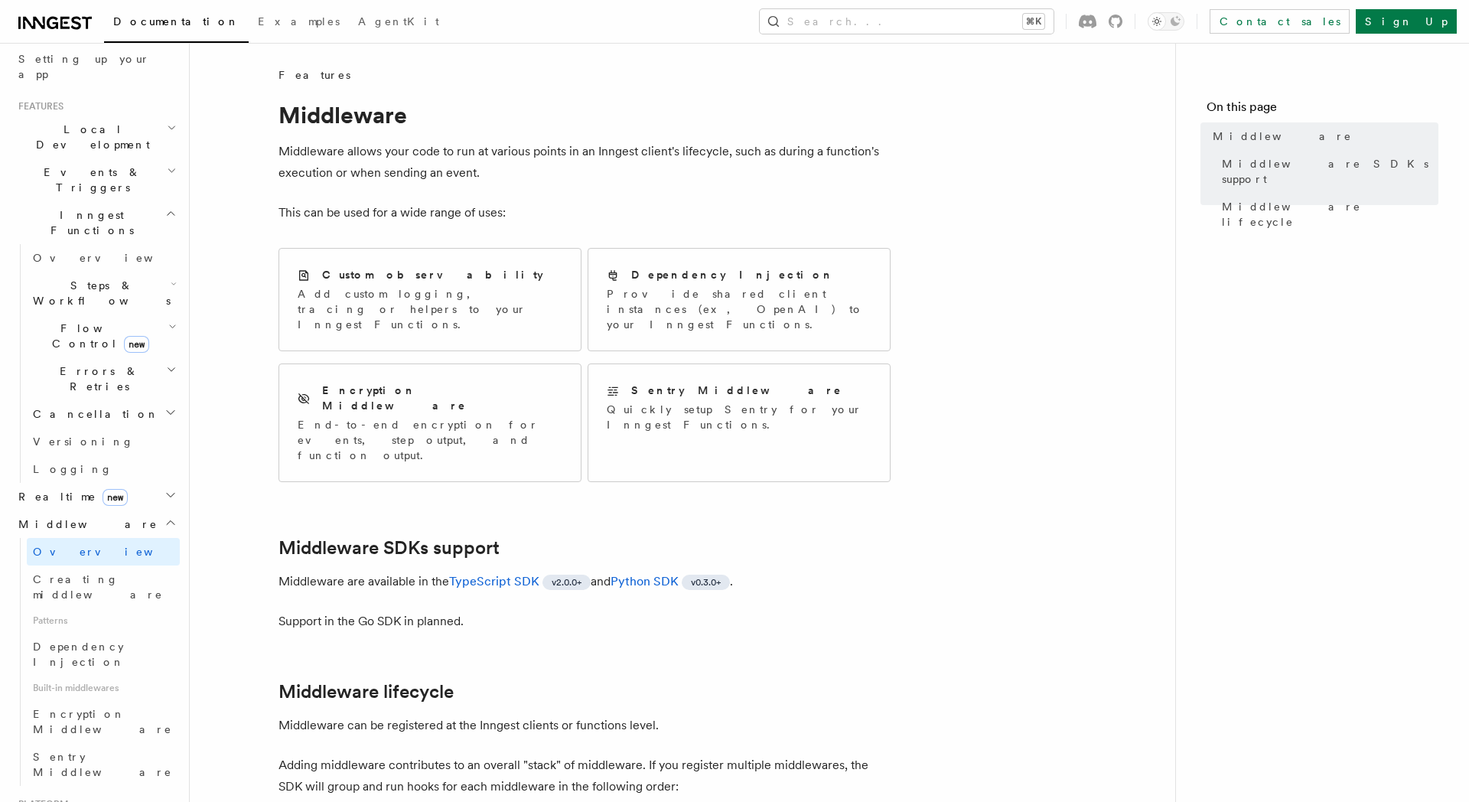
scroll to position [291, 0]
click at [113, 242] on link "Overview" at bounding box center [103, 256] width 153 height 28
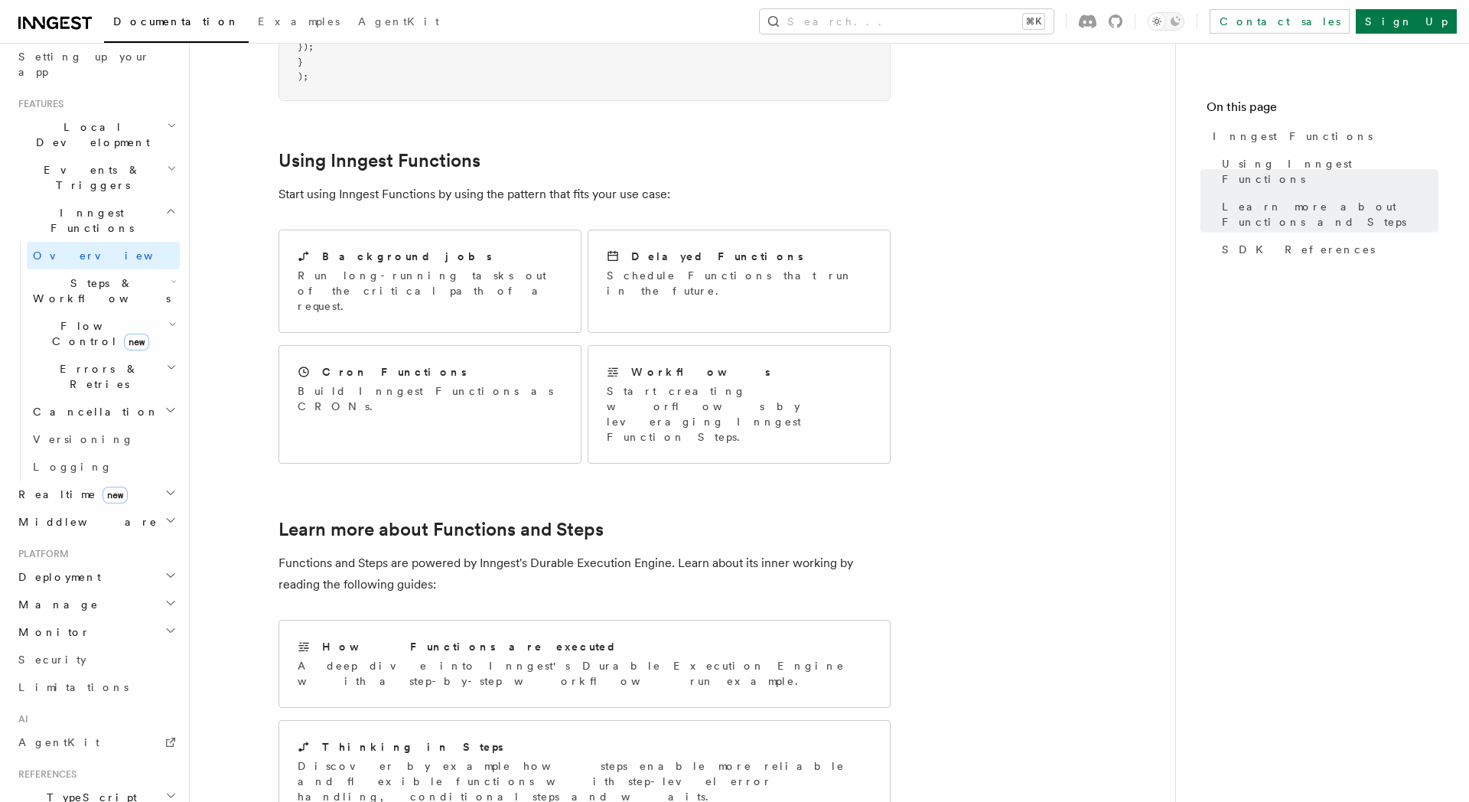
scroll to position [123, 0]
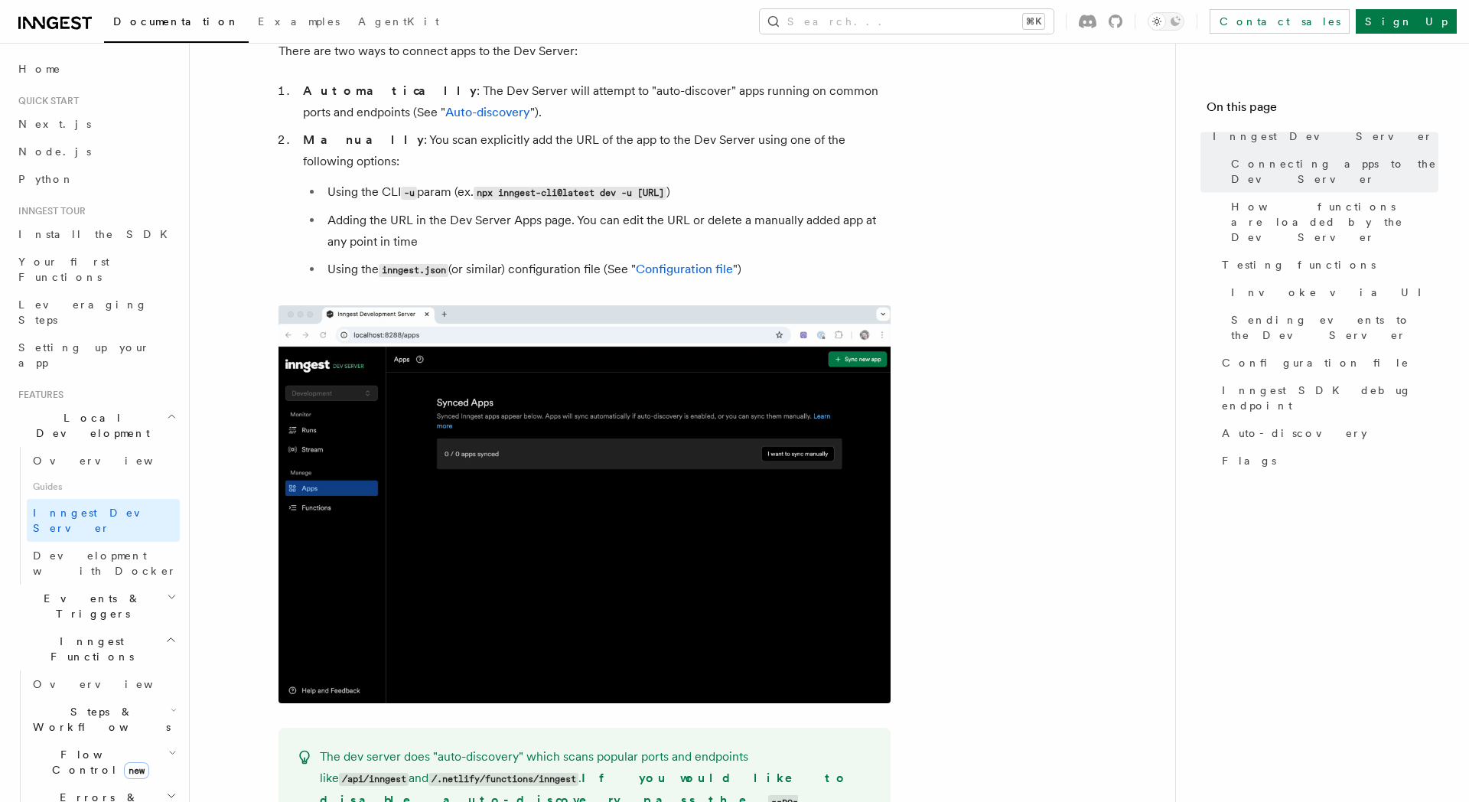
scroll to position [1084, 0]
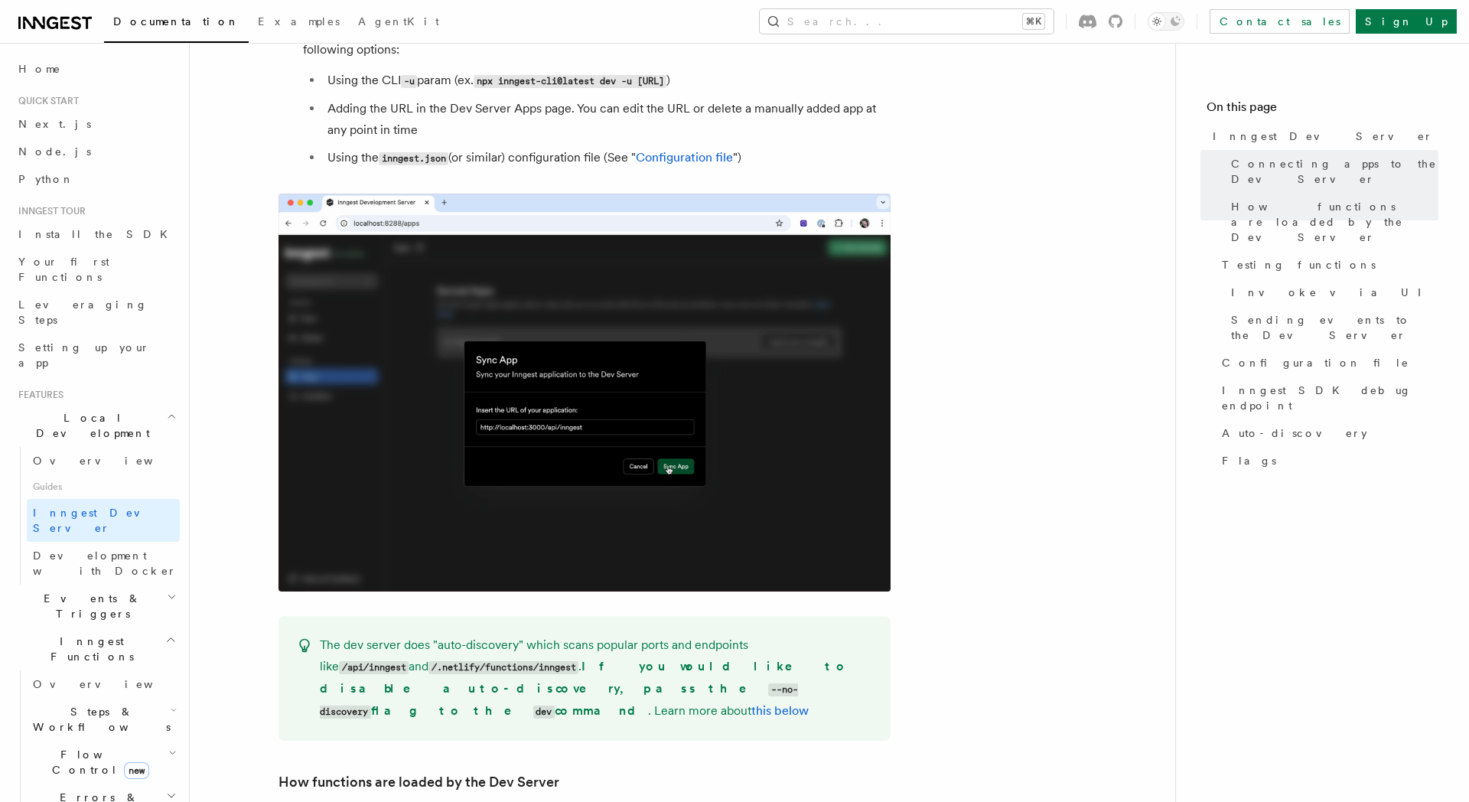
click at [62, 585] on h2 "Events & Triggers" at bounding box center [96, 606] width 168 height 43
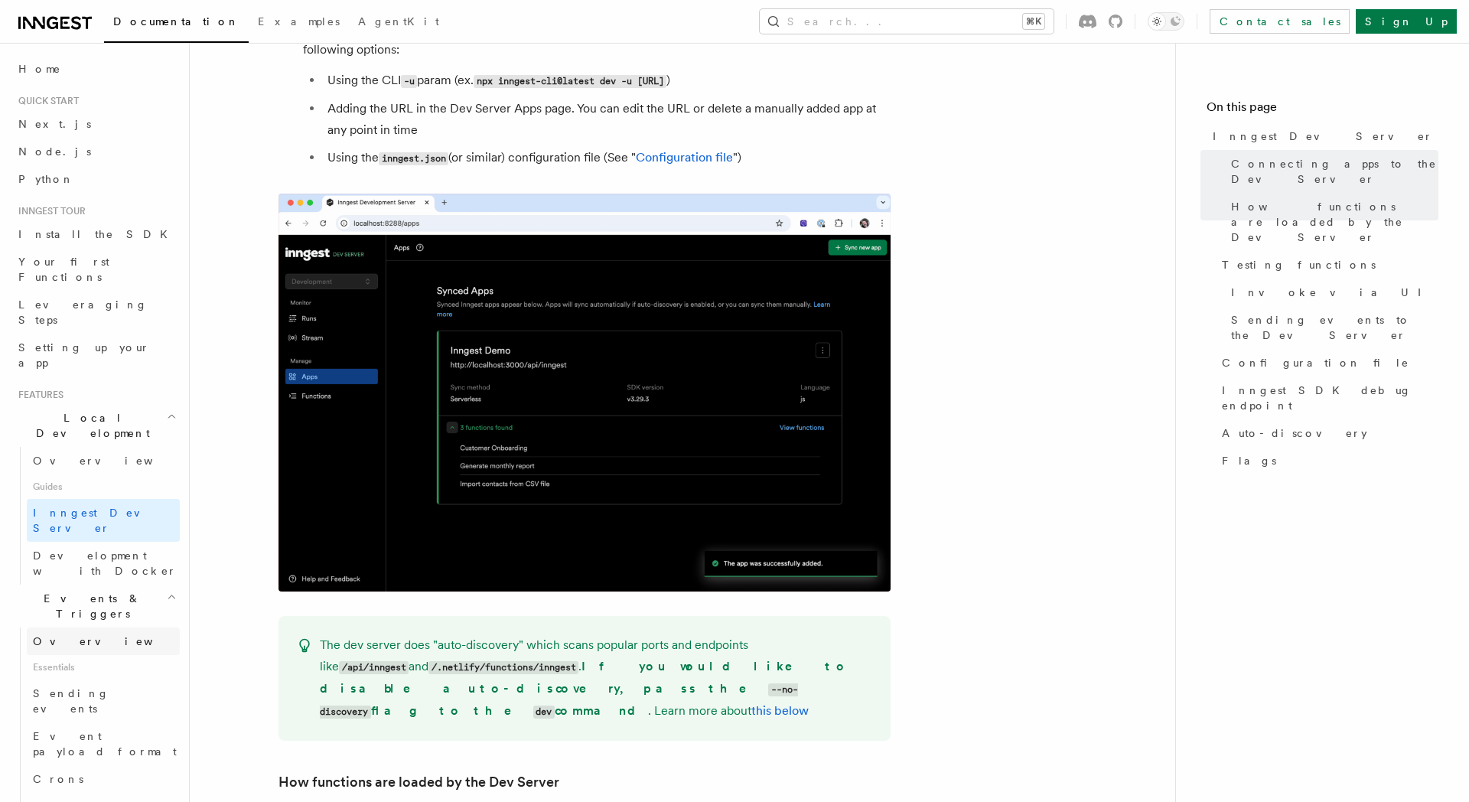
click at [80, 628] on link "Overview" at bounding box center [103, 642] width 153 height 28
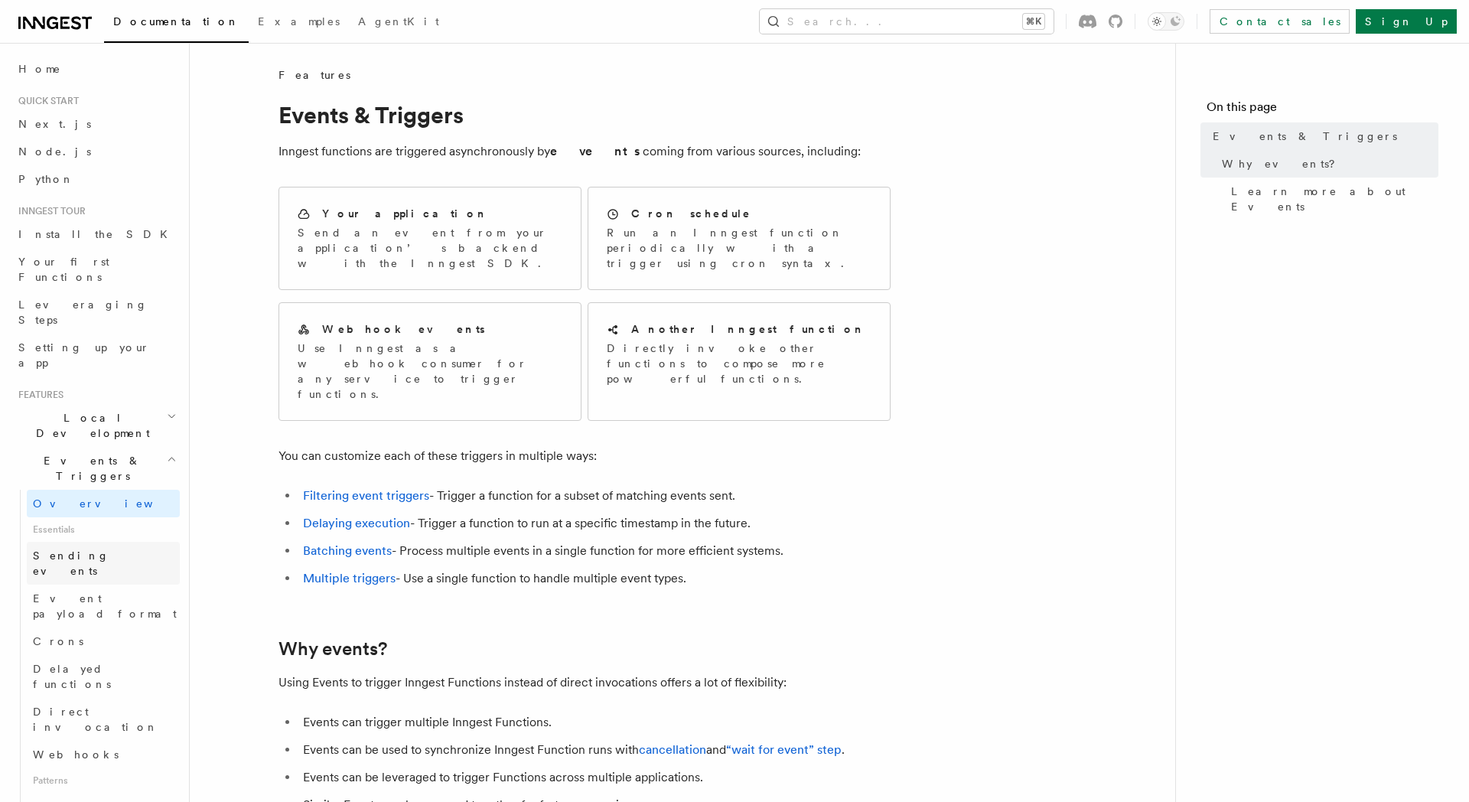
click at [67, 548] on span "Sending events" at bounding box center [106, 563] width 147 height 31
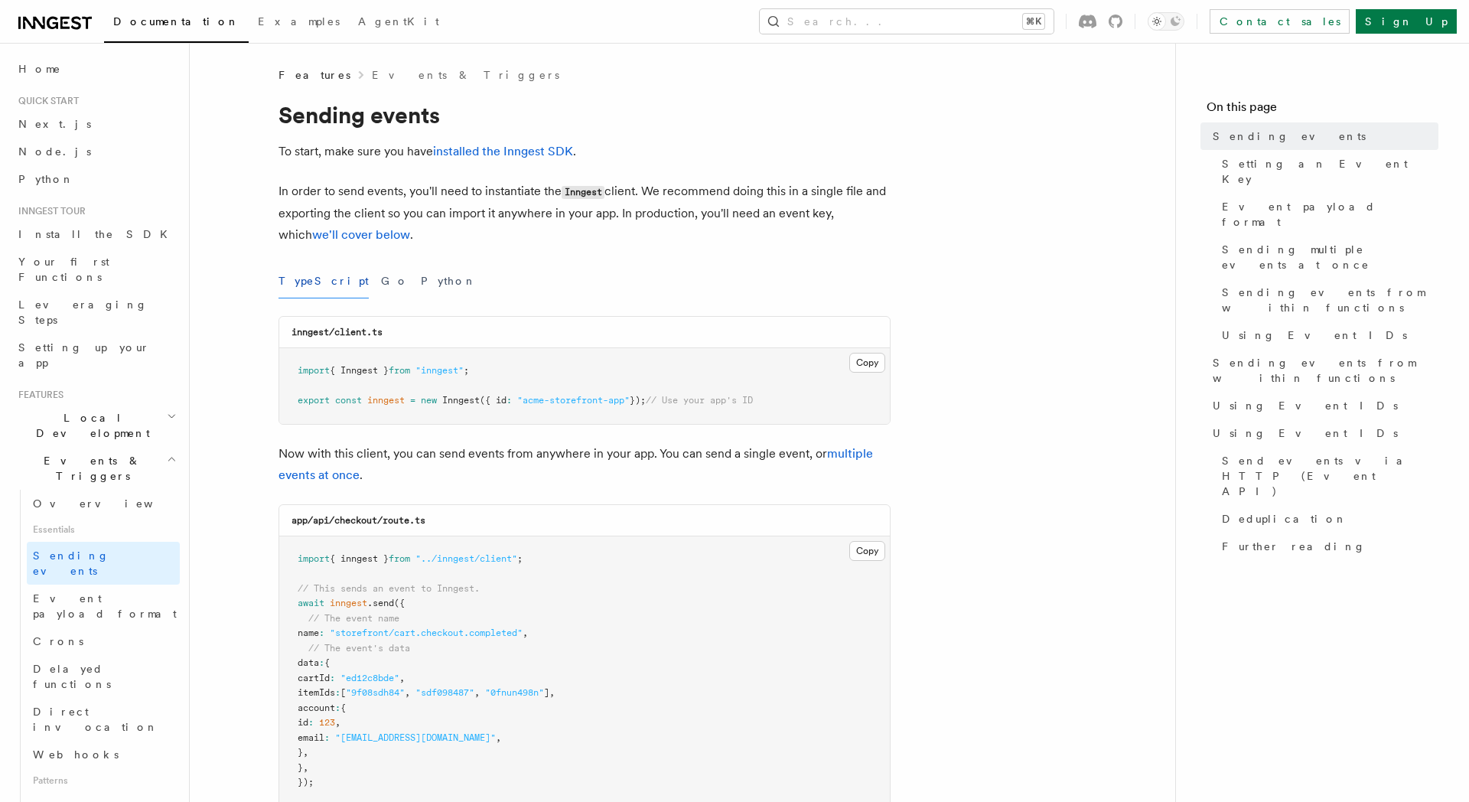
click at [569, 198] on code "Inngest" at bounding box center [583, 192] width 43 height 13
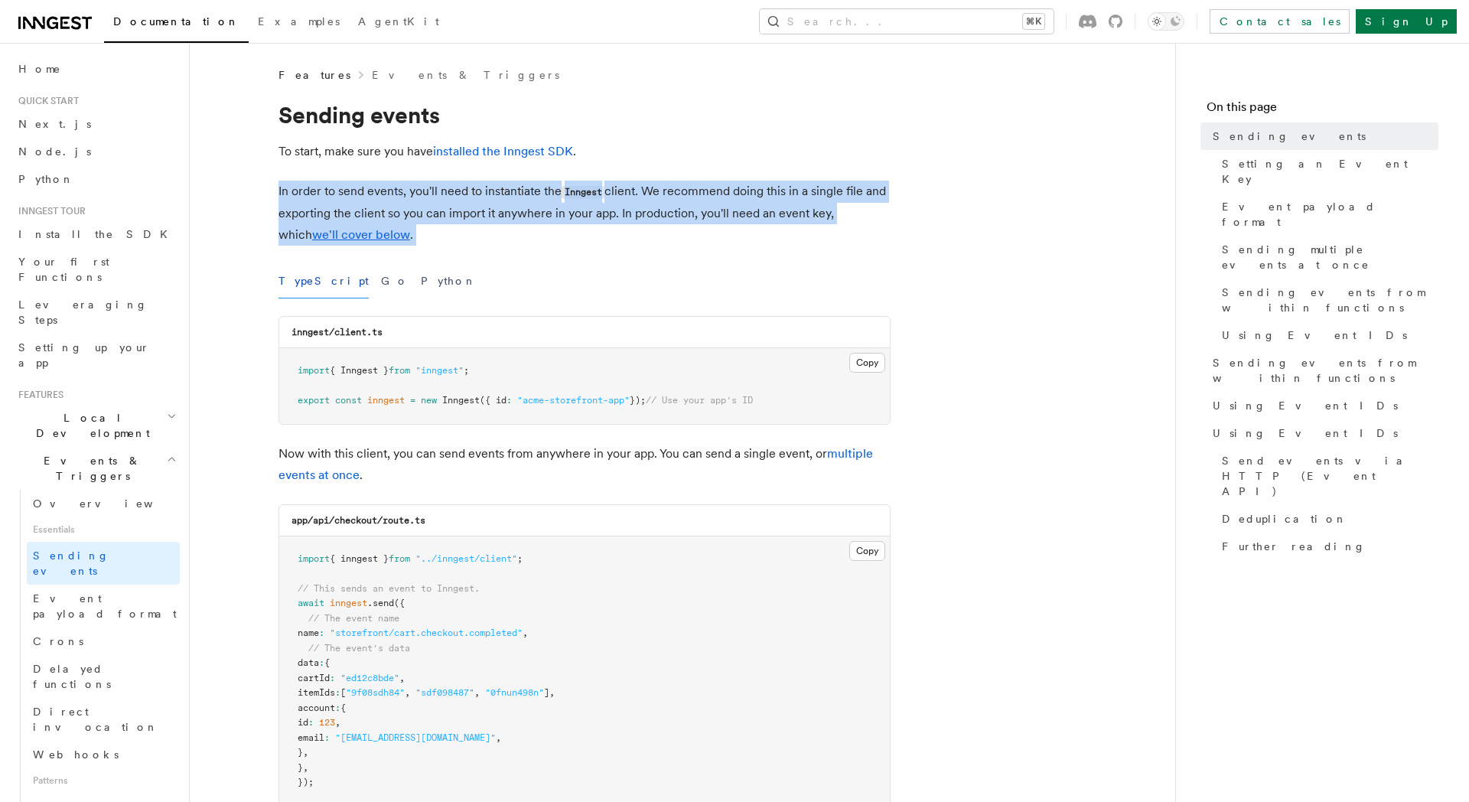
click at [569, 198] on code "Inngest" at bounding box center [583, 192] width 43 height 13
click at [591, 214] on p "In order to send events, you'll need to instantiate the Inngest client. We reco…" at bounding box center [585, 213] width 612 height 65
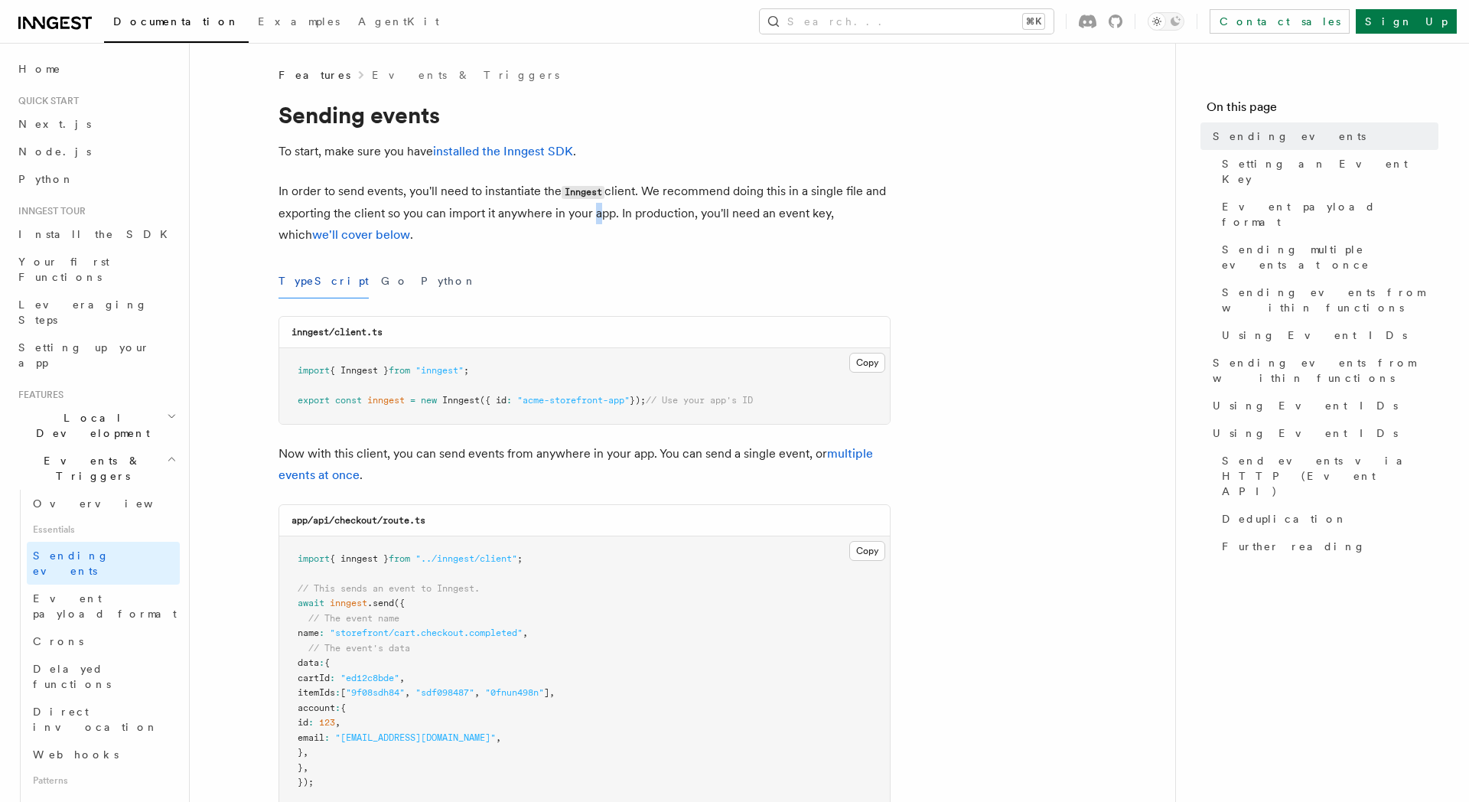
click at [591, 214] on p "In order to send events, you'll need to instantiate the Inngest client. We reco…" at bounding box center [585, 213] width 612 height 65
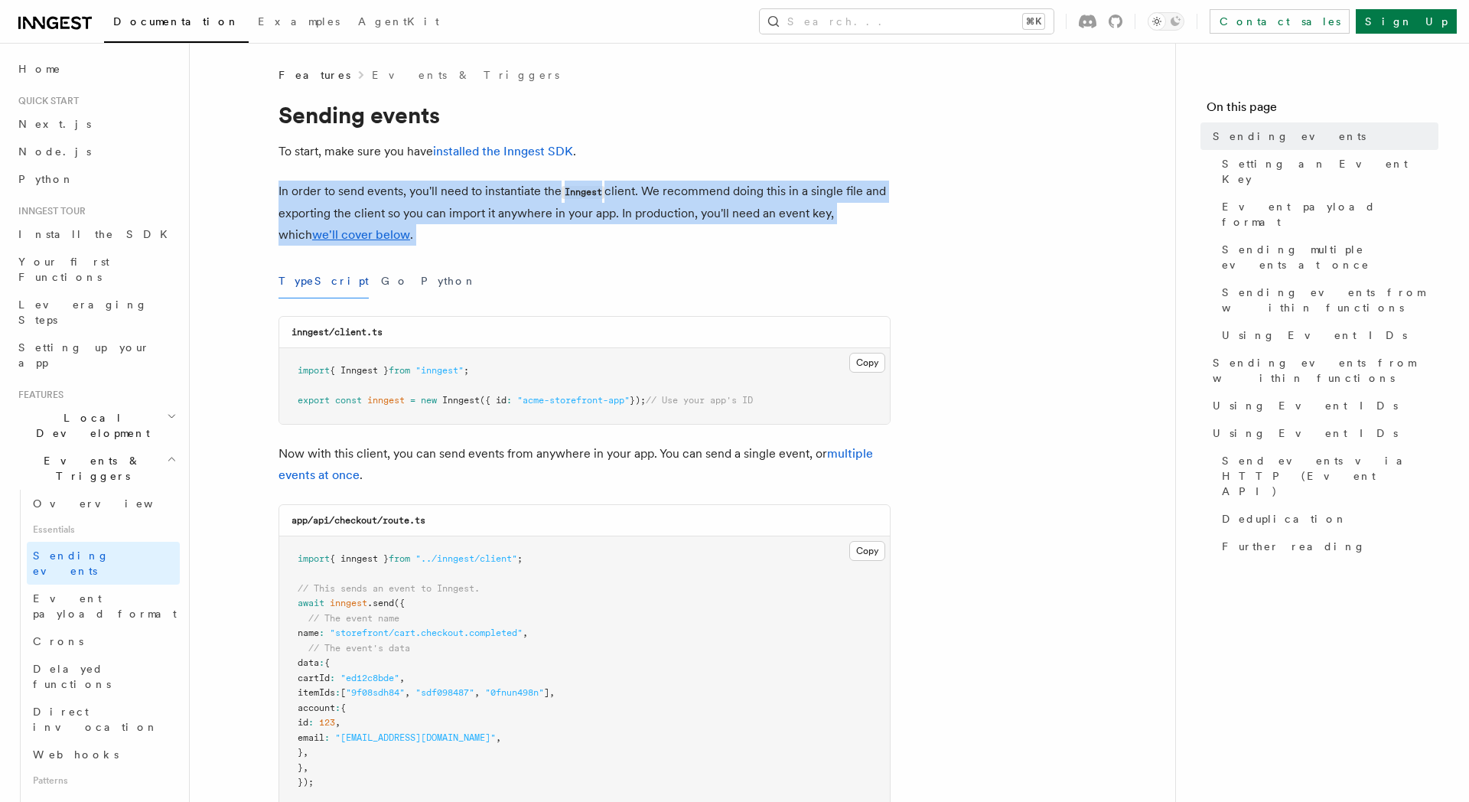
click at [591, 214] on p "In order to send events, you'll need to instantiate the Inngest client. We reco…" at bounding box center [585, 213] width 612 height 65
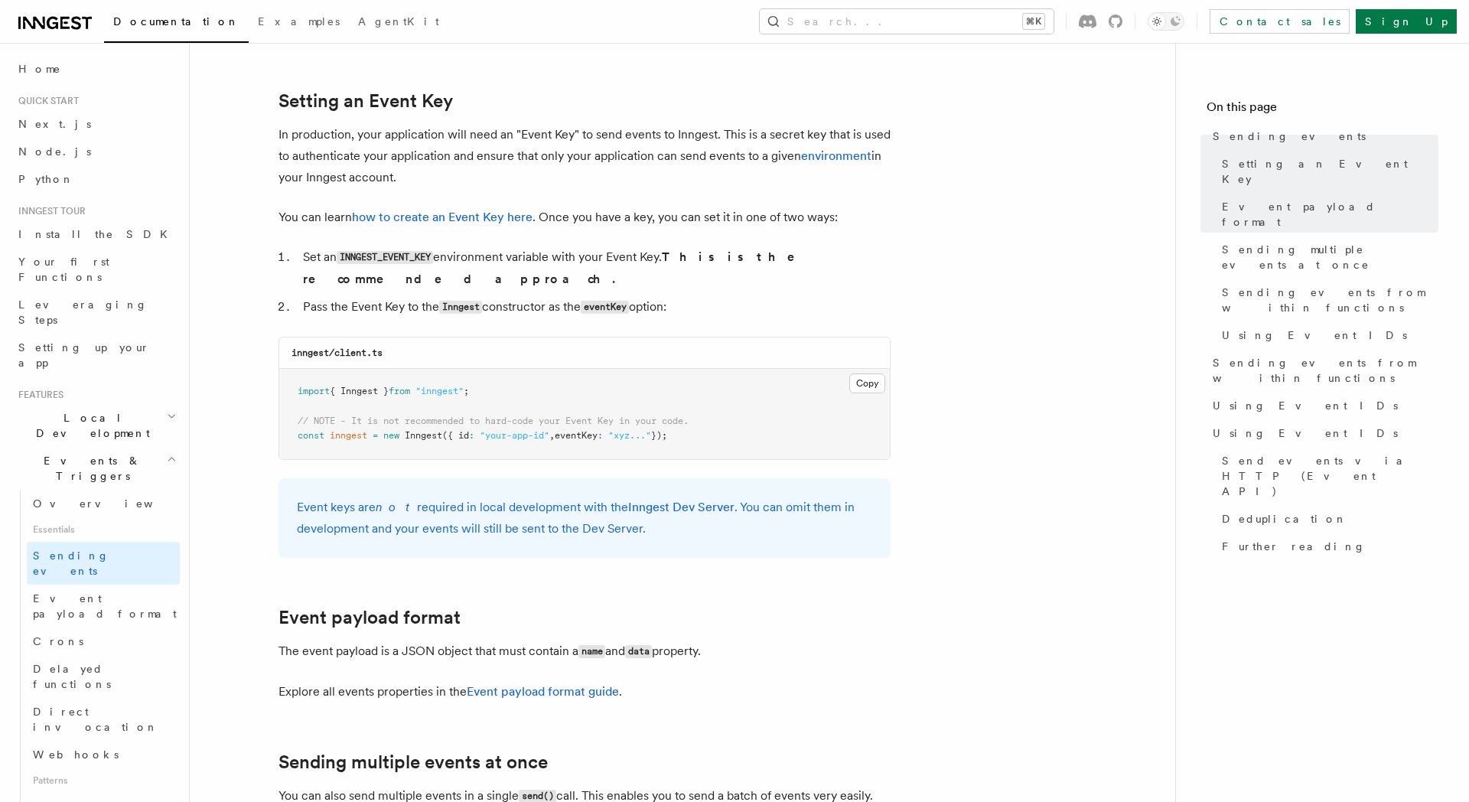
scroll to position [1129, 0]
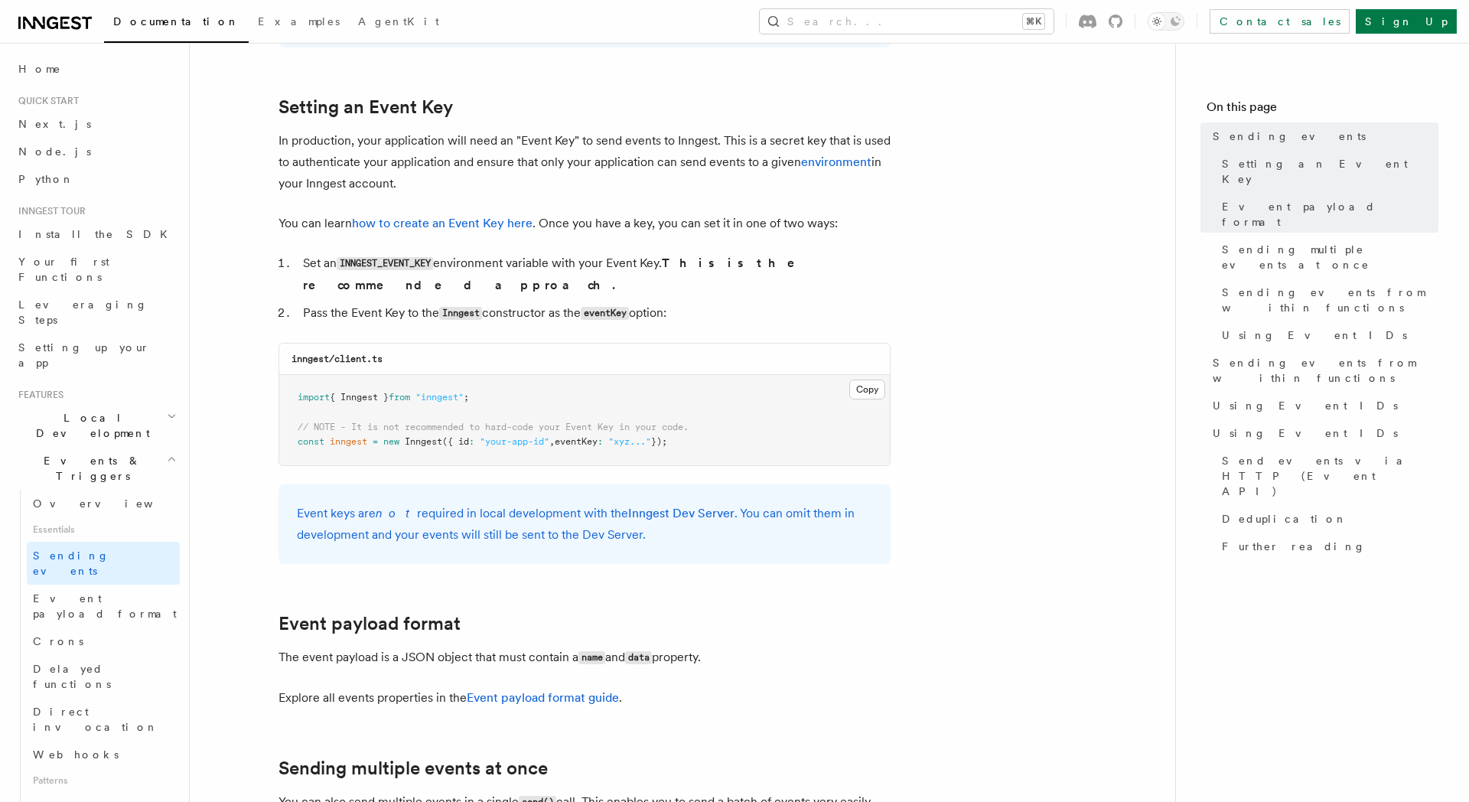
click at [107, 410] on span "Local Development" at bounding box center [89, 425] width 155 height 31
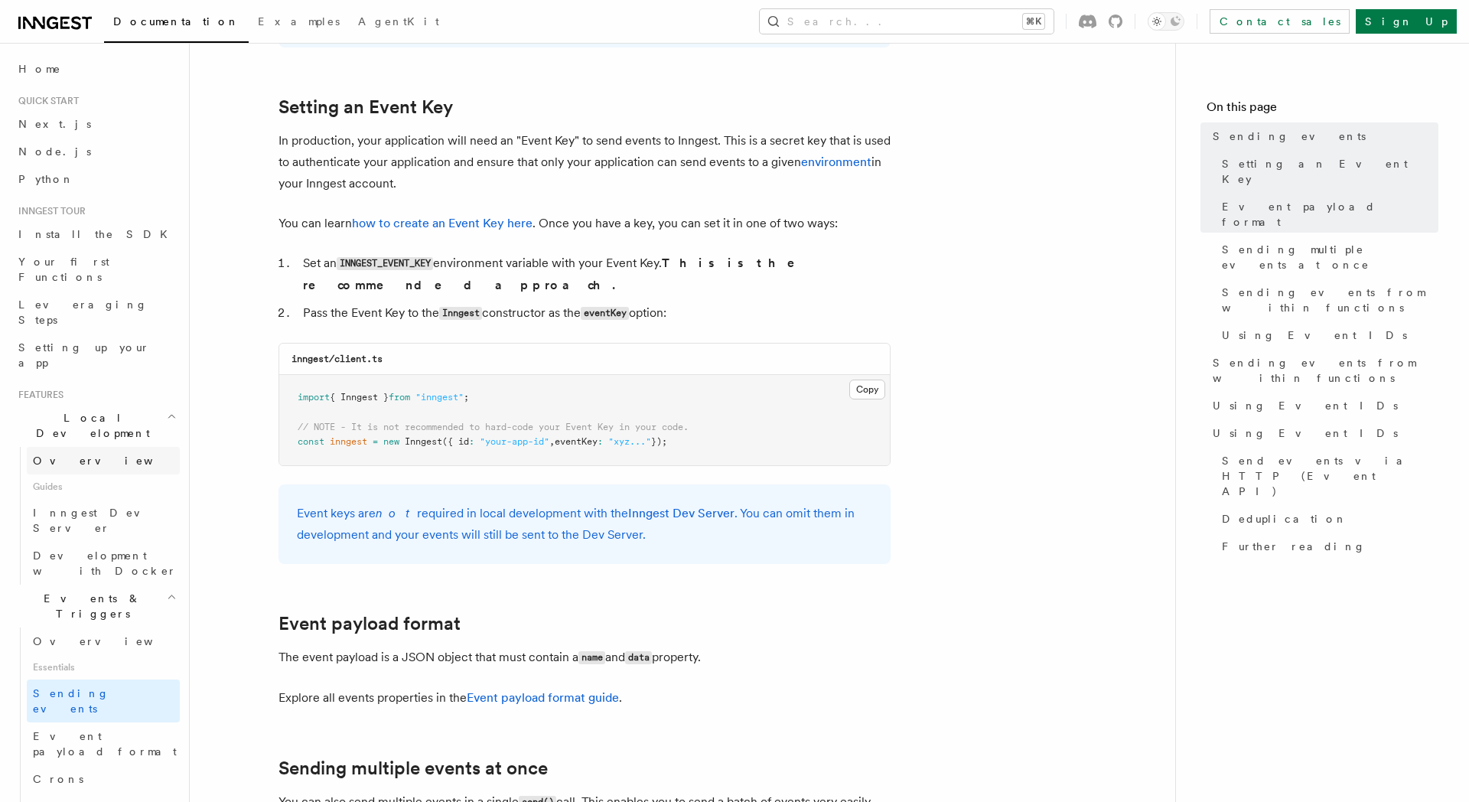
click at [104, 447] on link "Overview" at bounding box center [103, 461] width 153 height 28
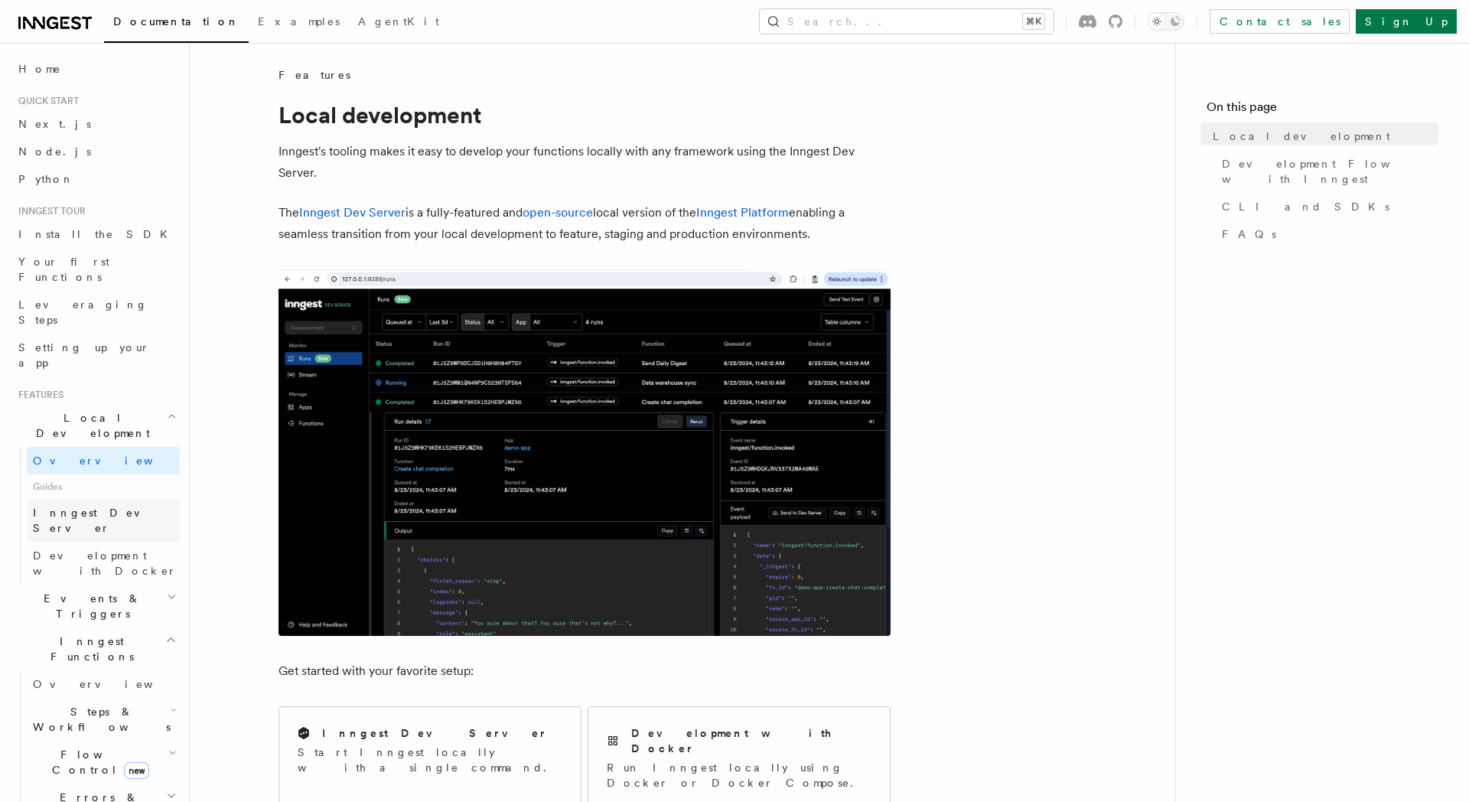
click at [109, 505] on span "Inngest Dev Server" at bounding box center [106, 520] width 147 height 31
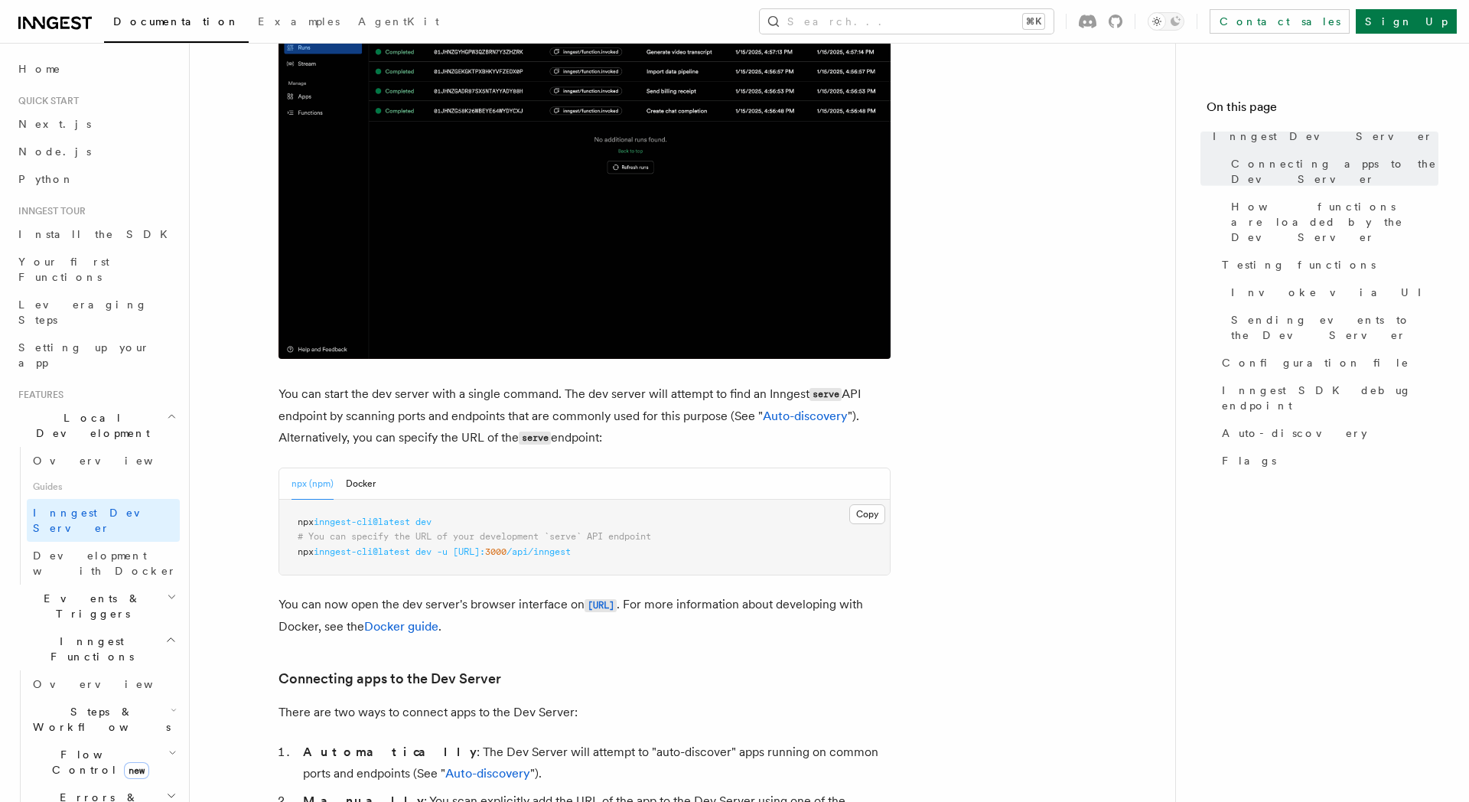
scroll to position [276, 0]
